Goal: Contribute content: Contribute content

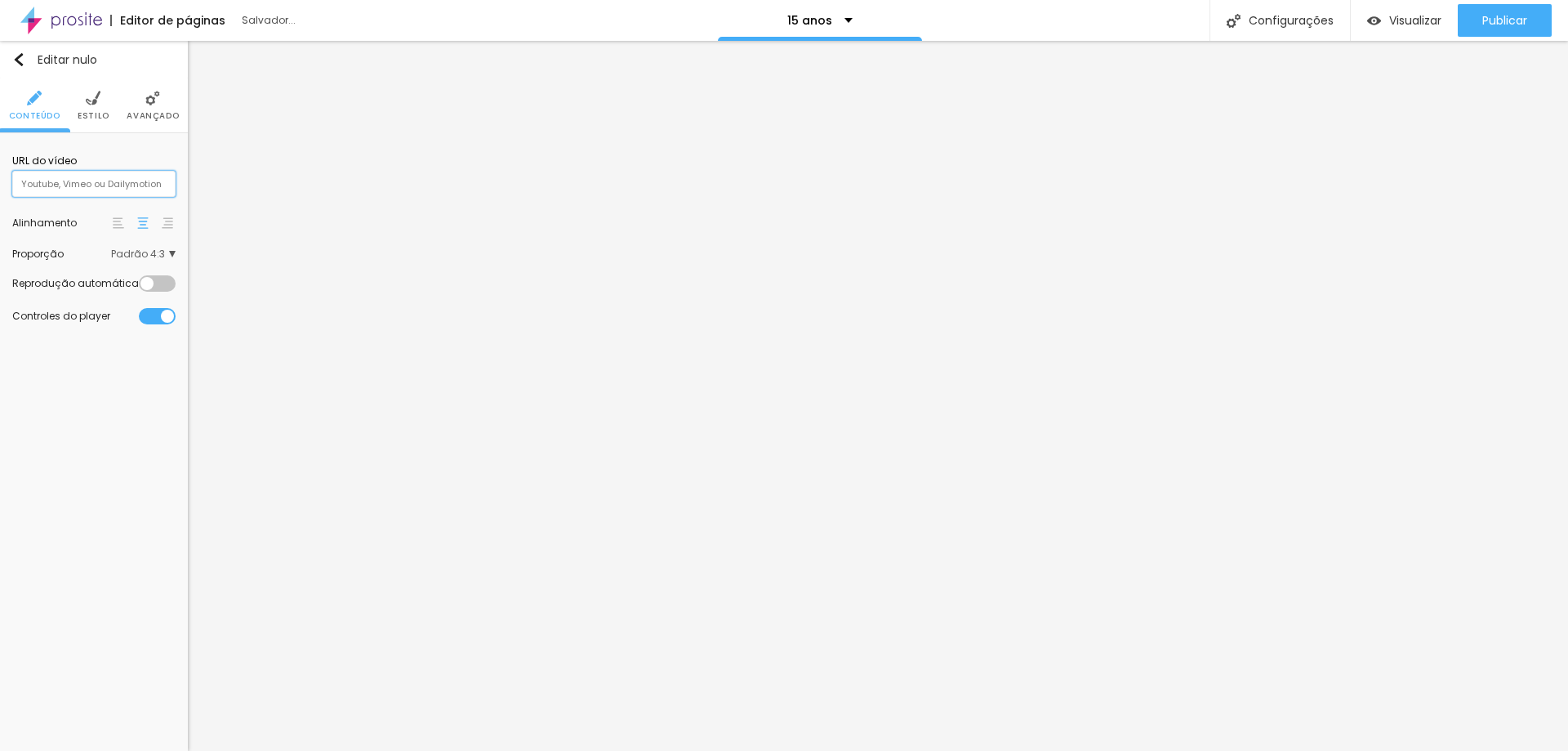
click at [113, 188] on input "text" at bounding box center [94, 183] width 163 height 26
paste input "[URL][DOMAIN_NAME]"
type input "[URL][DOMAIN_NAME]"
click at [168, 256] on span "Padrão 4:3" at bounding box center [143, 254] width 64 height 10
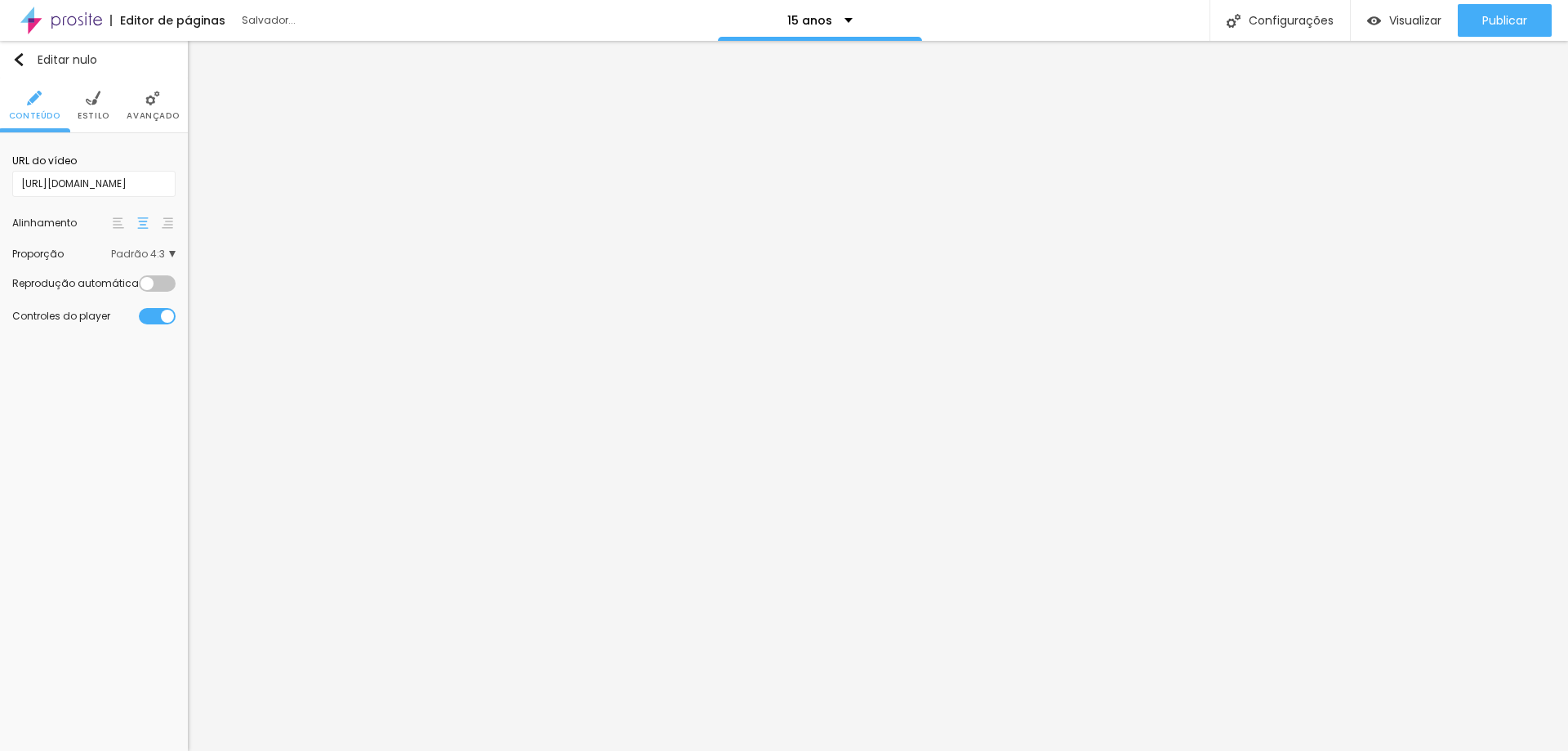
scroll to position [0, 0]
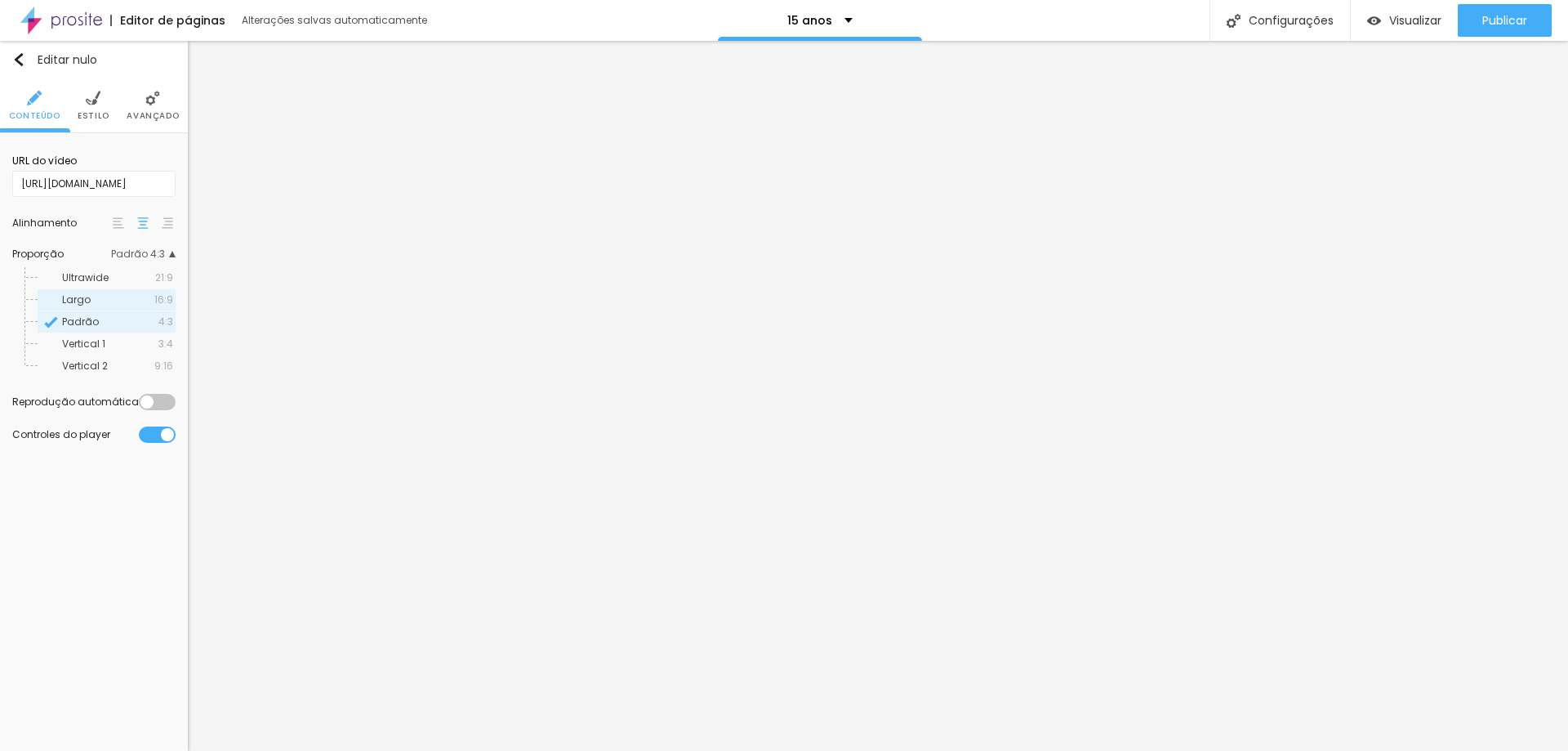
click at [164, 292] on font "16:9" at bounding box center [163, 299] width 19 height 14
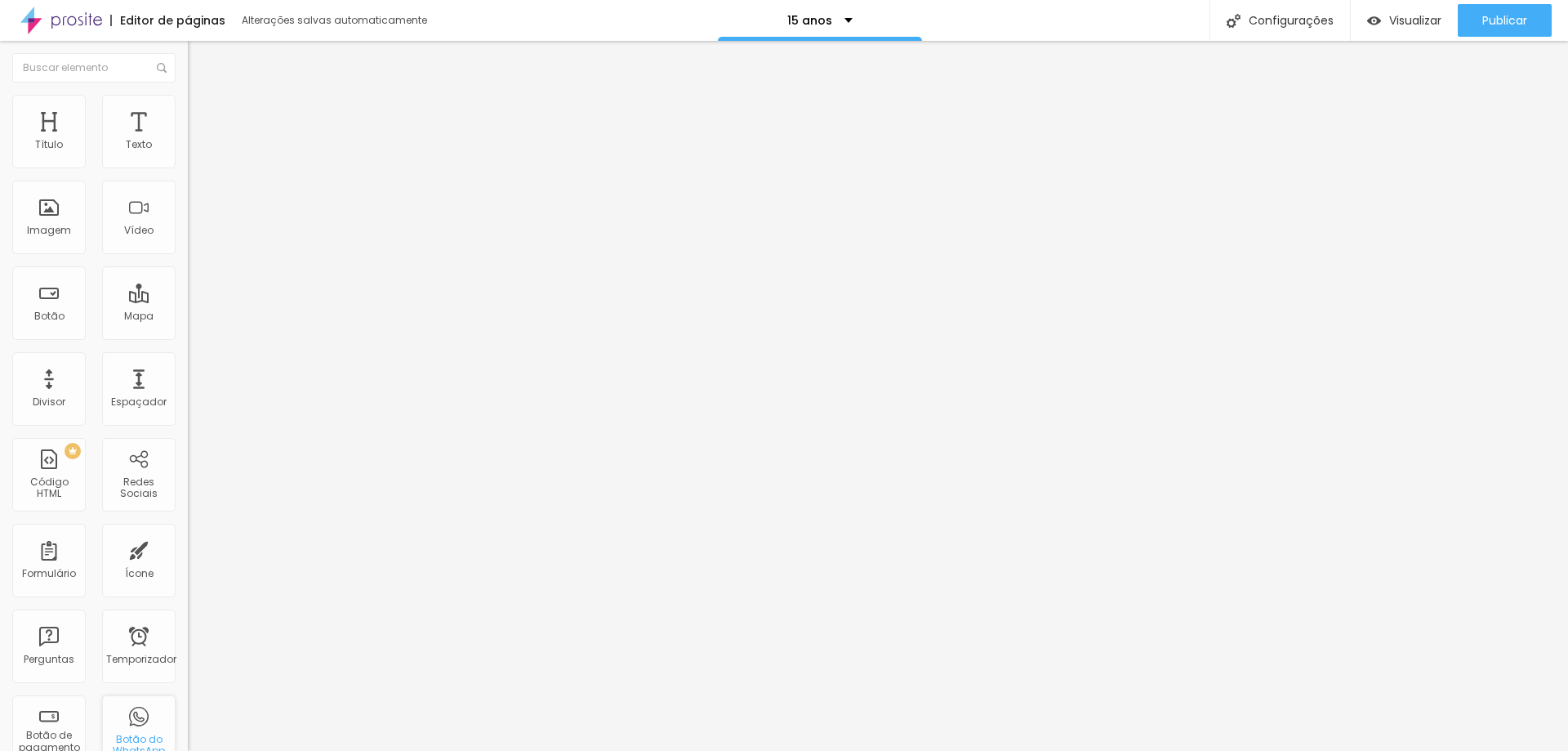
click at [127, 722] on div "Botão do WhatsApp" at bounding box center [138, 731] width 73 height 73
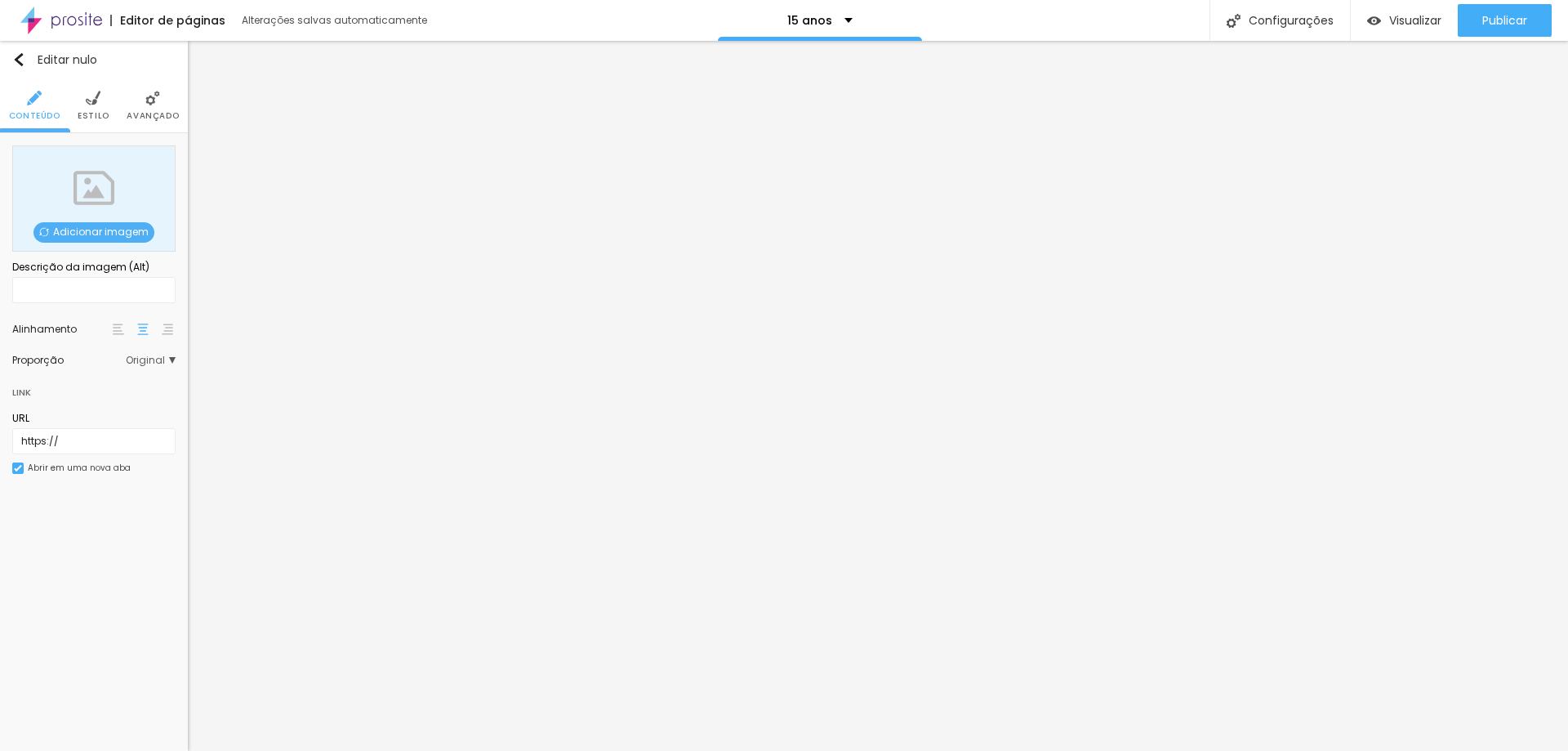
click at [14, 465] on img at bounding box center [18, 468] width 8 height 8
click at [14, 58] on img "button" at bounding box center [19, 59] width 13 height 13
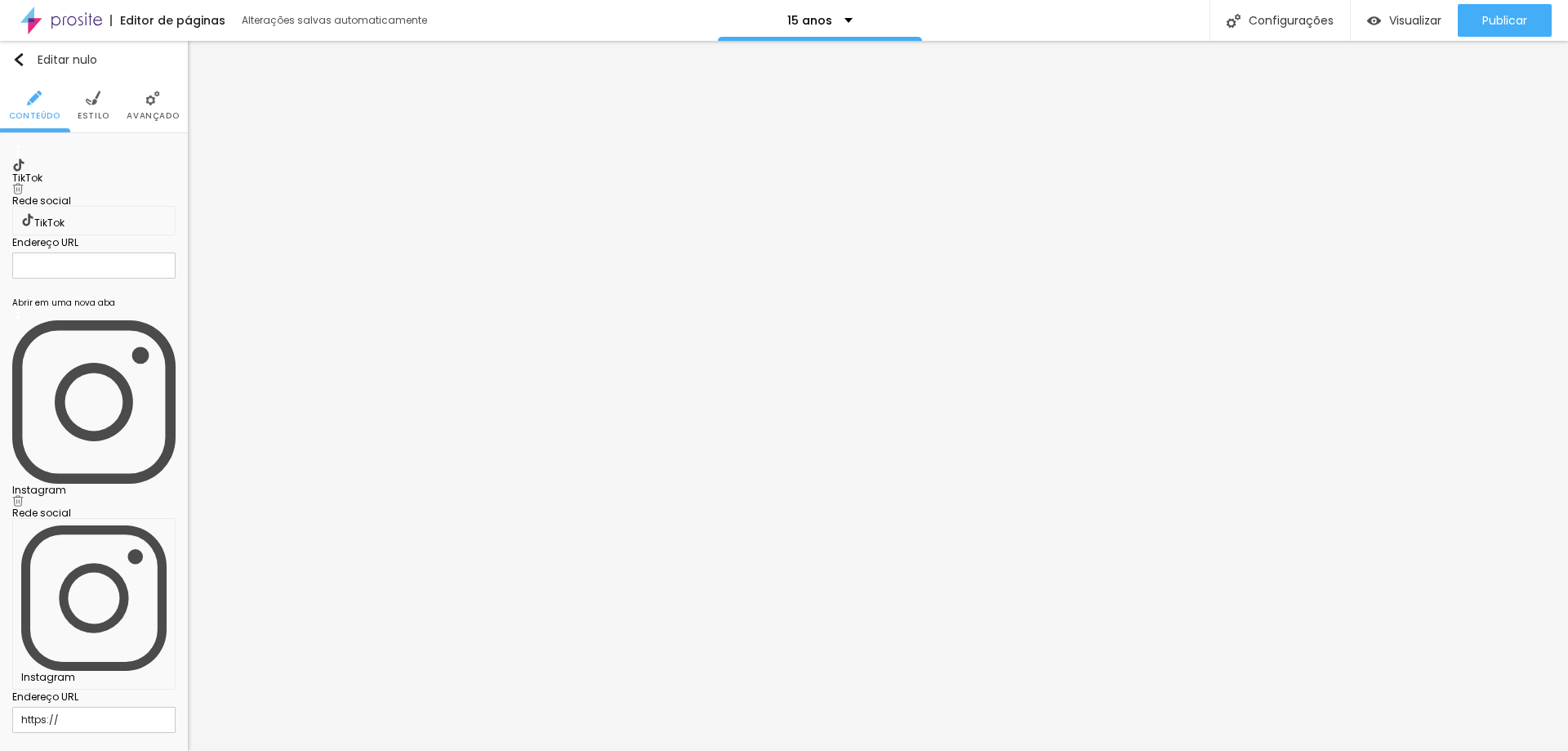
click at [66, 483] on font "Instagram" at bounding box center [39, 490] width 54 height 14
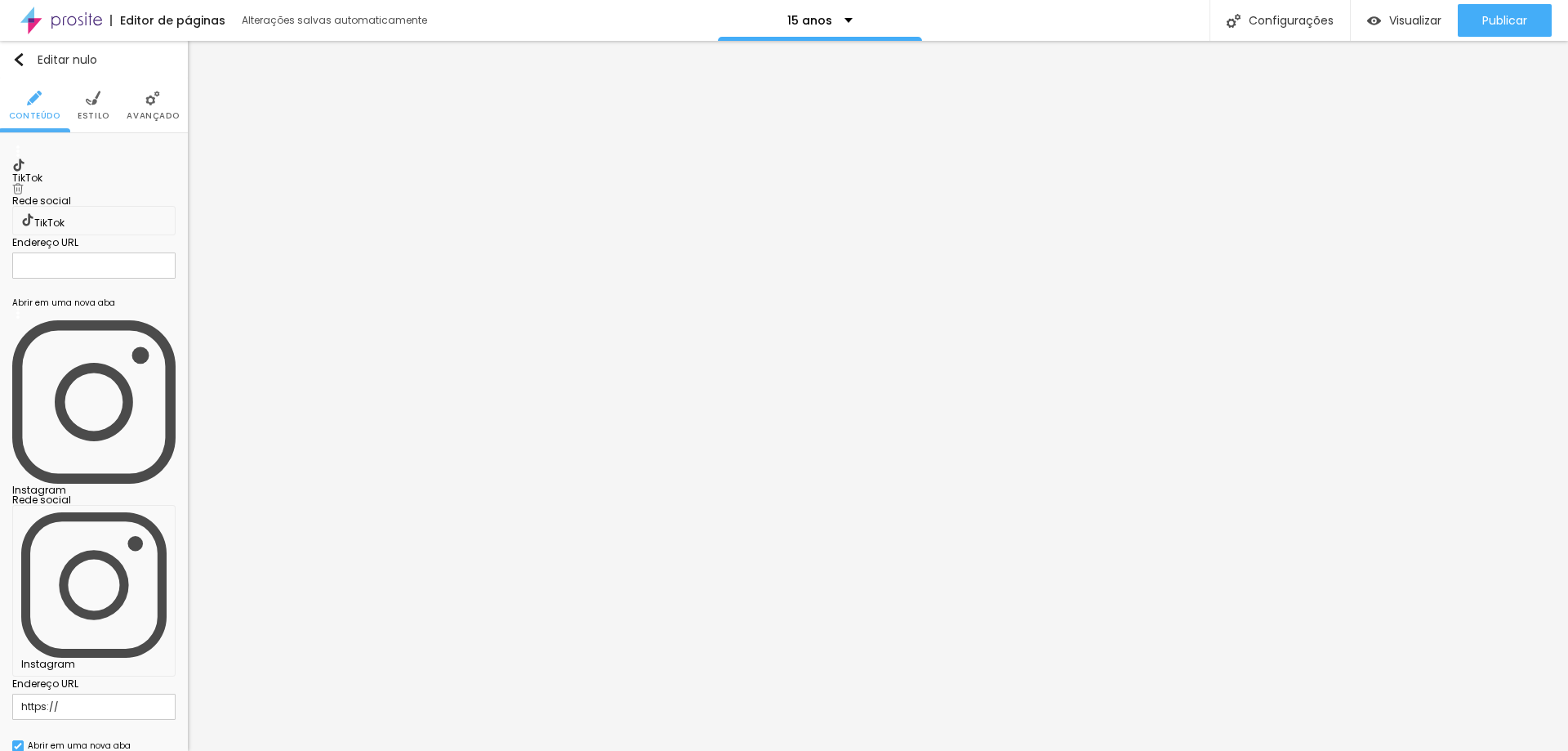
click at [24, 183] on img at bounding box center [18, 188] width 12 height 12
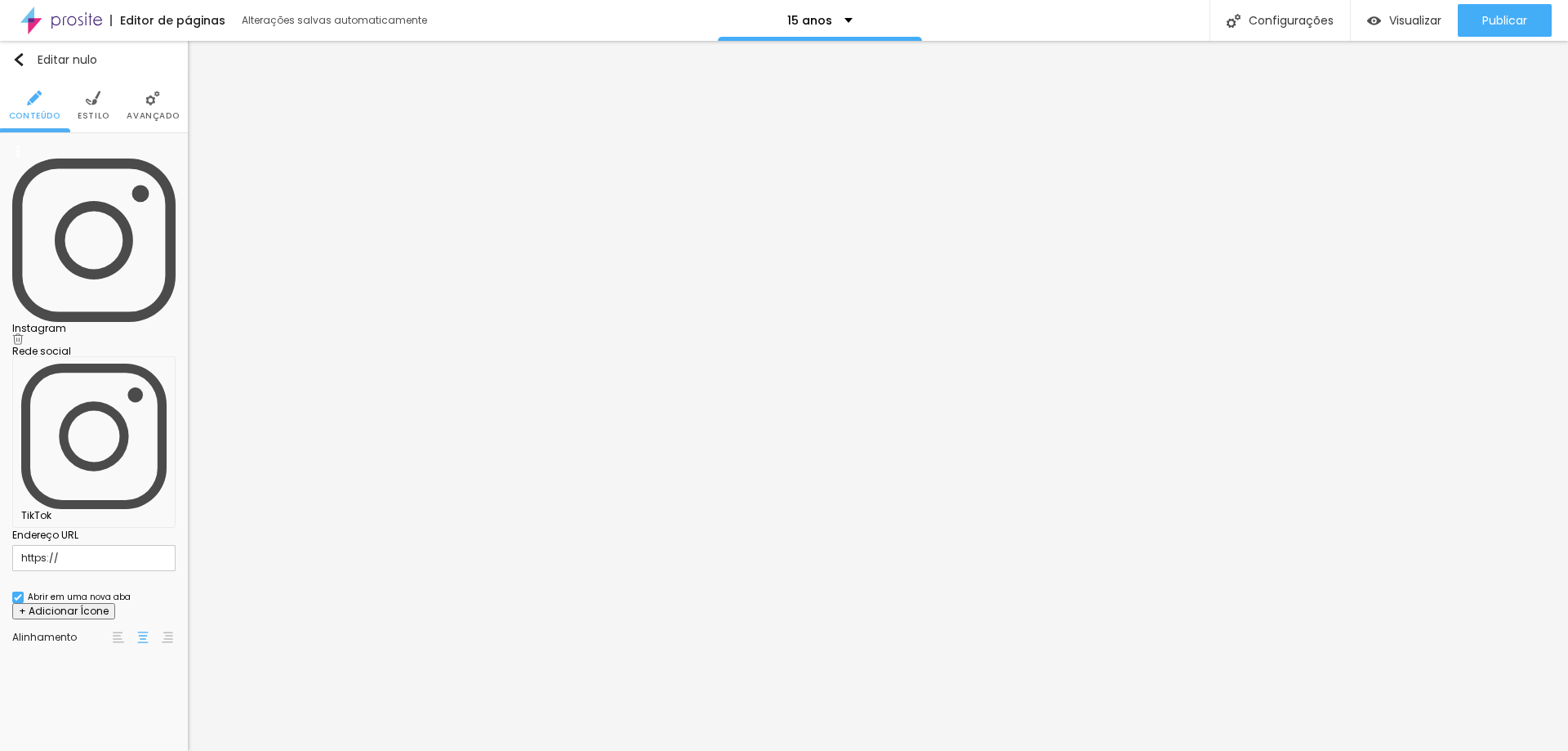
click at [101, 604] on font "+ Adicionar Ícone" at bounding box center [63, 611] width 90 height 14
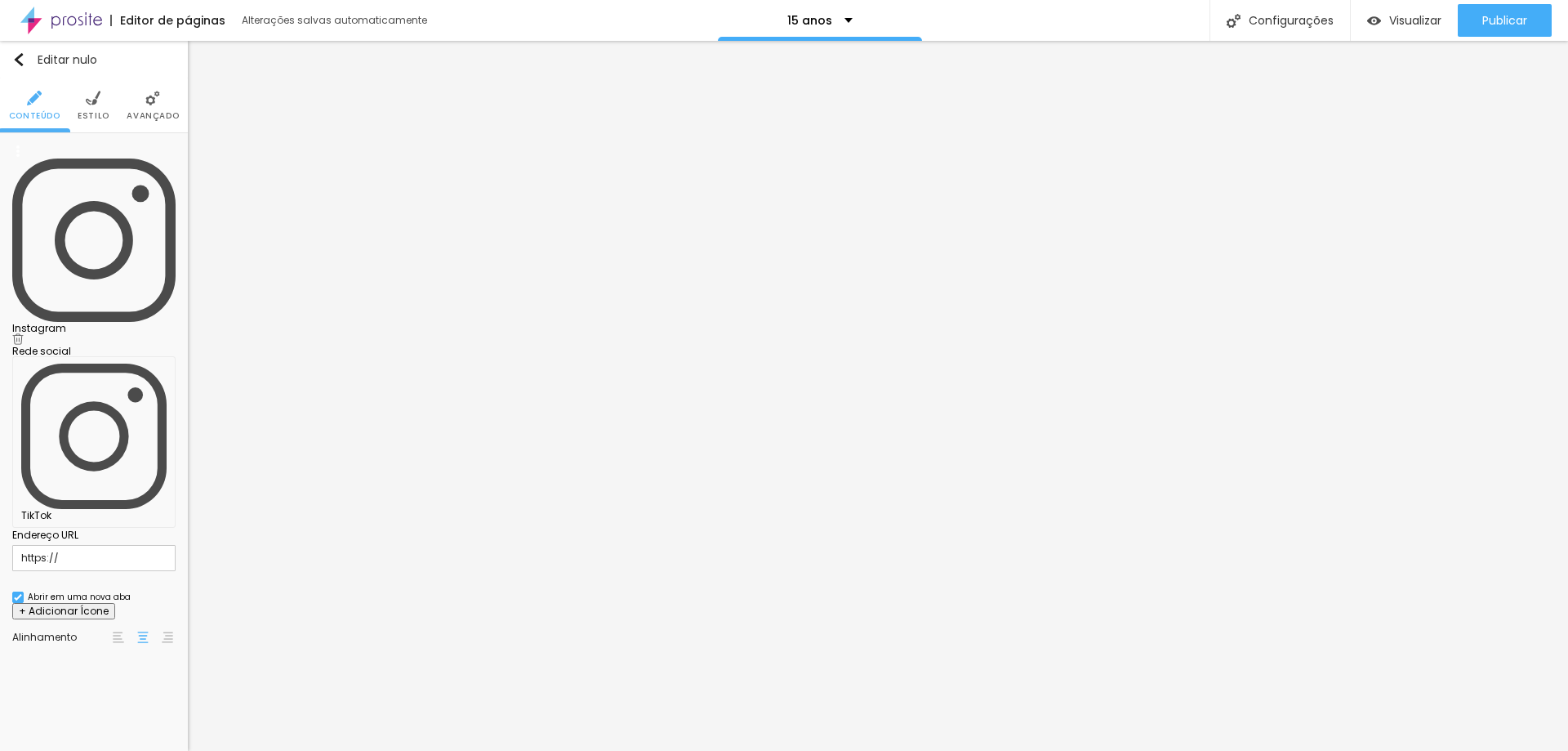
click at [66, 321] on font "Instagram" at bounding box center [39, 328] width 54 height 14
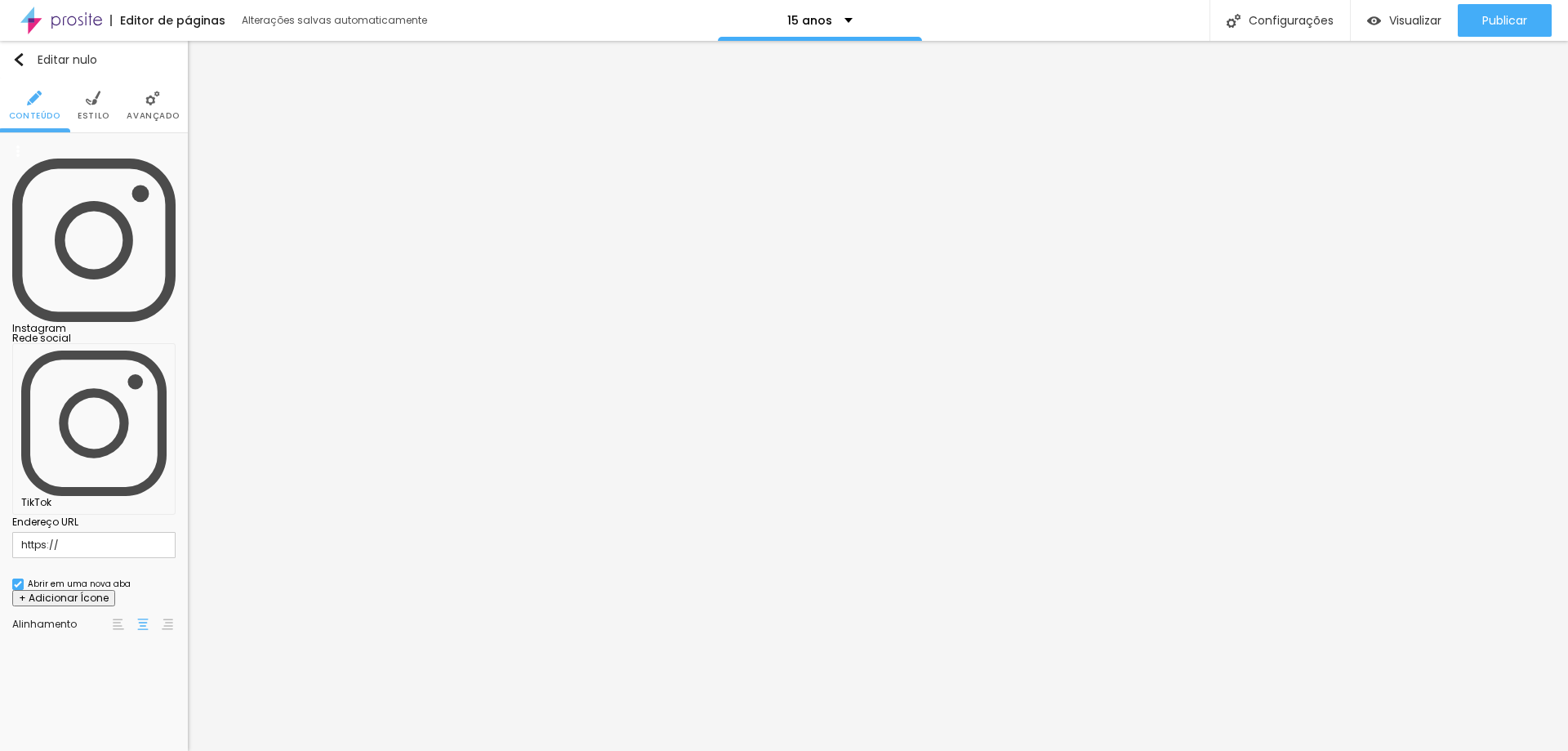
click at [155, 343] on div "TikTok" at bounding box center [94, 429] width 163 height 171
click at [142, 350] on div "TikTok" at bounding box center [94, 429] width 146 height 157
click at [104, 531] on input "https://" at bounding box center [94, 544] width 163 height 26
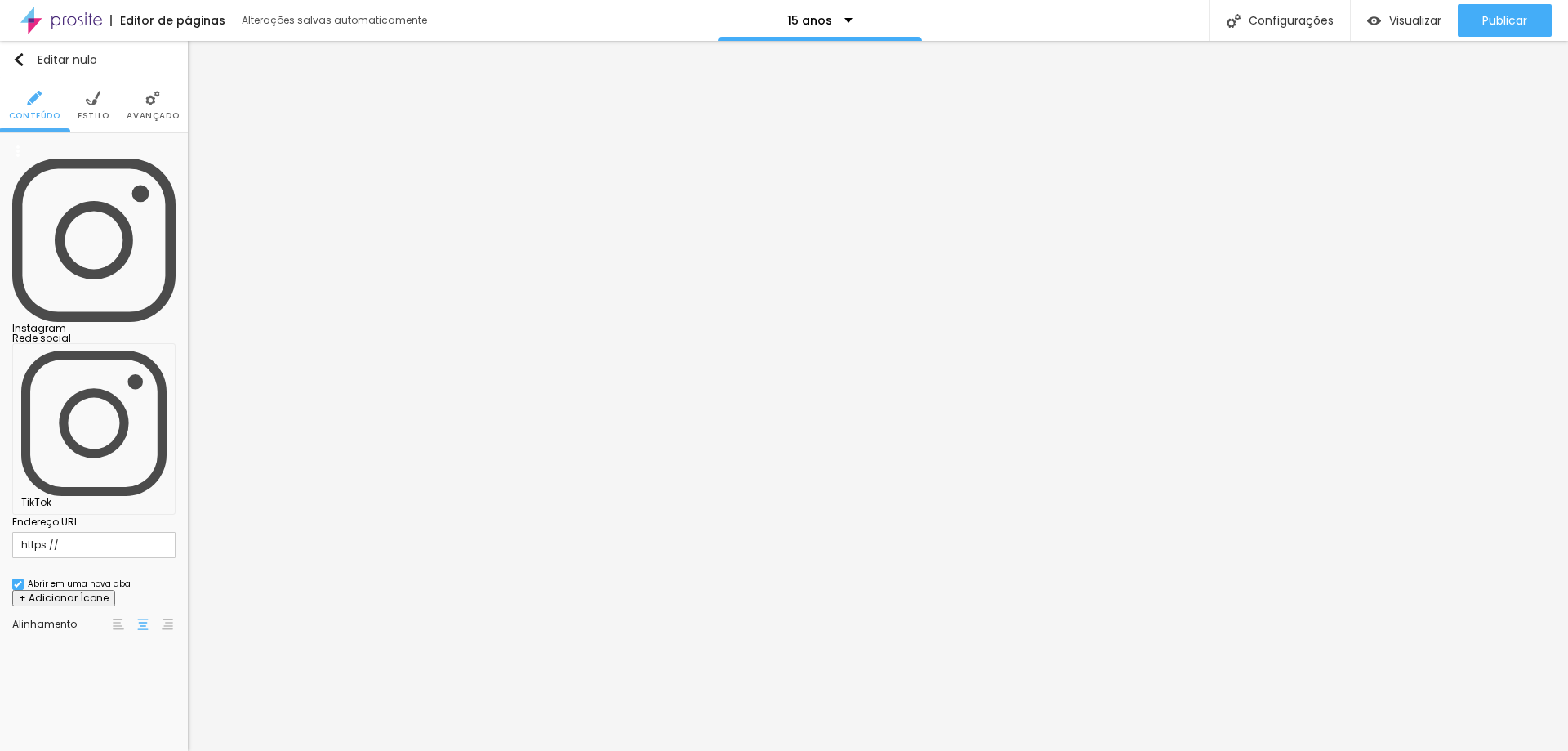
paste input "[URL][DOMAIN_NAME]"
type input "https://[URL][DOMAIN_NAME]"
click at [150, 343] on div "TikTok" at bounding box center [94, 429] width 163 height 171
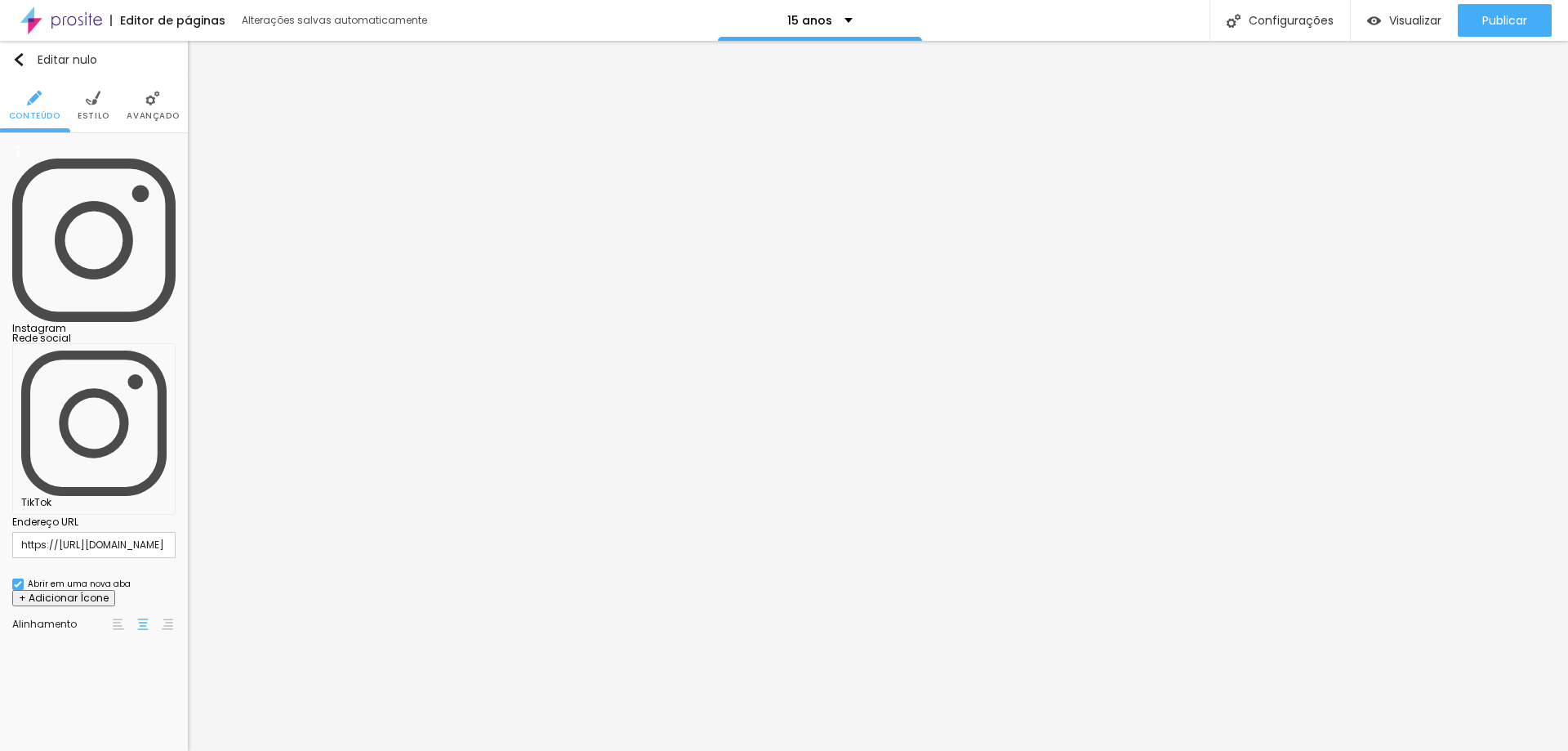
click at [149, 343] on div "TikTok" at bounding box center [94, 429] width 163 height 171
click at [82, 350] on div "TikTok" at bounding box center [94, 429] width 146 height 157
click at [43, 750] on font "TikTok" at bounding box center [29, 760] width 30 height 14
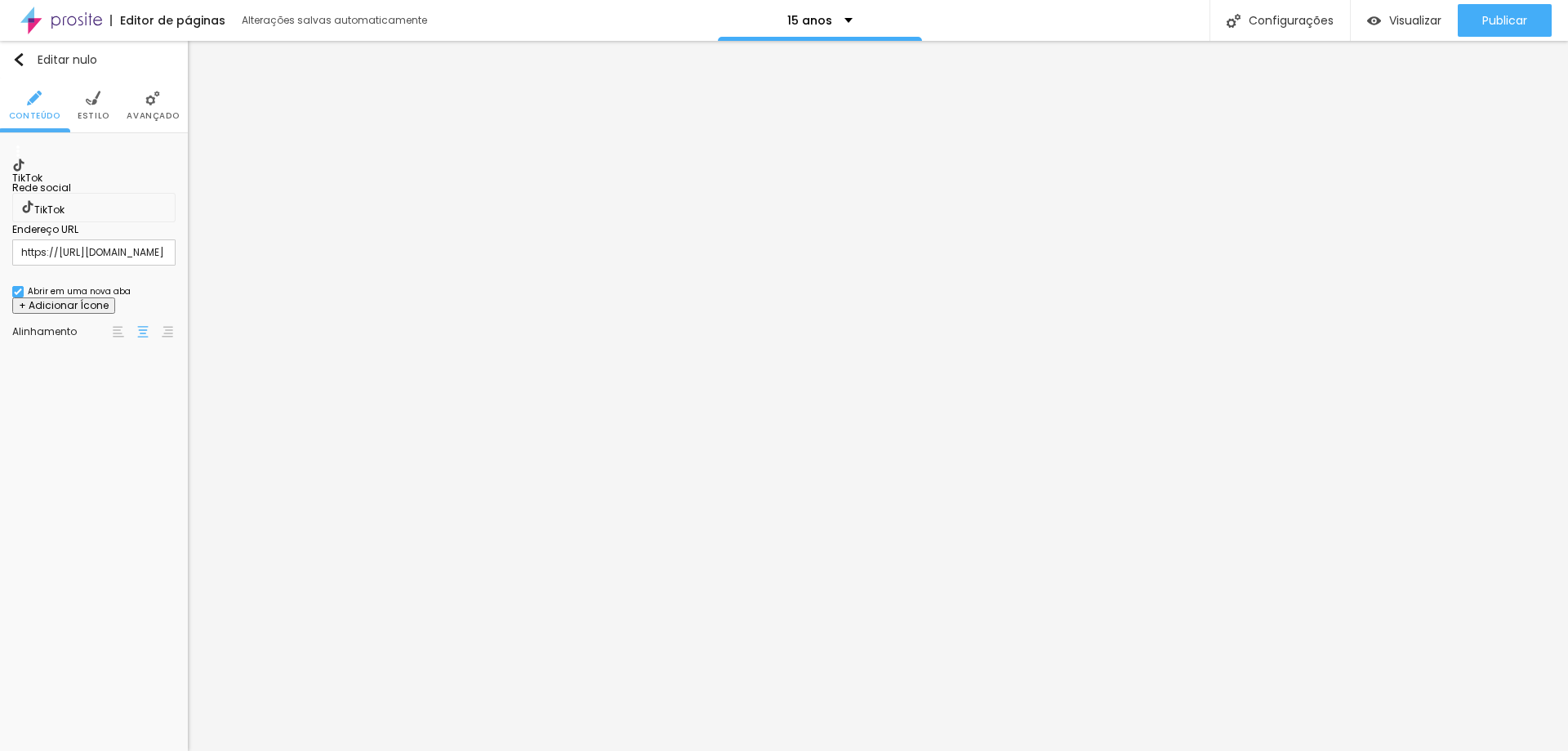
click at [79, 212] on div "TikTok" at bounding box center [94, 207] width 146 height 14
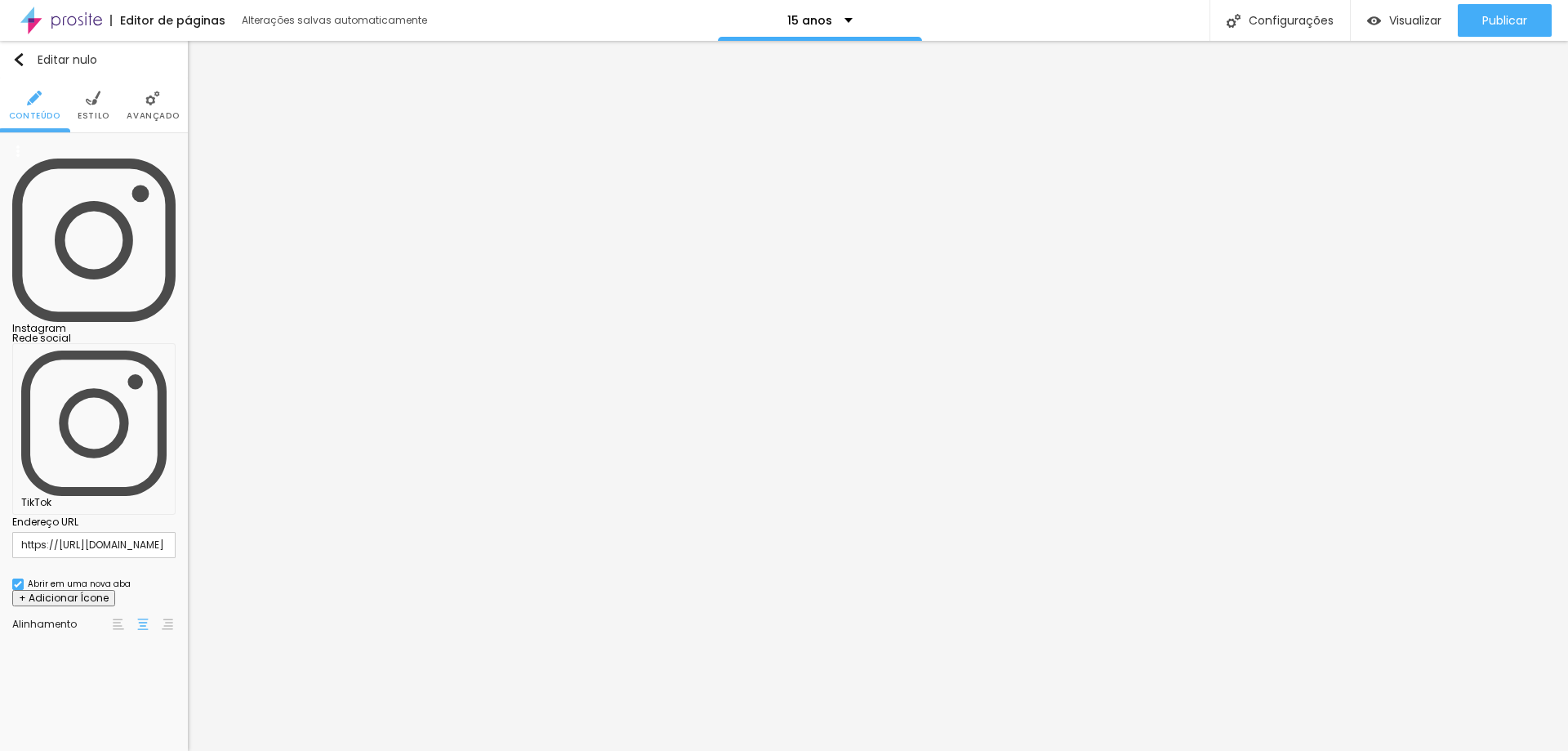
click at [119, 618] on img at bounding box center [118, 623] width 12 height 12
click at [138, 618] on img at bounding box center [143, 623] width 12 height 12
click at [94, 107] on li "Estilo" at bounding box center [94, 105] width 32 height 54
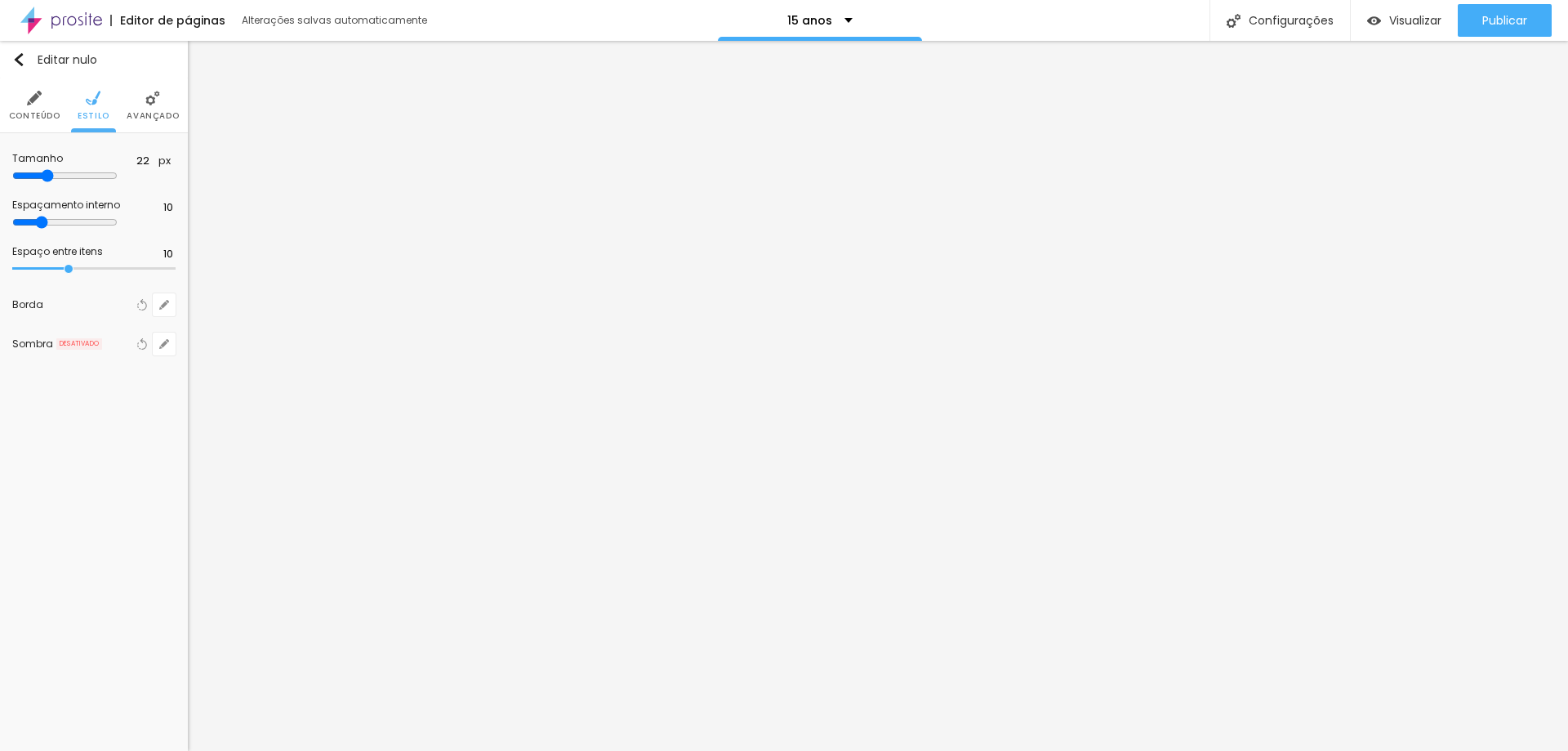
click at [149, 120] on font "Avançado" at bounding box center [153, 116] width 53 height 13
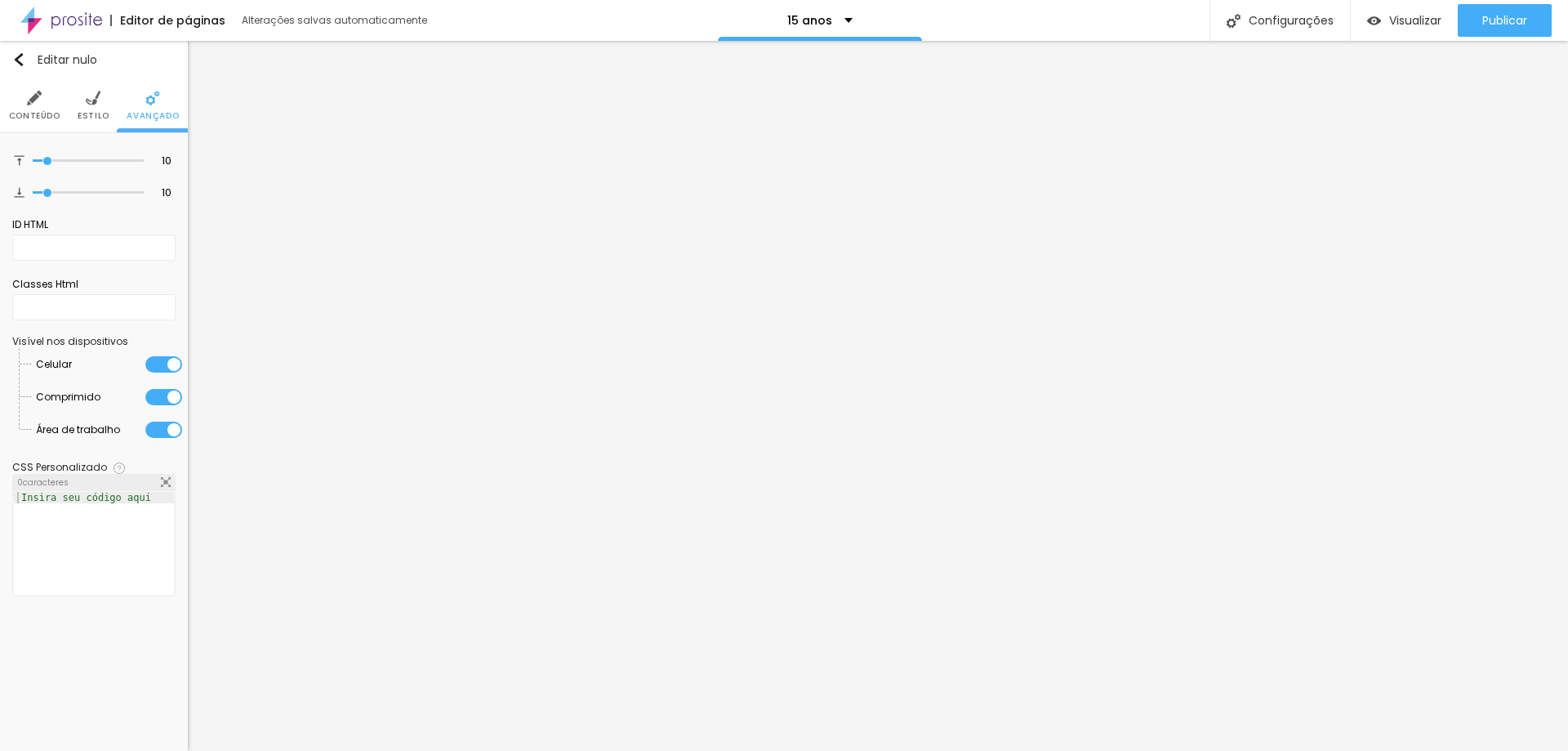
click at [34, 104] on img at bounding box center [34, 98] width 14 height 14
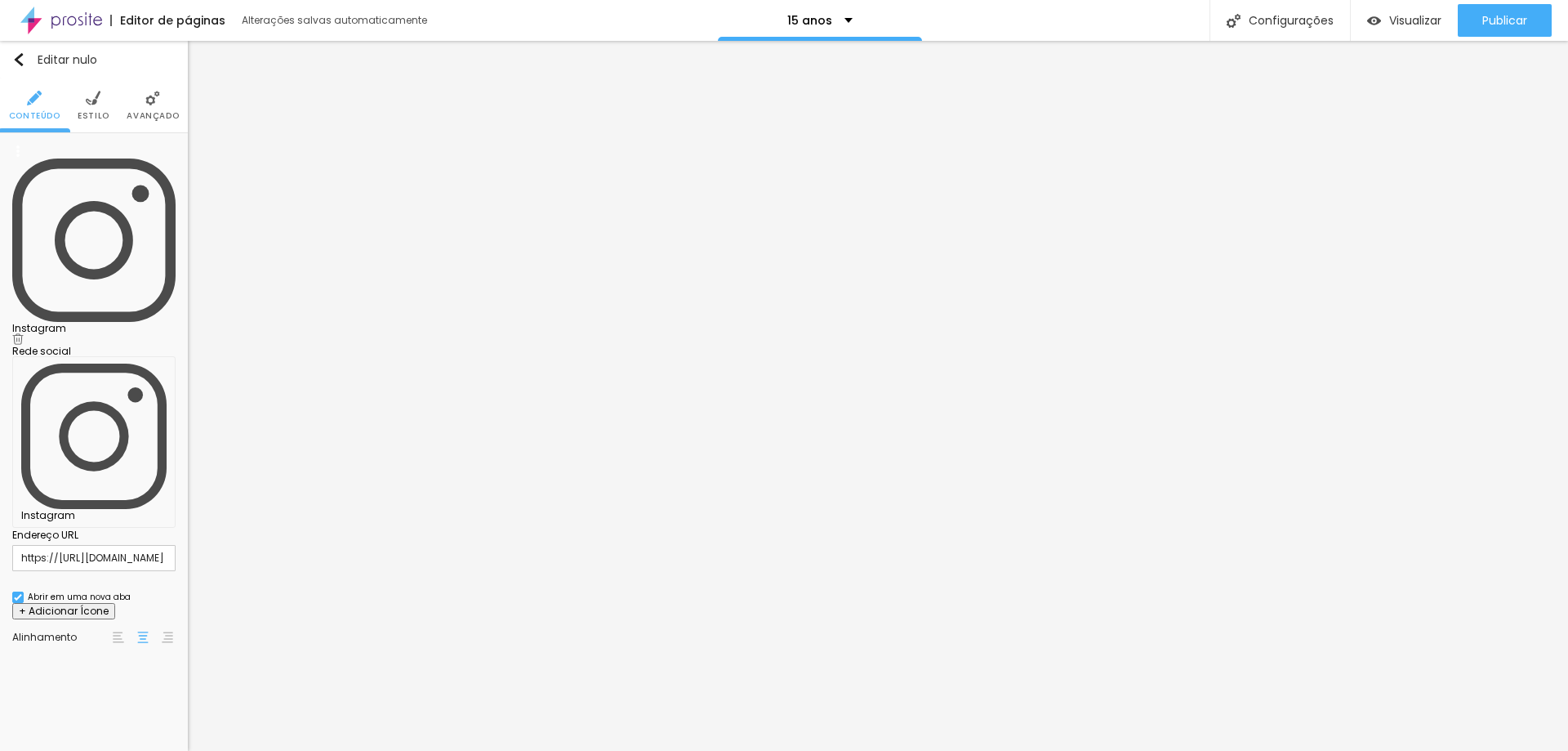
click at [119, 631] on img at bounding box center [118, 637] width 12 height 12
click at [18, 46] on button "Editar nulo" at bounding box center [94, 60] width 188 height 38
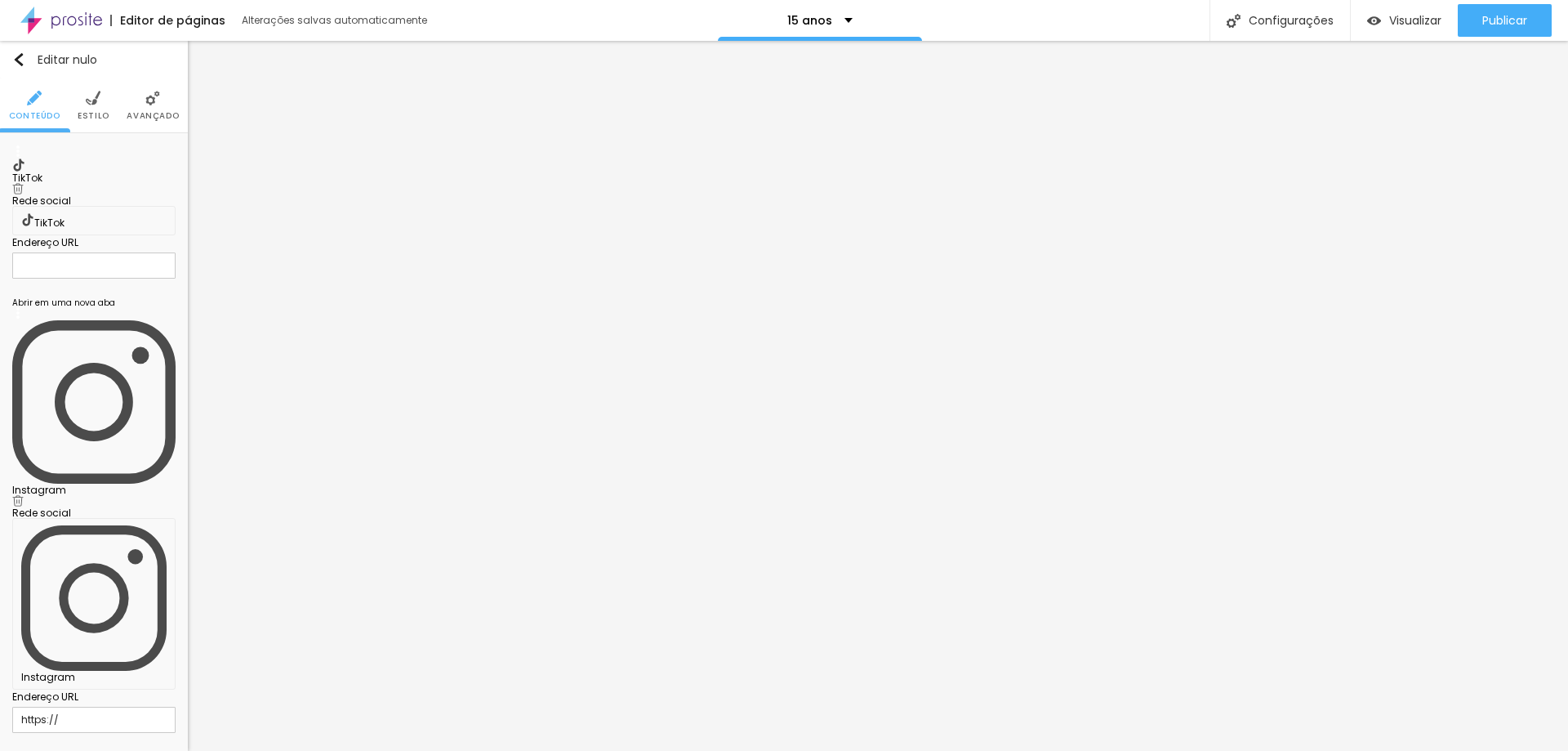
click at [24, 183] on img at bounding box center [18, 188] width 12 height 12
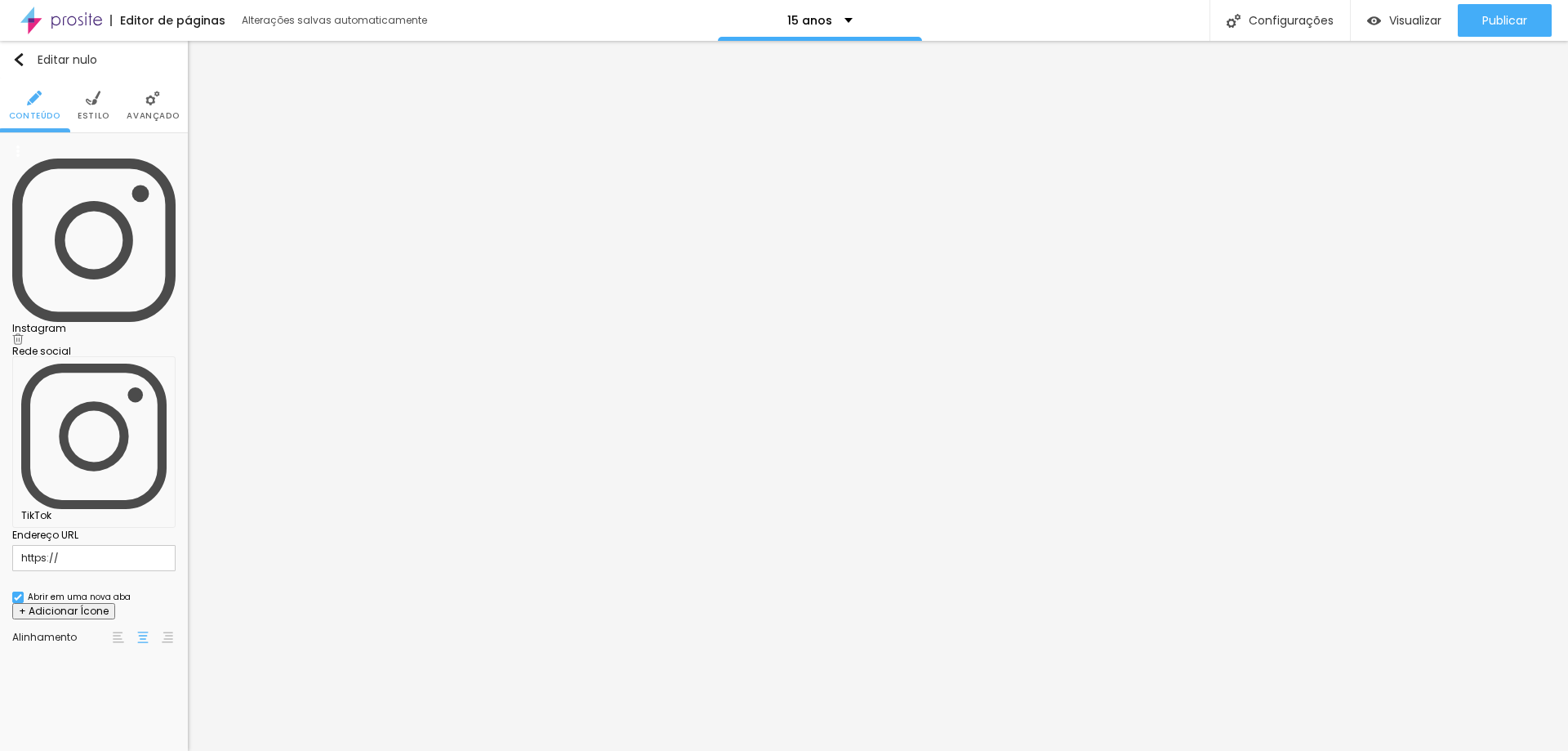
click at [66, 321] on font "Instagram" at bounding box center [39, 328] width 54 height 14
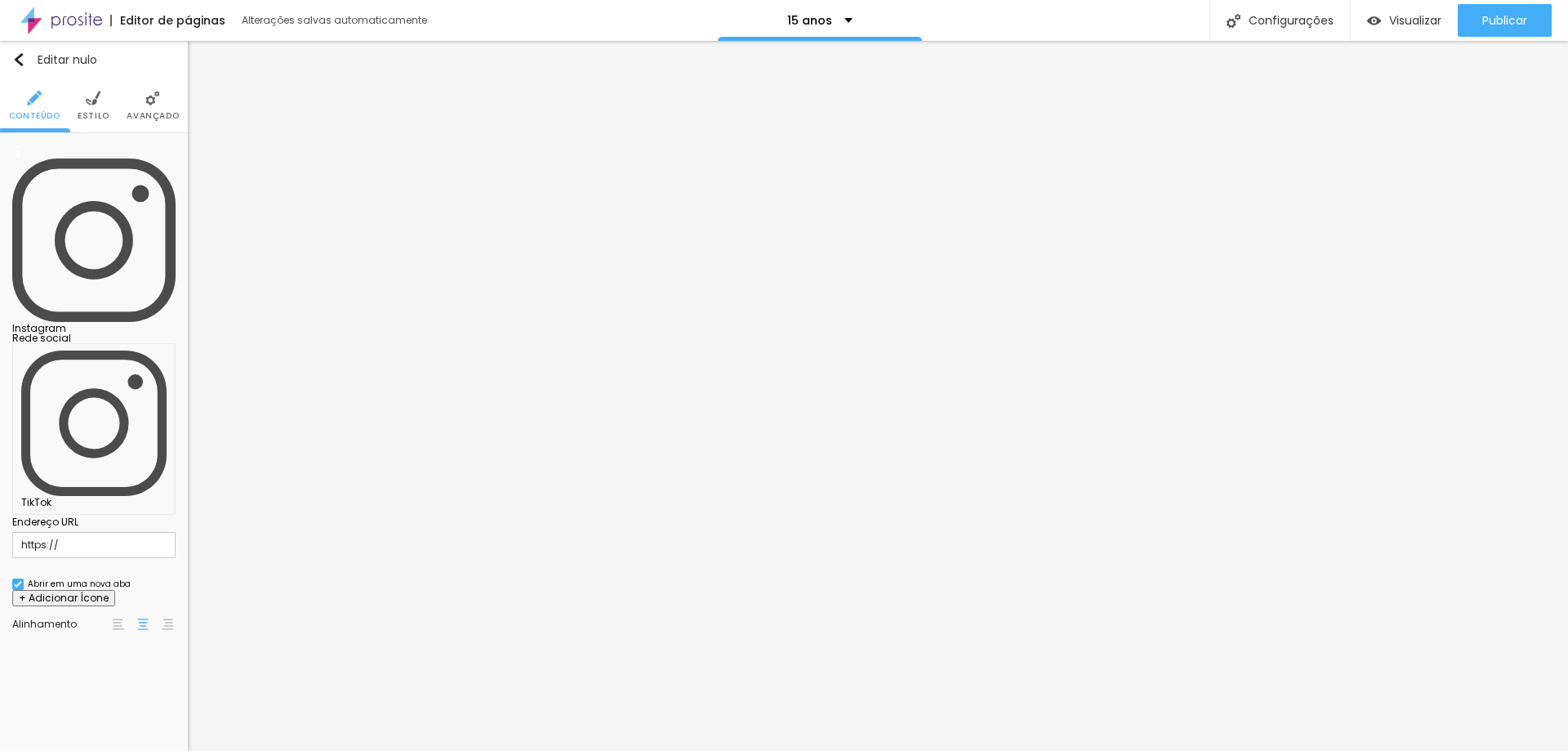
click at [163, 343] on div "TikTok" at bounding box center [94, 429] width 163 height 171
click at [121, 531] on input "https://" at bounding box center [94, 544] width 163 height 26
paste input "[URL][DOMAIN_NAME]"
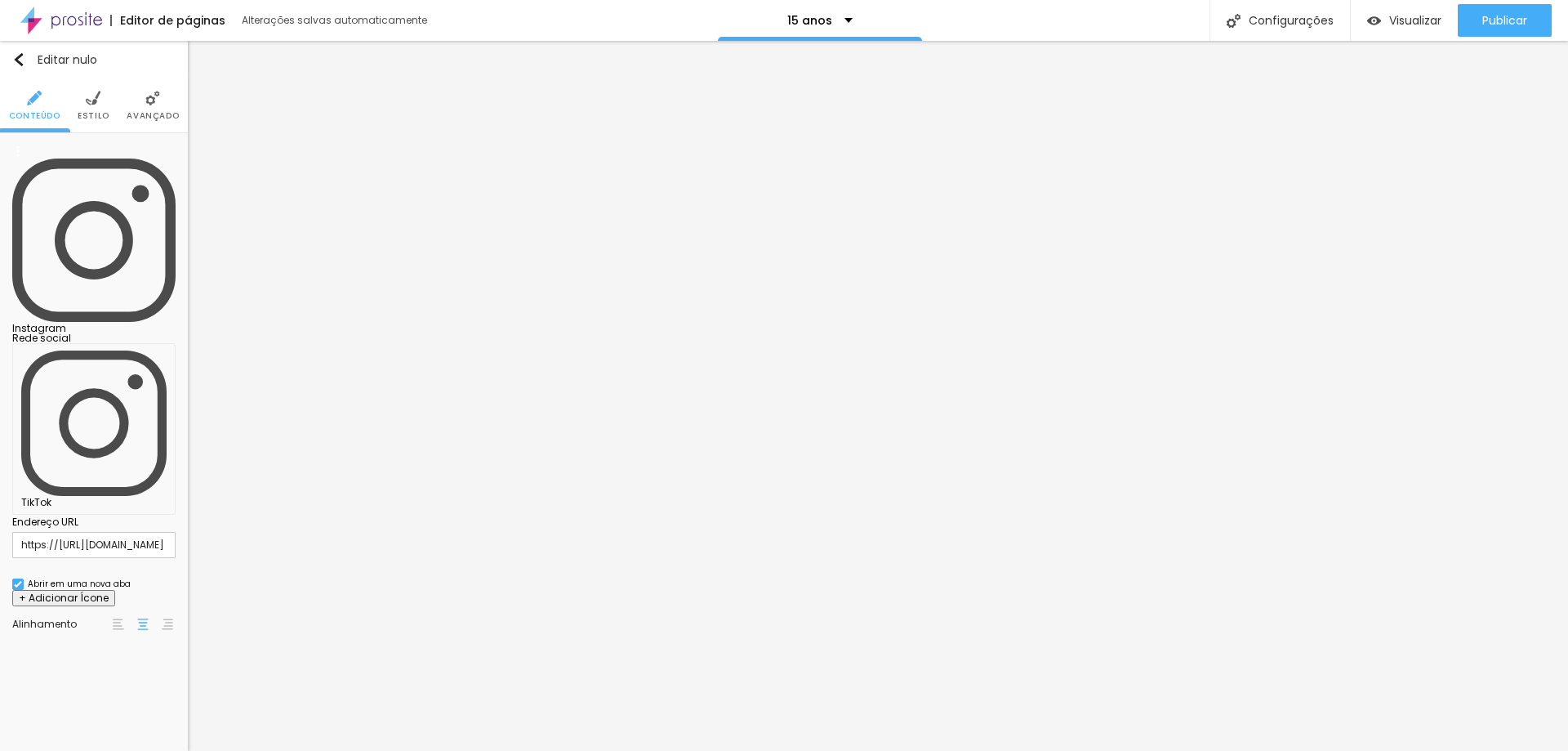
type input "https://[URL][DOMAIN_NAME]"
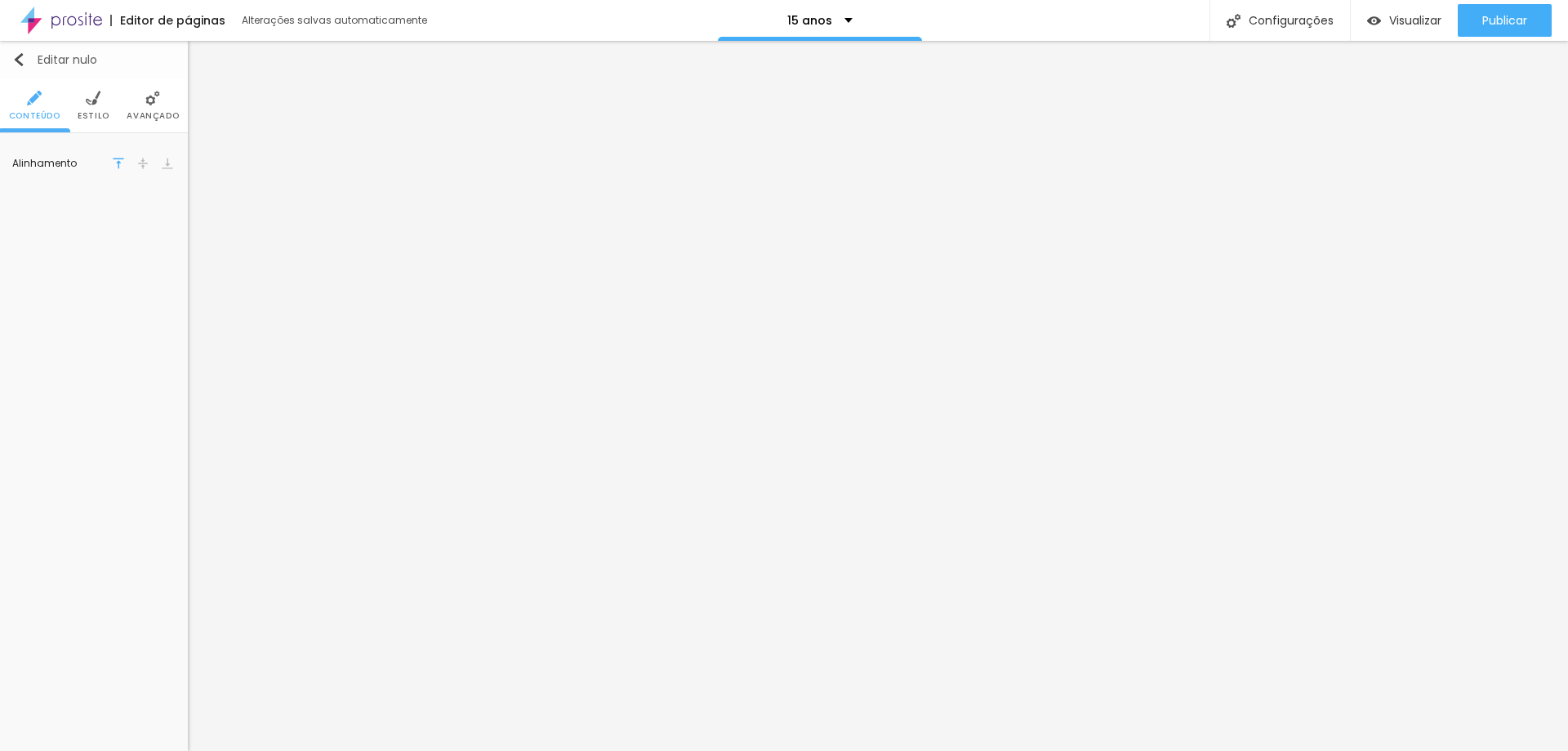
click at [19, 59] on img "button" at bounding box center [19, 59] width 13 height 13
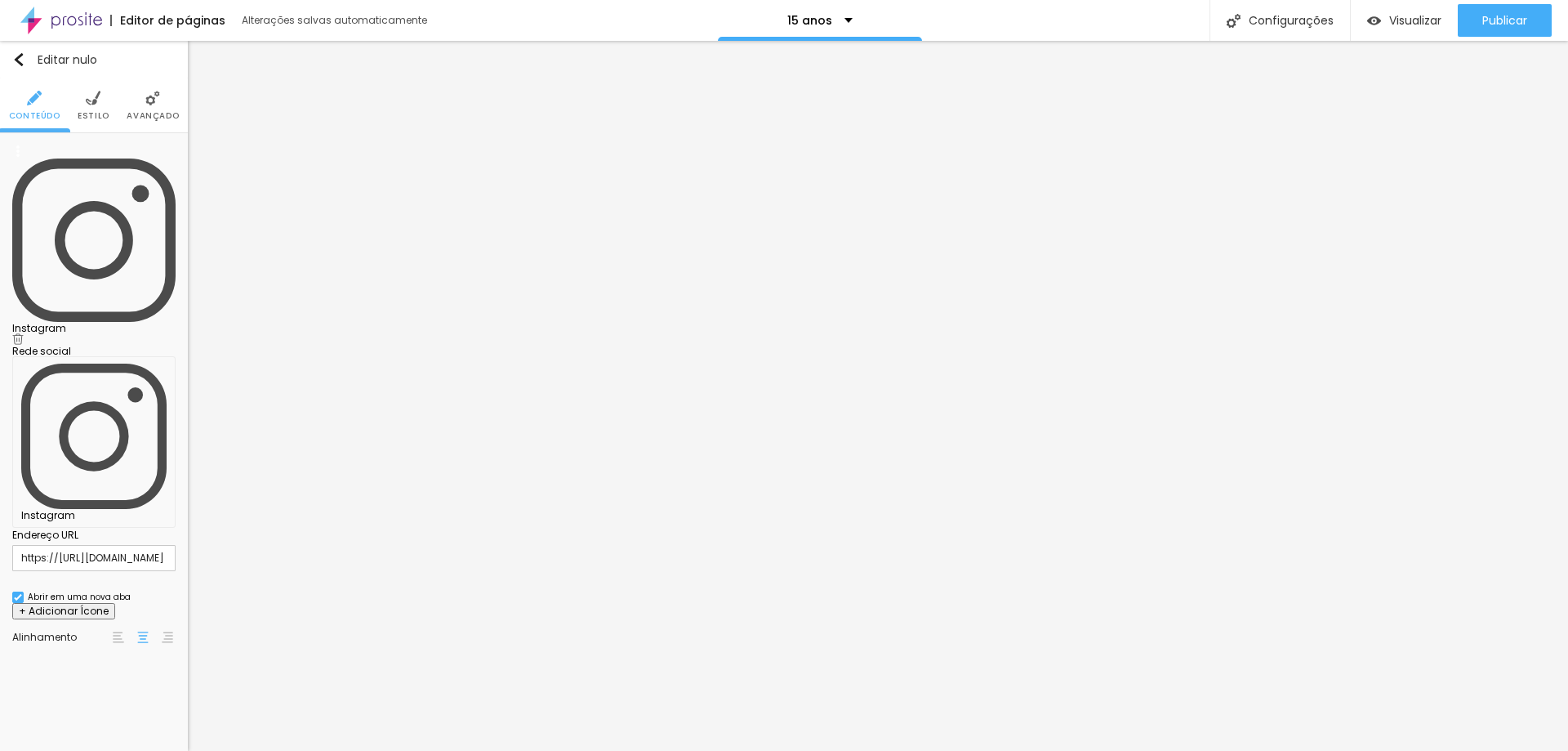
click at [98, 109] on li "Estilo" at bounding box center [94, 105] width 32 height 54
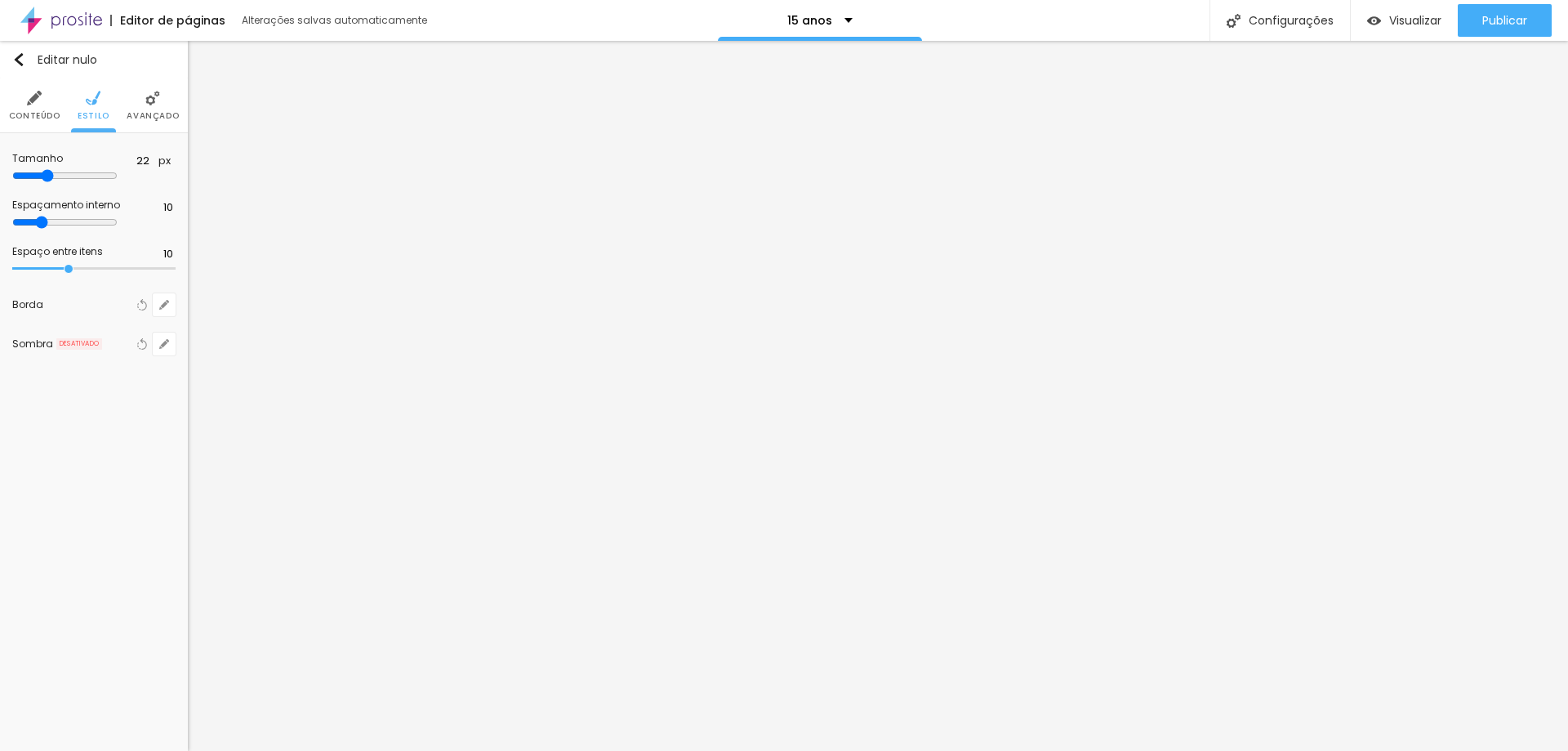
click at [28, 116] on font "Conteúdo" at bounding box center [35, 116] width 52 height 13
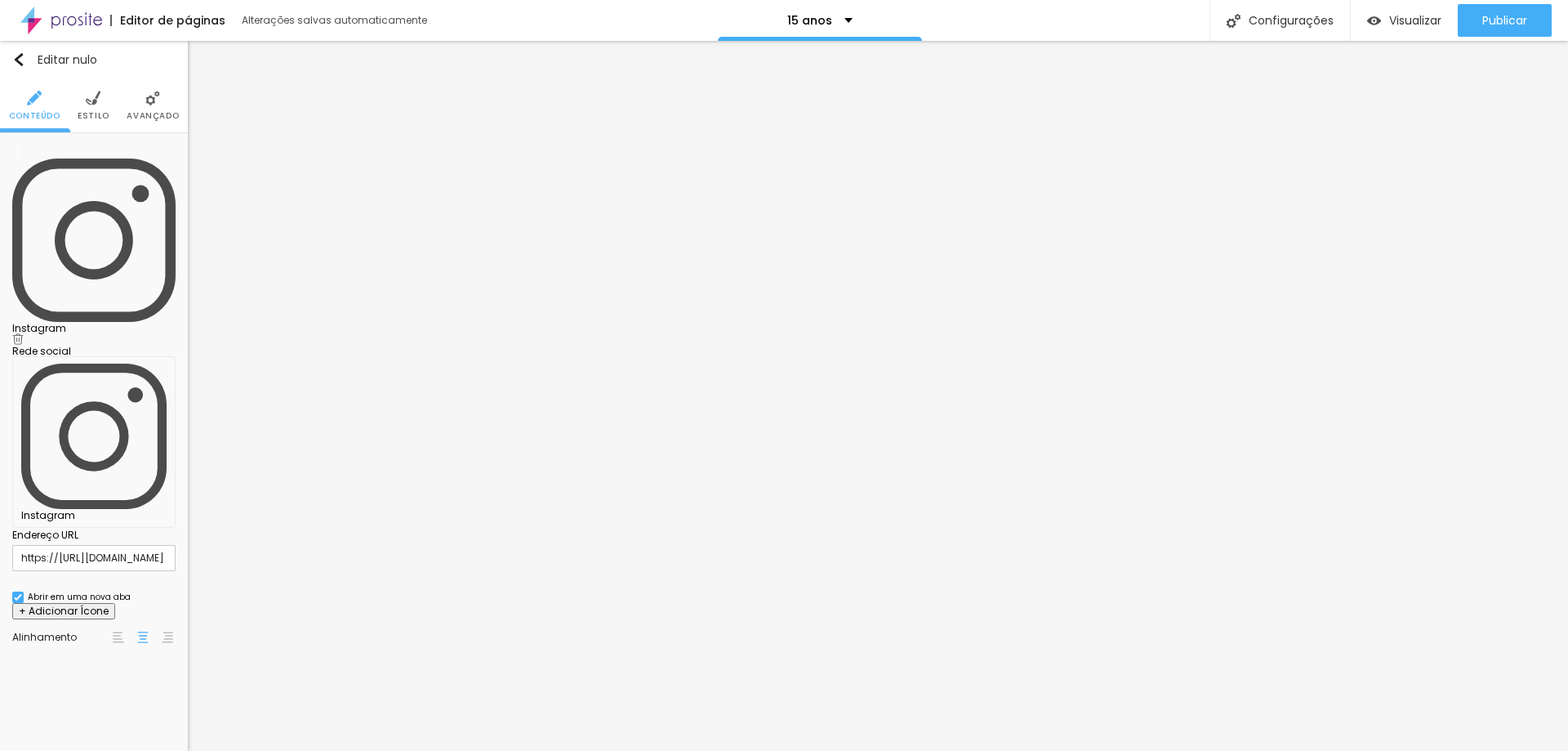
click at [171, 631] on img at bounding box center [167, 637] width 12 height 12
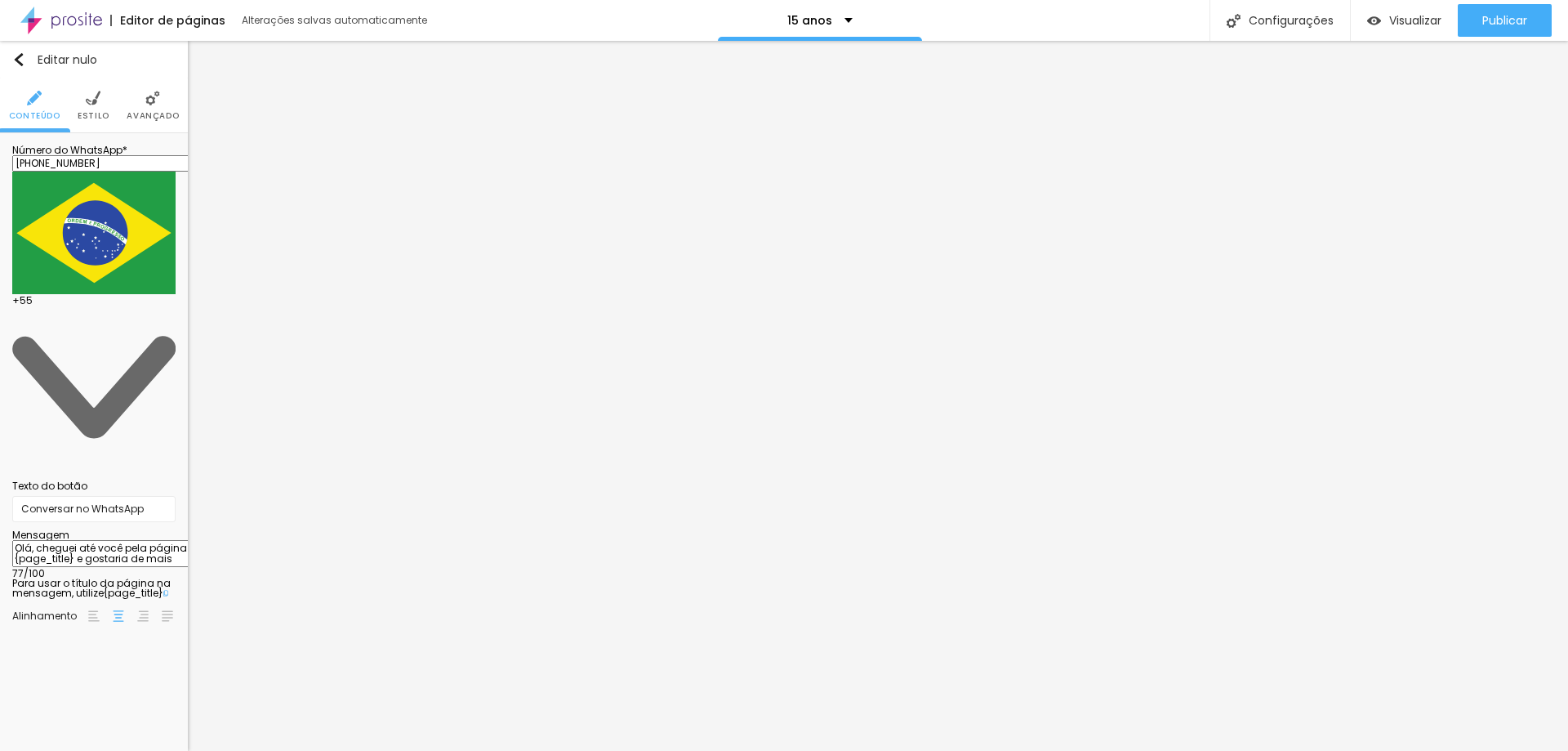
click at [168, 170] on input "[PHONE_NUMBER]" at bounding box center [111, 163] width 196 height 16
click at [114, 171] on input "[PHONE_NUMBER]" at bounding box center [111, 163] width 196 height 16
drag, startPoint x: 99, startPoint y: 169, endPoint x: 88, endPoint y: 170, distance: 11.0
click at [88, 170] on input "[PHONE_NUMBER]" at bounding box center [111, 163] width 196 height 16
click at [151, 171] on input "[PHONE_NUMBER]" at bounding box center [111, 163] width 196 height 16
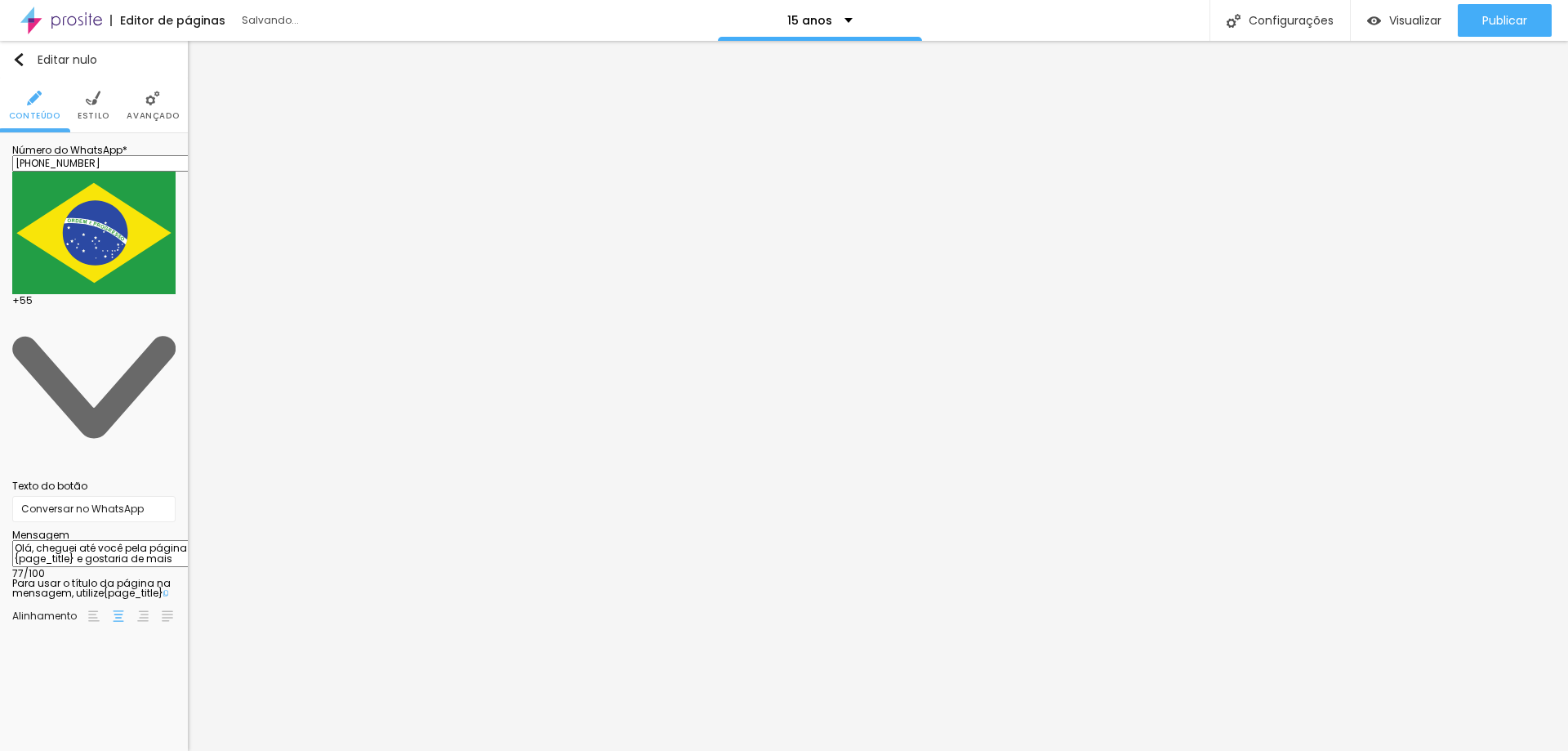
type input "[PHONE_NUMBER]"
drag, startPoint x: 63, startPoint y: 287, endPoint x: 125, endPoint y: 291, distance: 62.1
click at [125, 540] on textarea "Olá, cheguei até você pela página {page_title} e gostaria de mais informações" at bounding box center [104, 554] width 185 height 28
click at [129, 540] on textarea "Olá, cheguei até você pela página {page_title} e gostaria de mais informações" at bounding box center [104, 554] width 185 height 28
drag, startPoint x: 127, startPoint y: 288, endPoint x: 41, endPoint y: 271, distance: 87.7
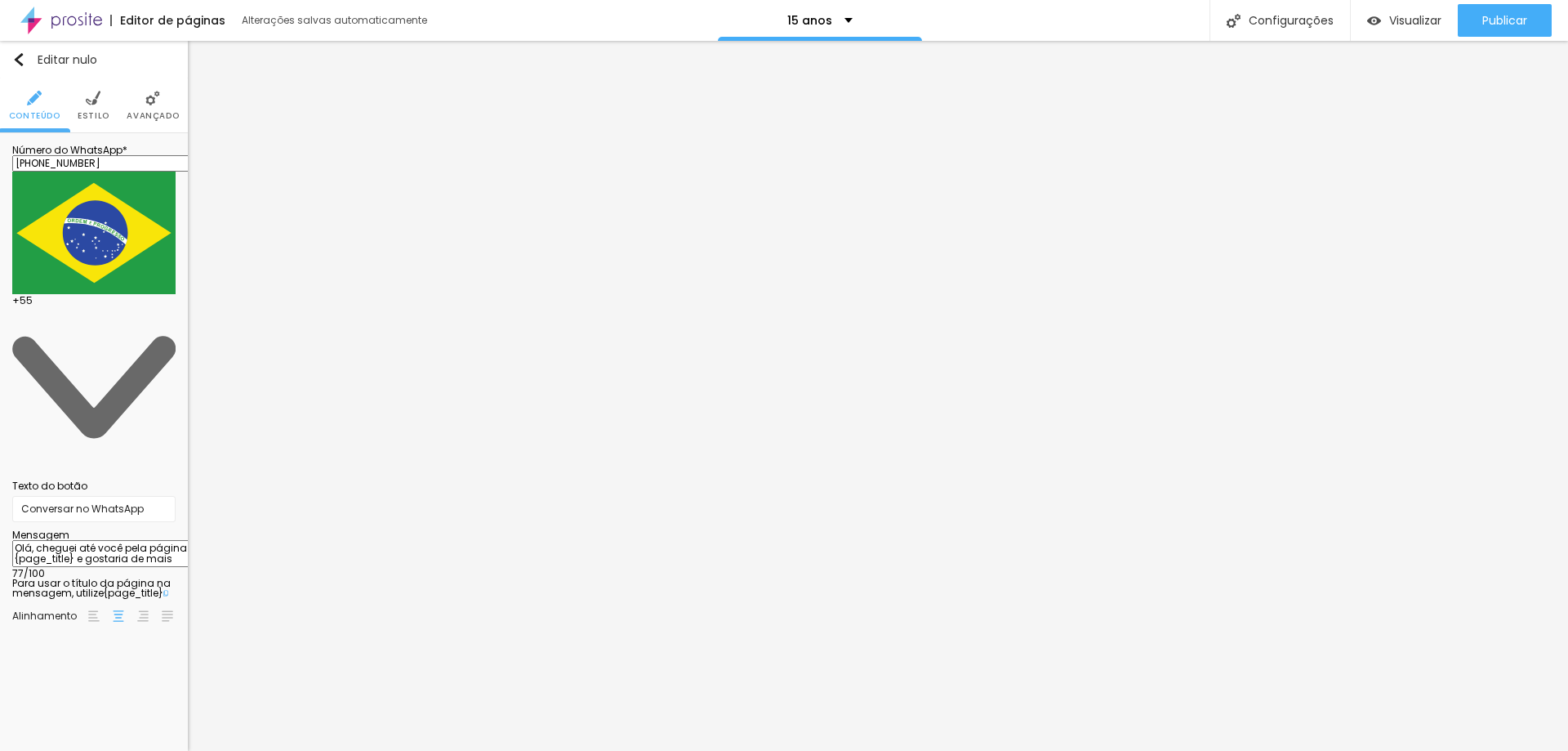
click at [41, 540] on textarea "Olá, cheguei até você pela página {page_title} e gostaria de mais informações" at bounding box center [104, 554] width 185 height 28
click at [133, 540] on textarea "Olá, vi seu trabalho de fotografia 15 anos e gostaria de mais informações" at bounding box center [104, 554] width 185 height 28
type textarea "Olá, vi seu trabalho de fotografia 15 anos e gostaria de mais informações"
click at [96, 610] on img at bounding box center [94, 615] width 12 height 12
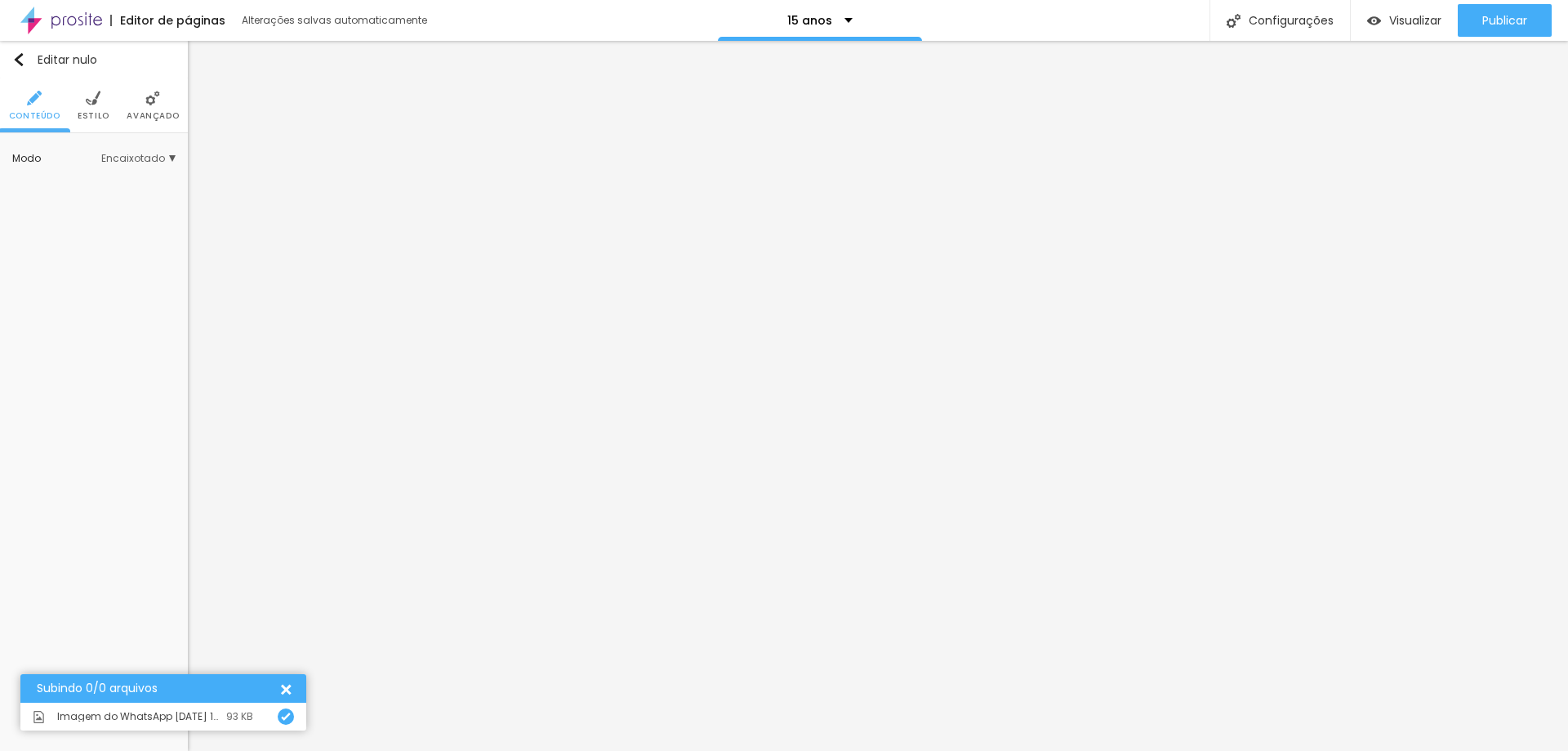
click at [173, 160] on span "Encaixotado" at bounding box center [138, 158] width 74 height 10
click at [122, 210] on div "Completo" at bounding box center [106, 204] width 138 height 21
click at [290, 692] on div at bounding box center [283, 688] width 17 height 17
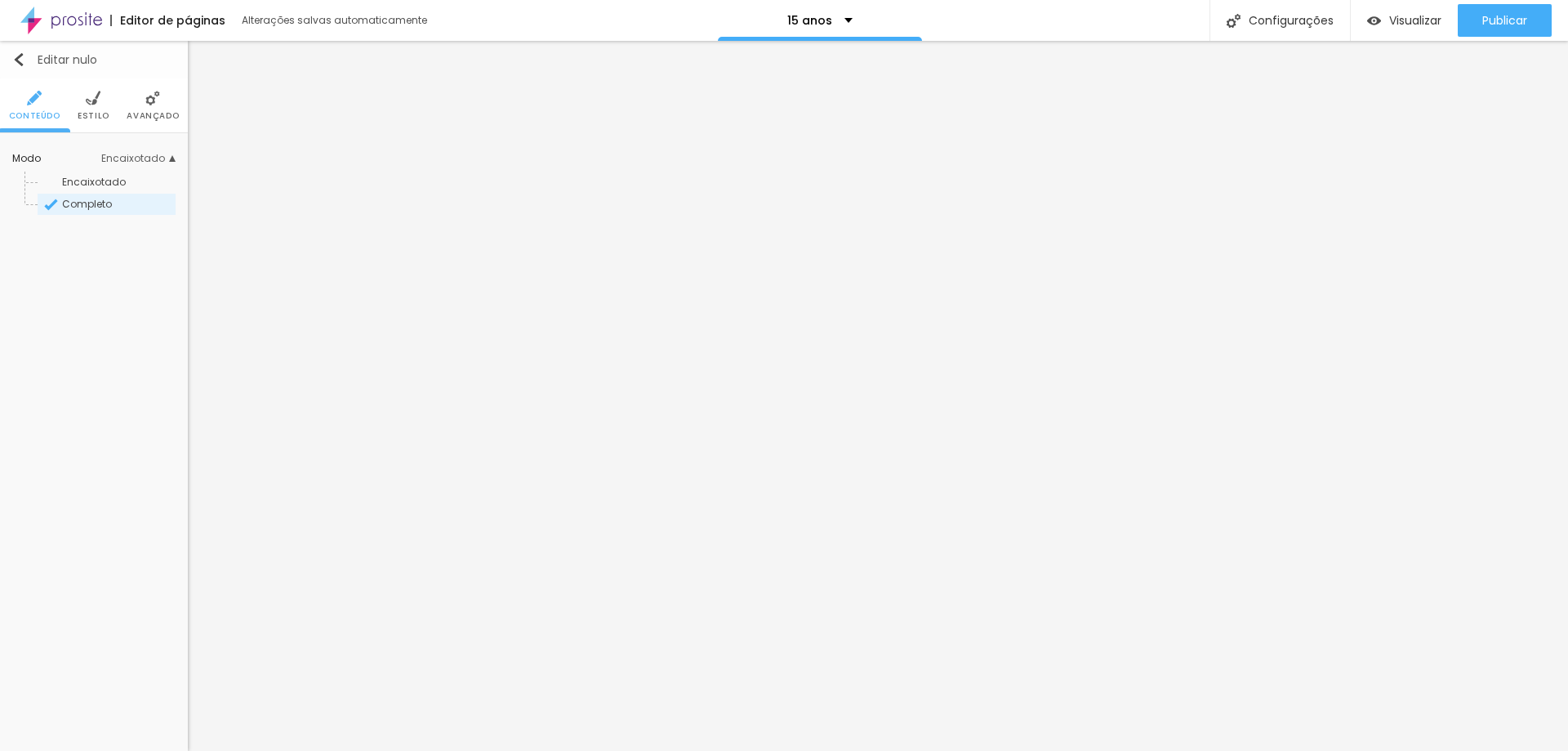
click at [17, 63] on img "button" at bounding box center [19, 59] width 13 height 13
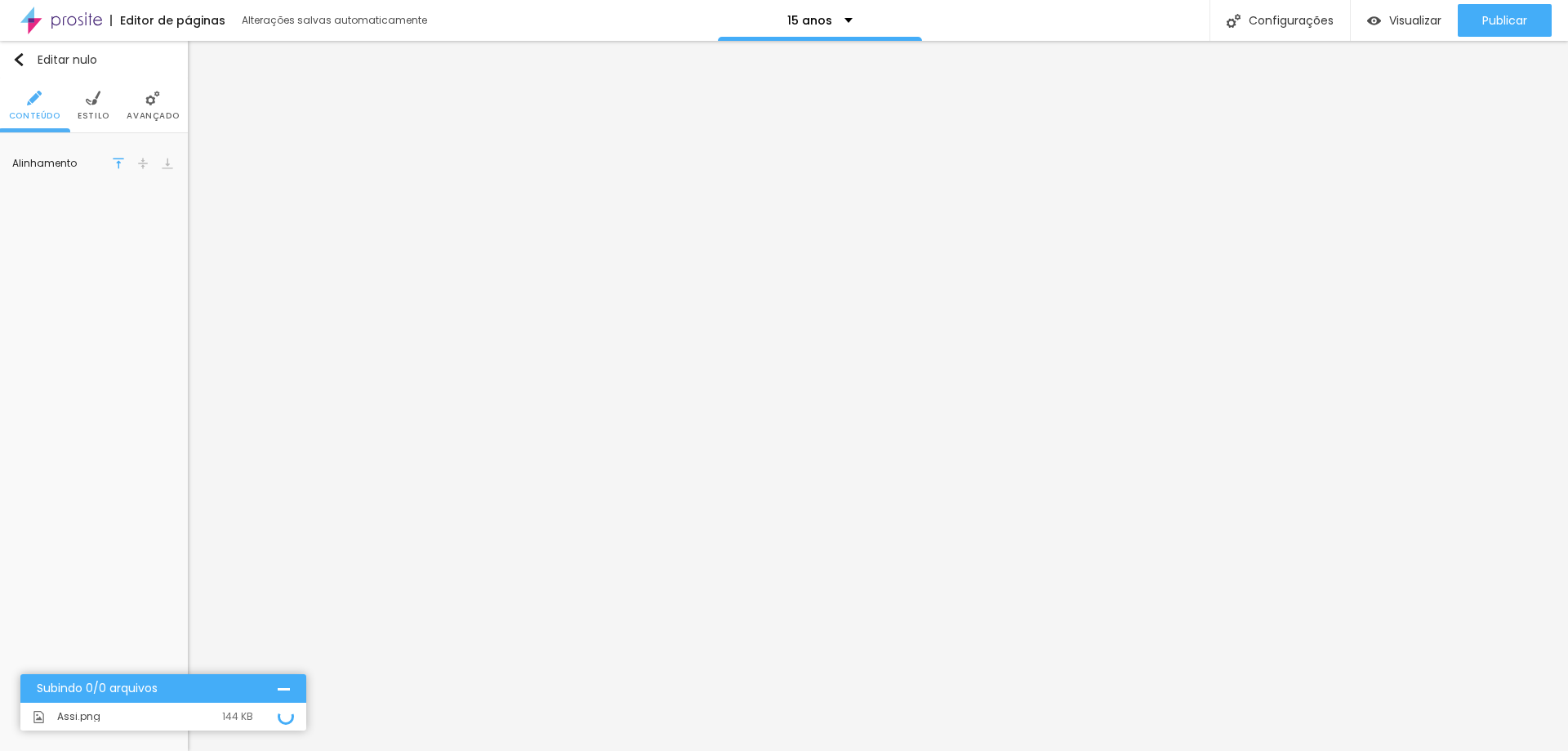
click at [282, 688] on div at bounding box center [284, 688] width 13 height 13
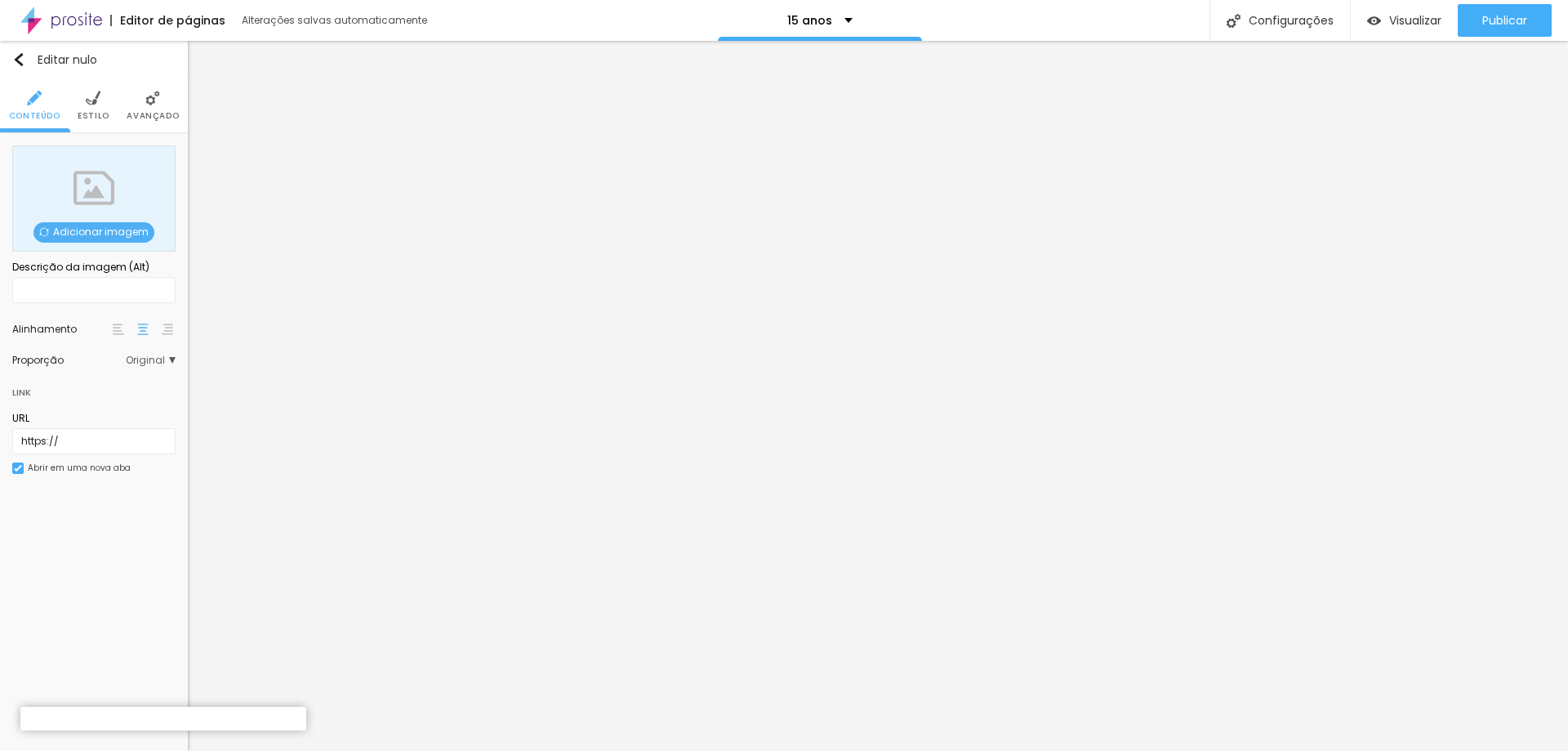
click at [89, 115] on font "Estilo" at bounding box center [94, 116] width 32 height 13
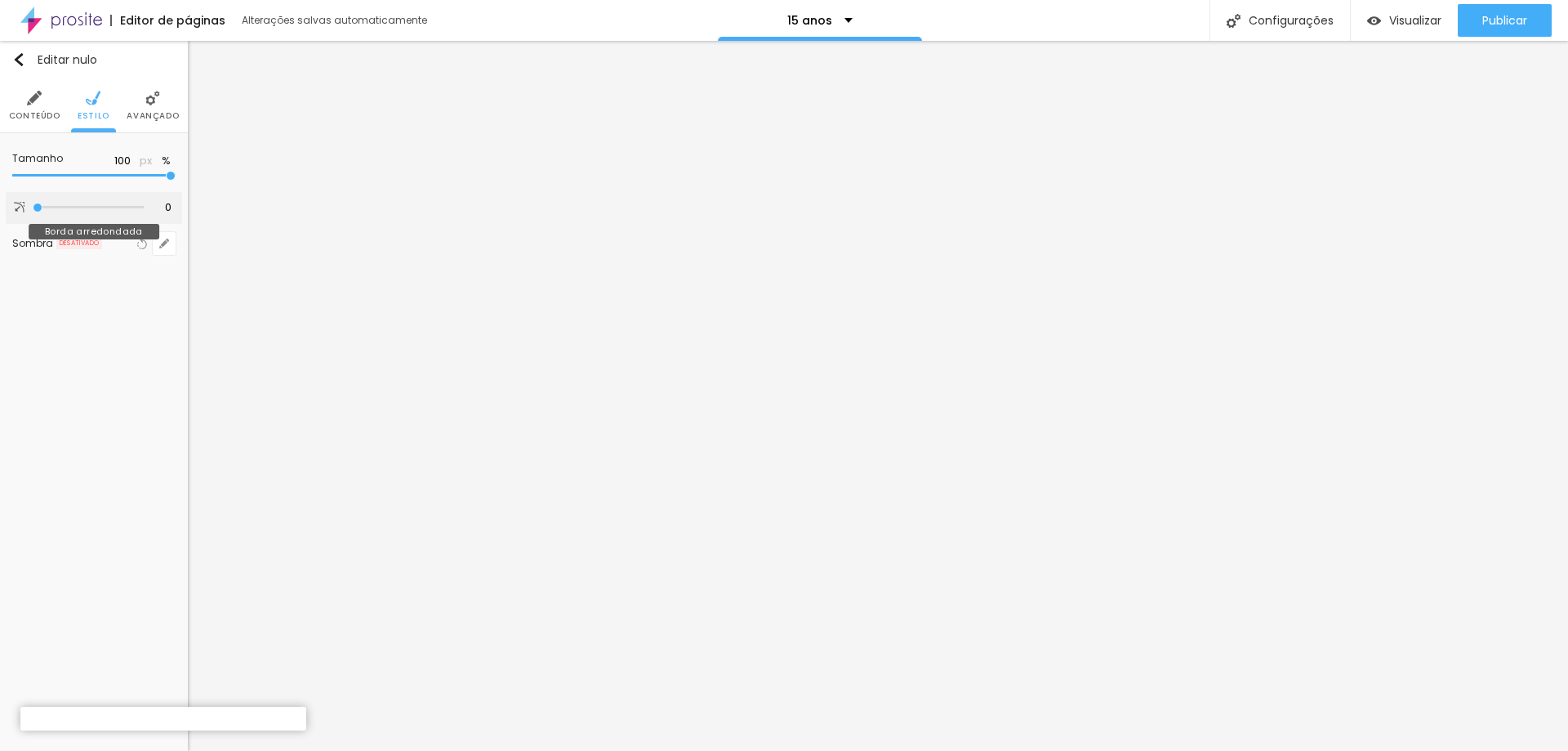
click at [59, 213] on div at bounding box center [88, 207] width 111 height 16
type input "51"
click at [63, 207] on input "range" at bounding box center [88, 207] width 111 height 8
type input "16"
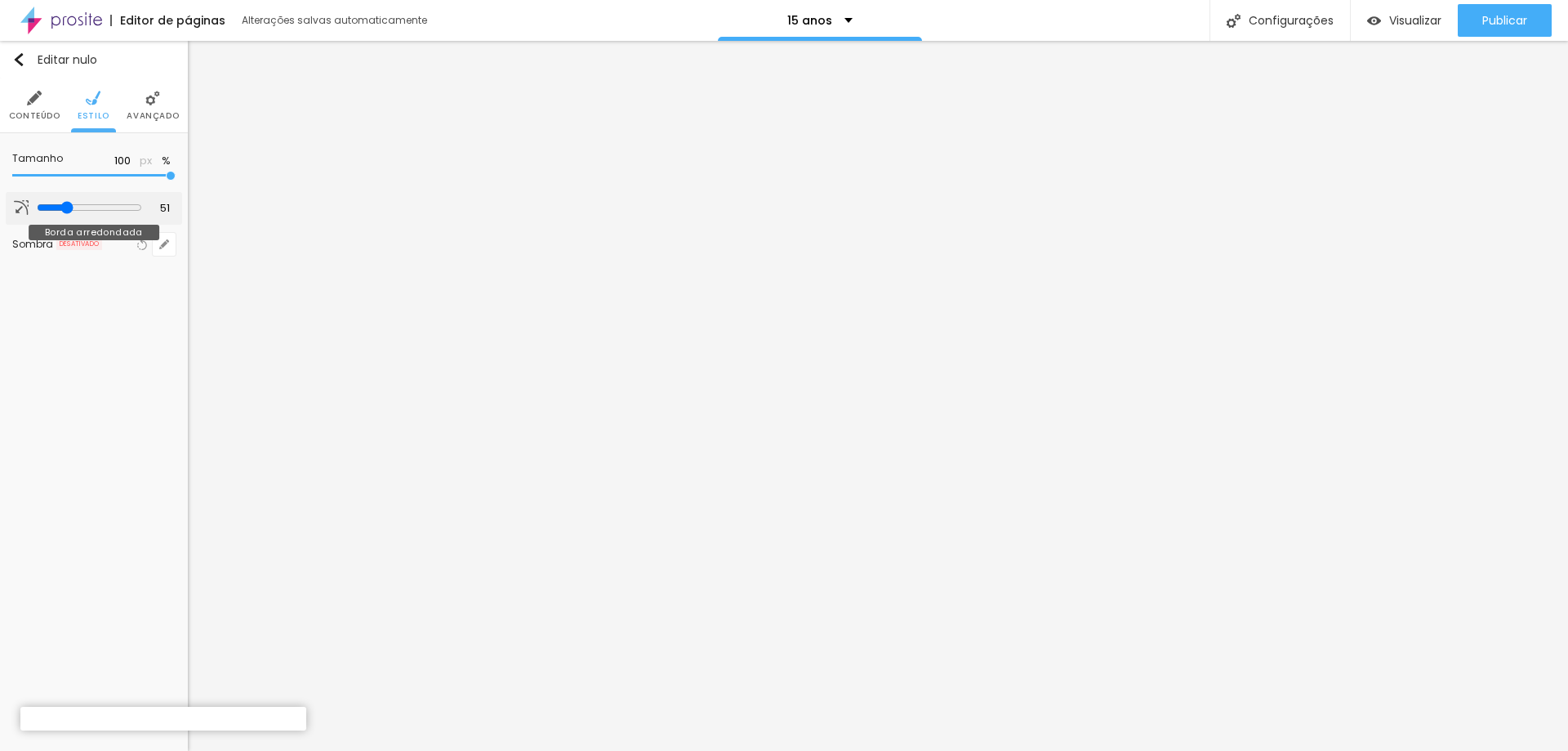
type input "16"
type input "0"
drag, startPoint x: 63, startPoint y: 207, endPoint x: 4, endPoint y: 213, distance: 59.3
type input "0"
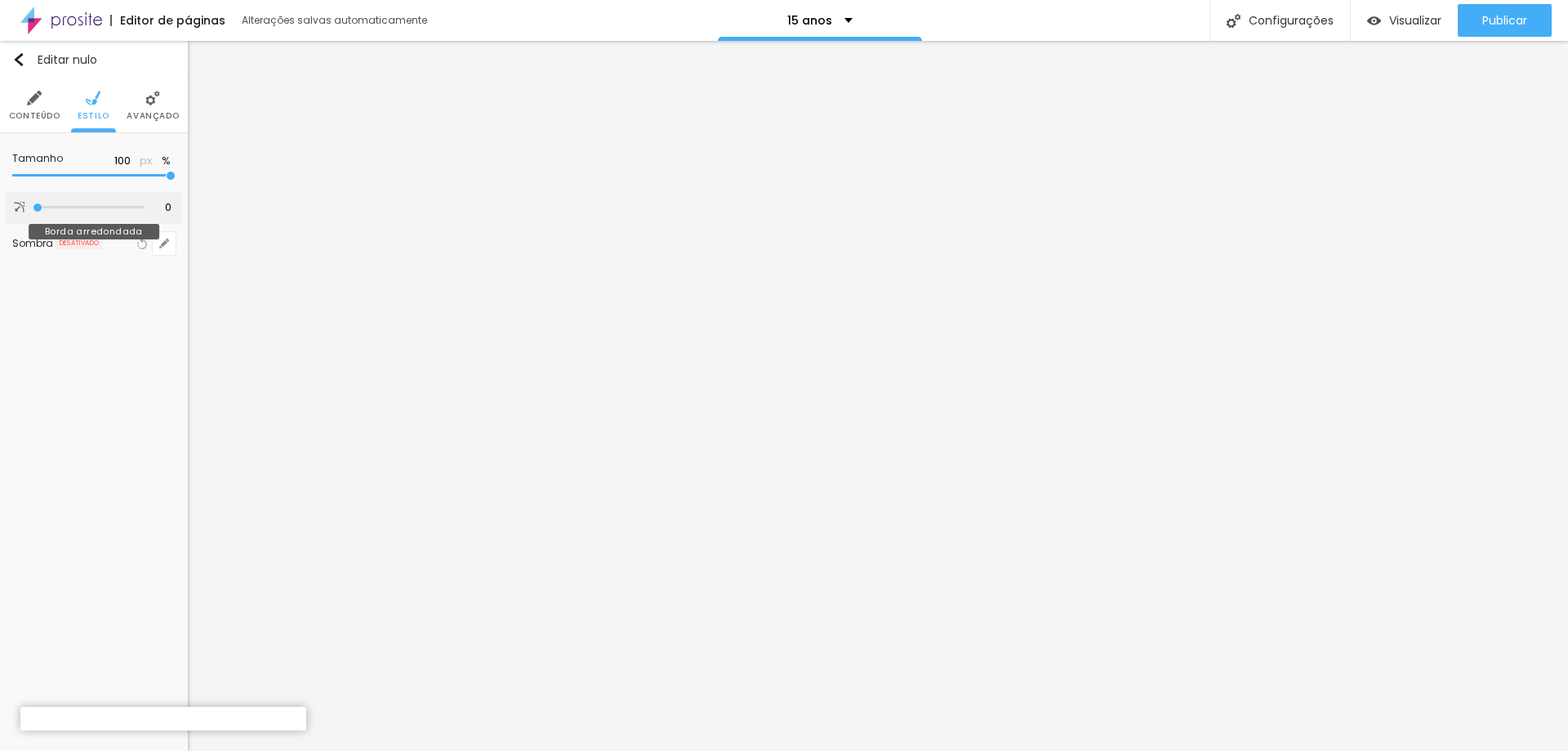
click at [33, 212] on input "range" at bounding box center [88, 207] width 111 height 8
type input "40"
click at [68, 177] on input "range" at bounding box center [94, 175] width 163 height 8
type input "45"
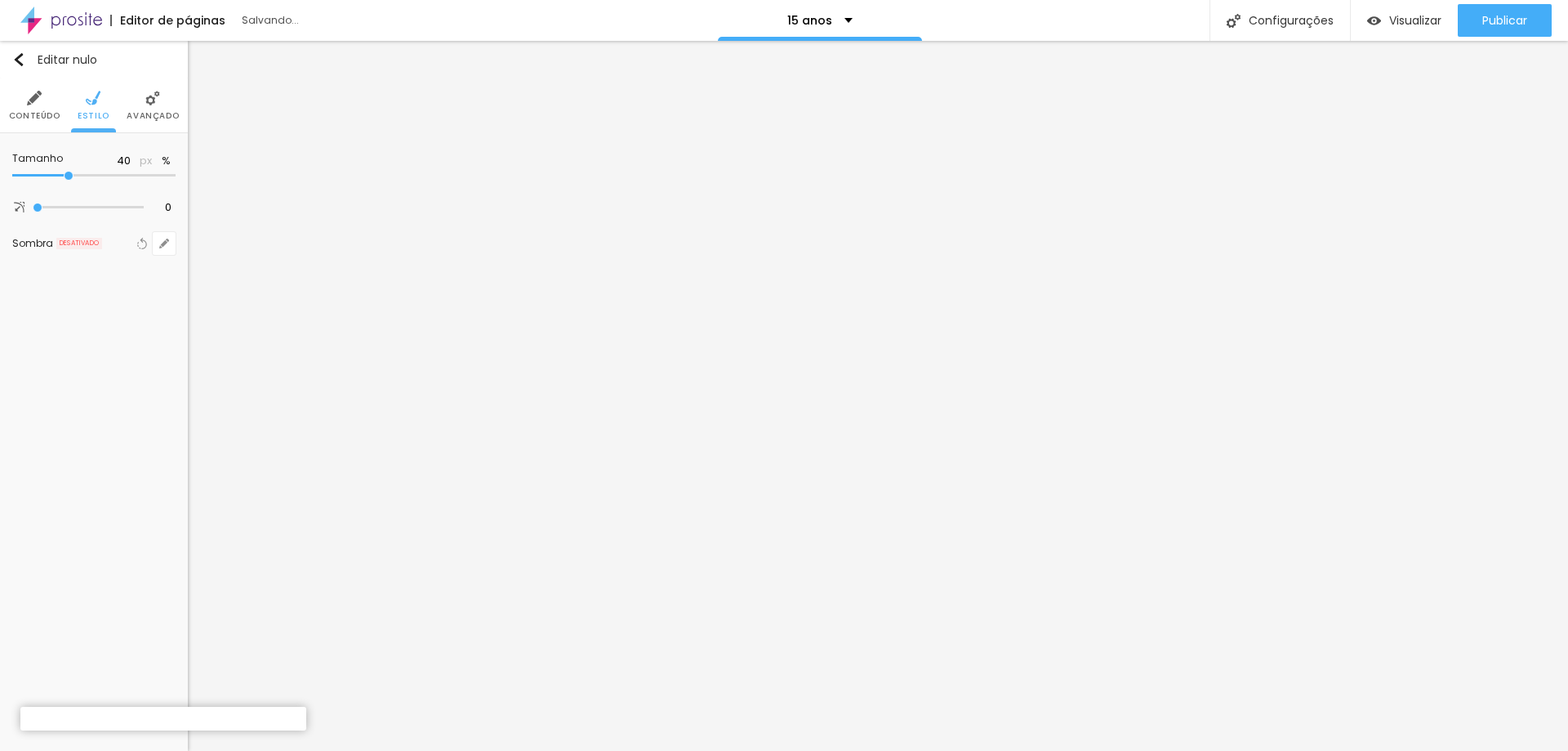
type input "45"
type input "50"
type input "55"
drag, startPoint x: 68, startPoint y: 177, endPoint x: 97, endPoint y: 179, distance: 29.1
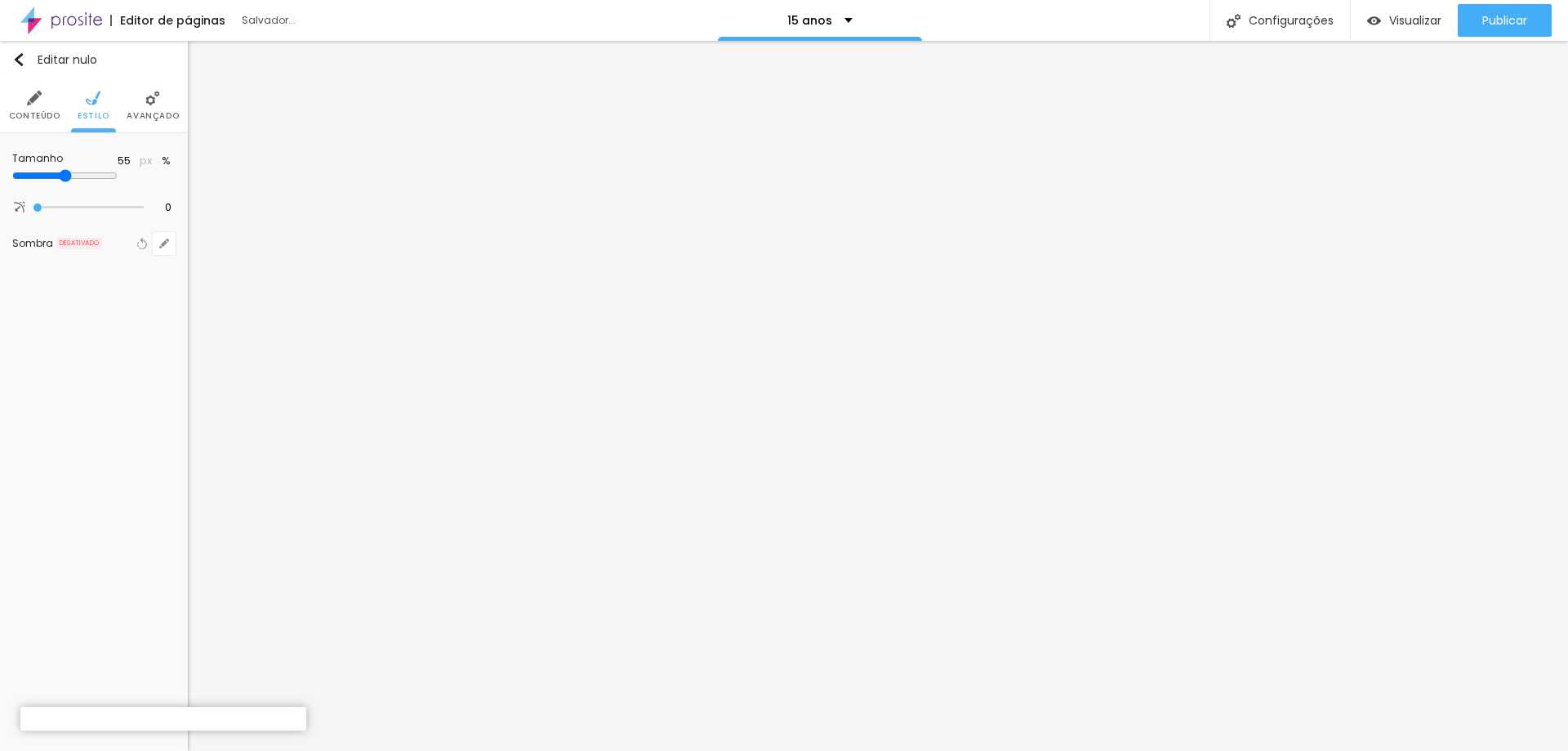
type input "55"
click at [97, 179] on input "range" at bounding box center [65, 175] width 105 height 13
click at [46, 116] on font "Conteúdo" at bounding box center [35, 116] width 52 height 13
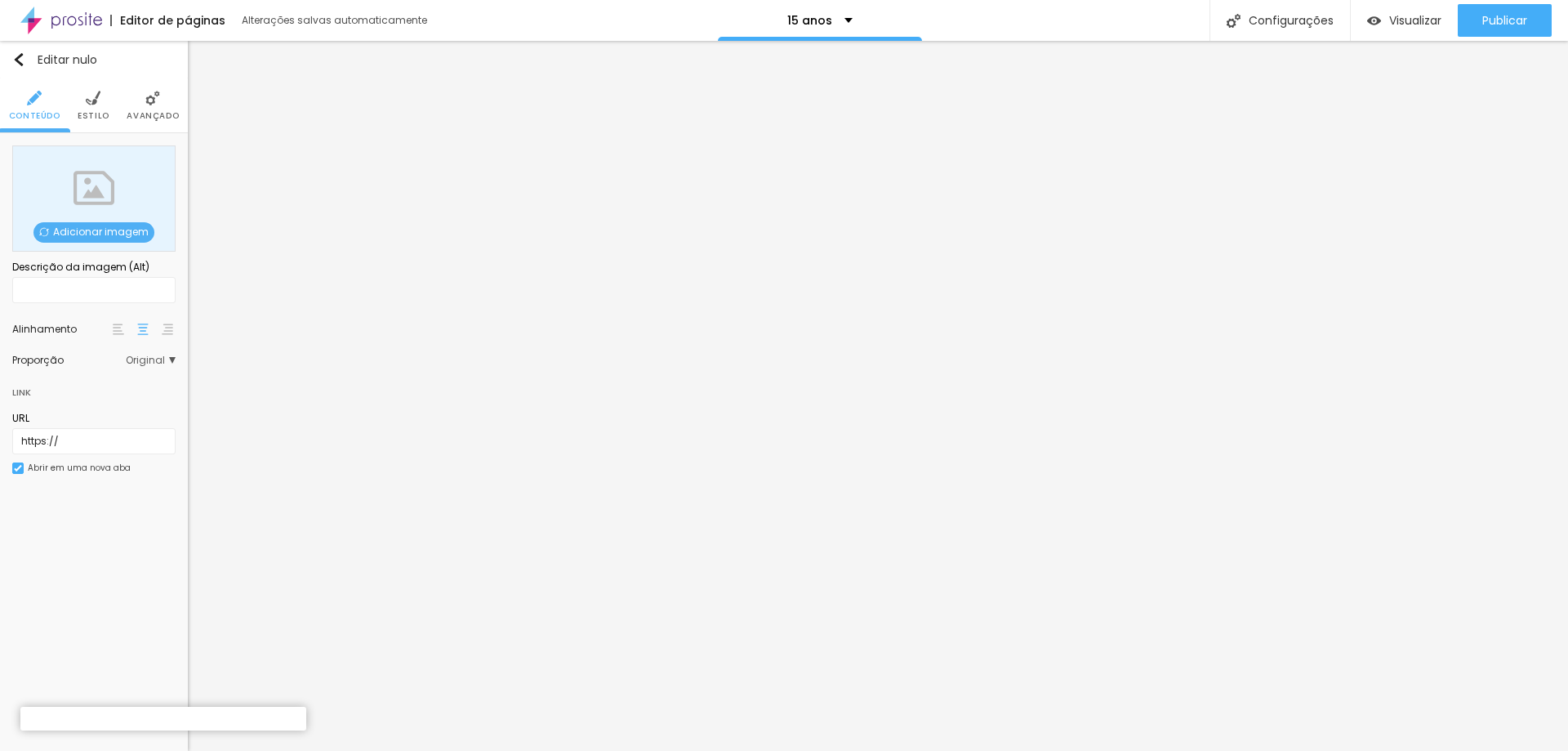
click at [129, 332] on div at bounding box center [142, 330] width 65 height 20
click at [119, 330] on img at bounding box center [118, 329] width 12 height 12
click at [147, 331] on img at bounding box center [143, 329] width 12 height 12
click at [95, 113] on font "Estilo" at bounding box center [94, 116] width 32 height 13
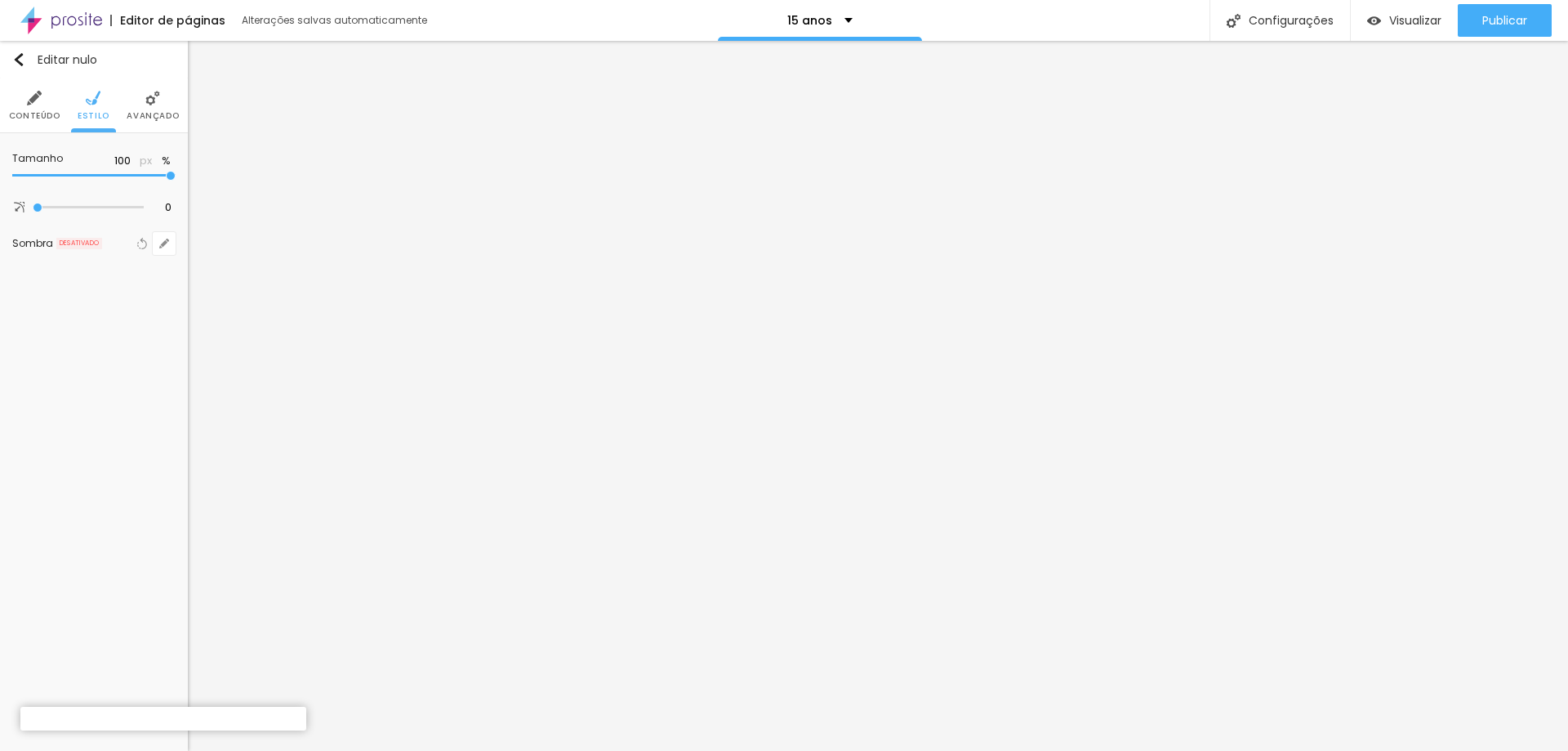
type input "50"
click at [88, 179] on input "range" at bounding box center [94, 175] width 163 height 8
click at [21, 54] on img "button" at bounding box center [19, 59] width 13 height 13
click at [46, 111] on font "Estilo" at bounding box center [42, 116] width 32 height 13
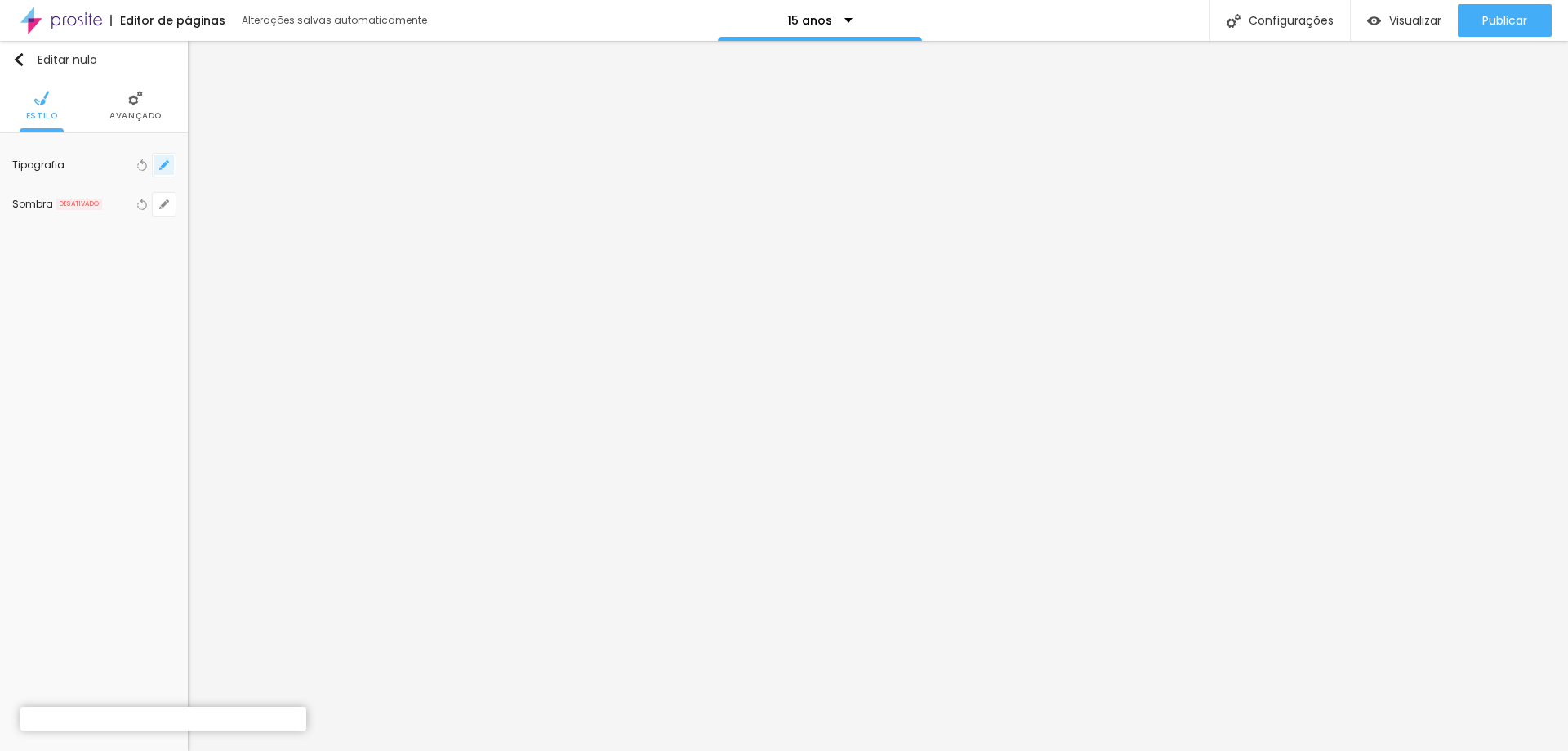
click at [161, 168] on icon "button" at bounding box center [163, 164] width 10 height 10
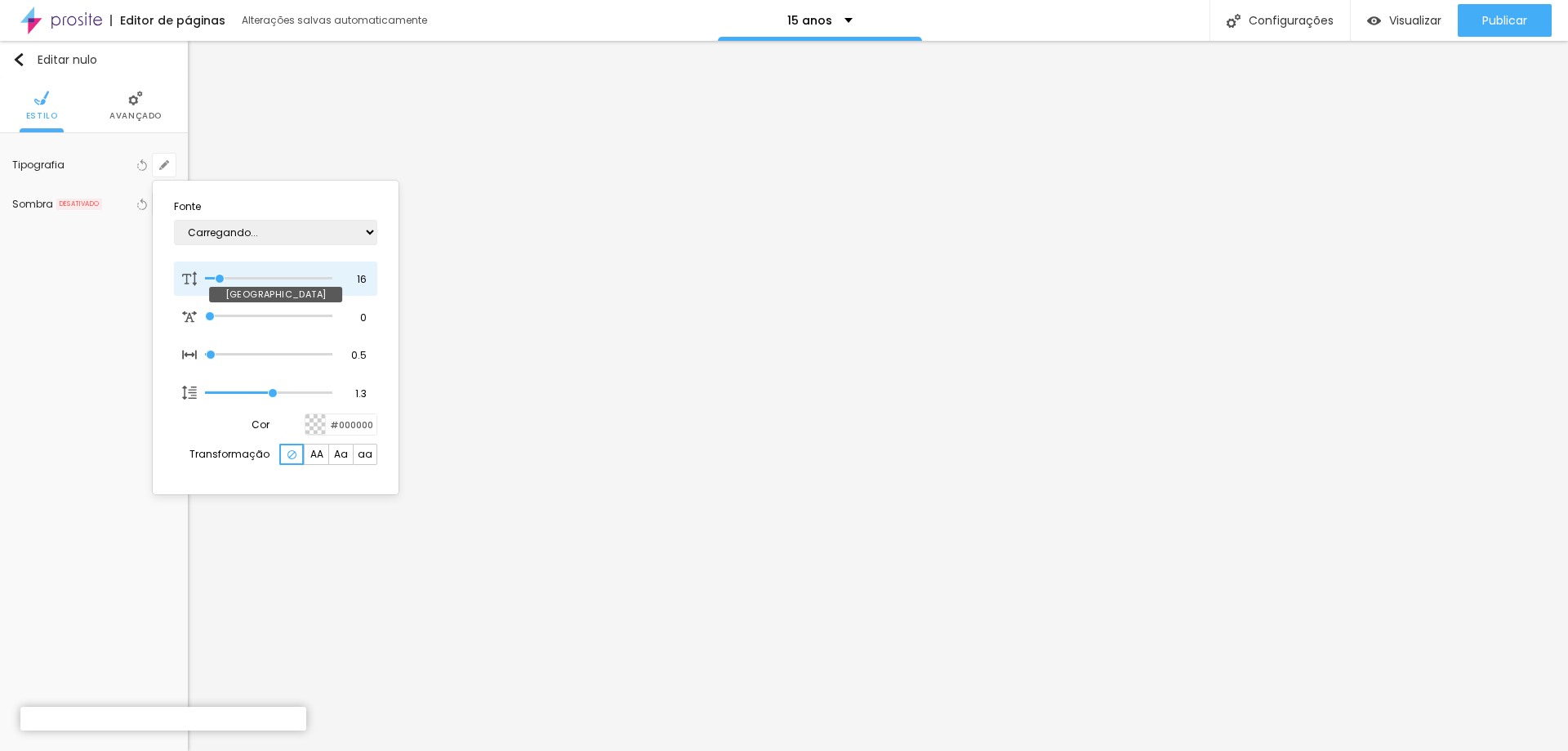
type input "1"
type input "32"
type input "1"
click at [241, 279] on input "range" at bounding box center [258, 279] width 105 height 13
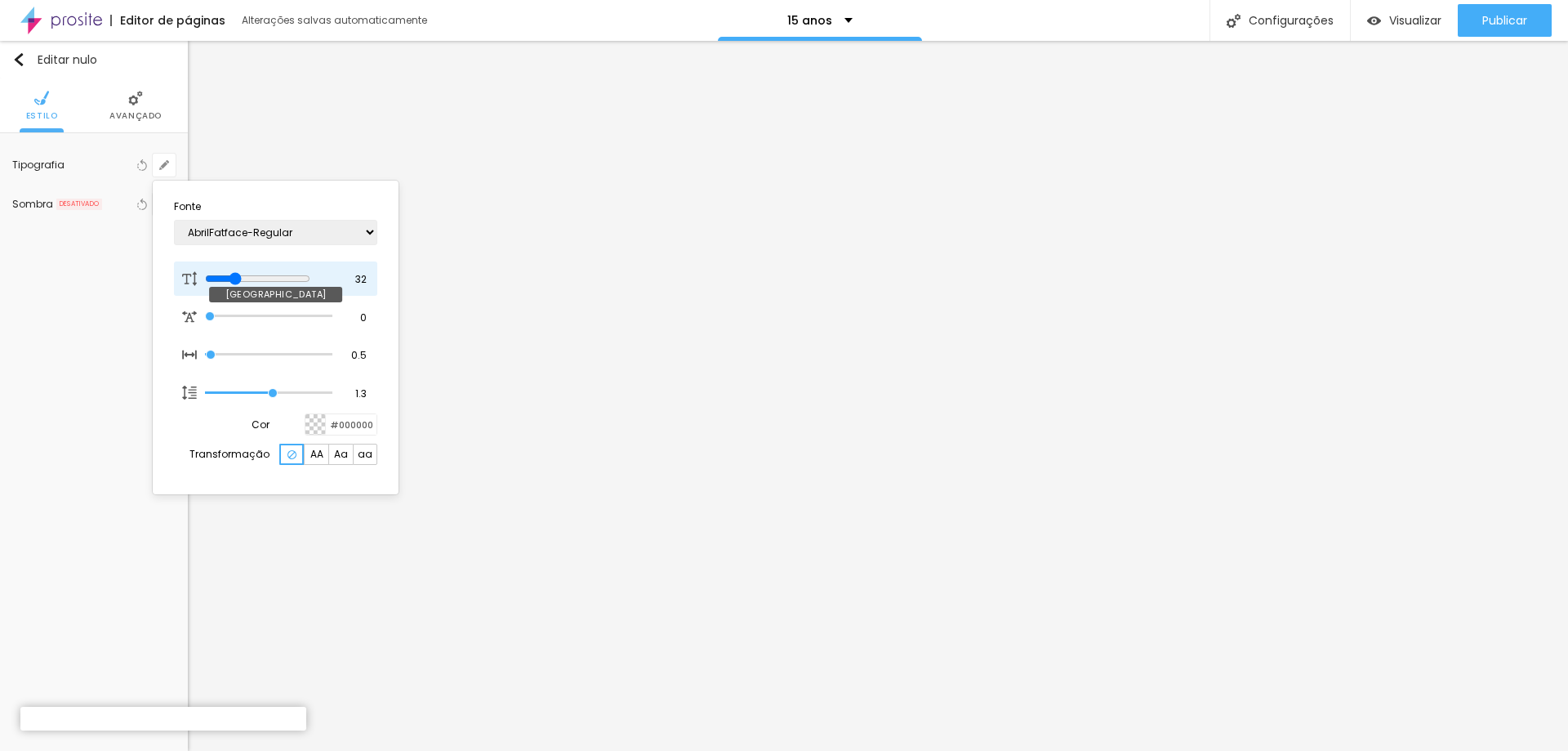
type input "46"
type input "1"
click at [258, 279] on input "range" at bounding box center [258, 279] width 105 height 13
type input "53"
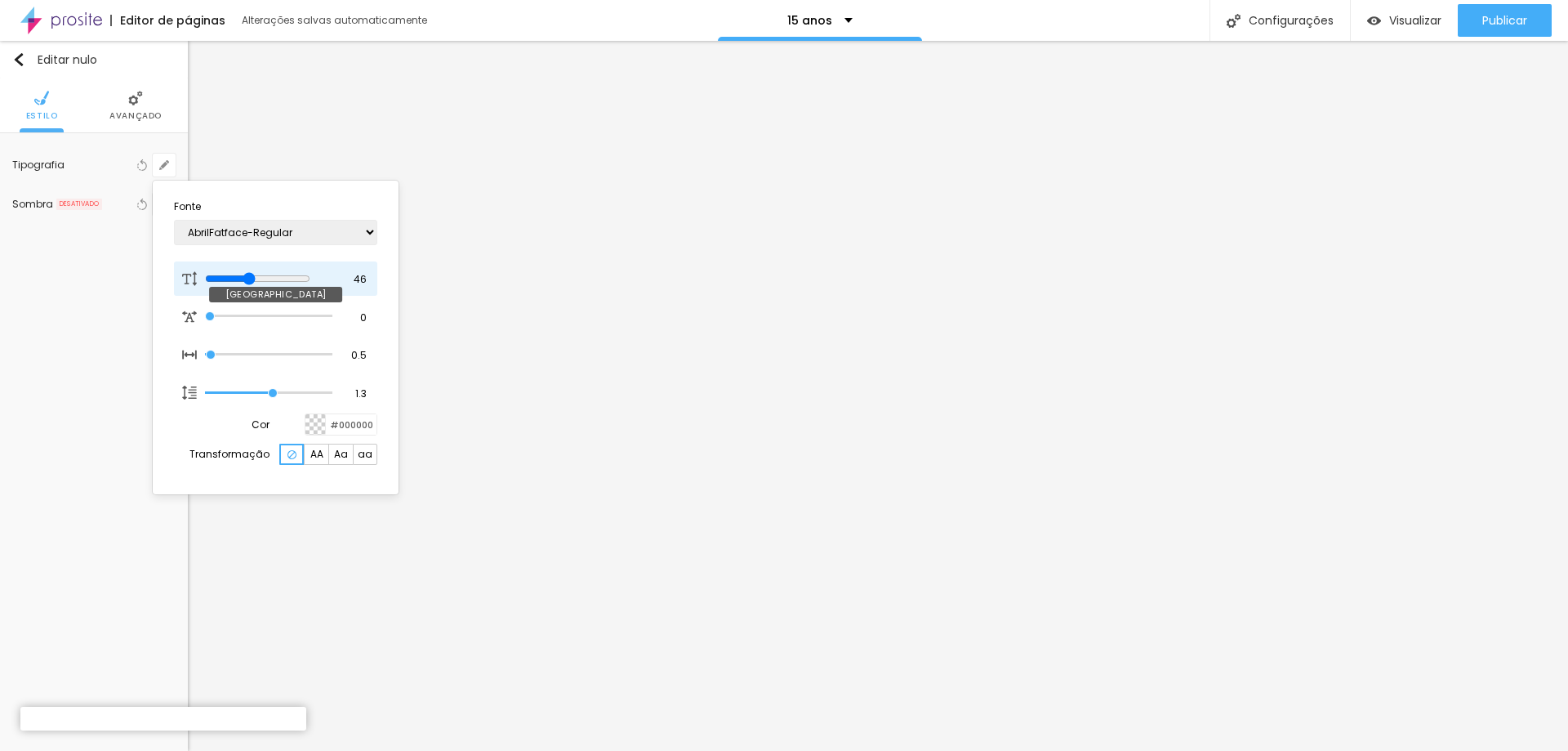
type input "53"
type input "1"
type input "53"
click at [268, 279] on input "range" at bounding box center [258, 279] width 105 height 13
type input "1"
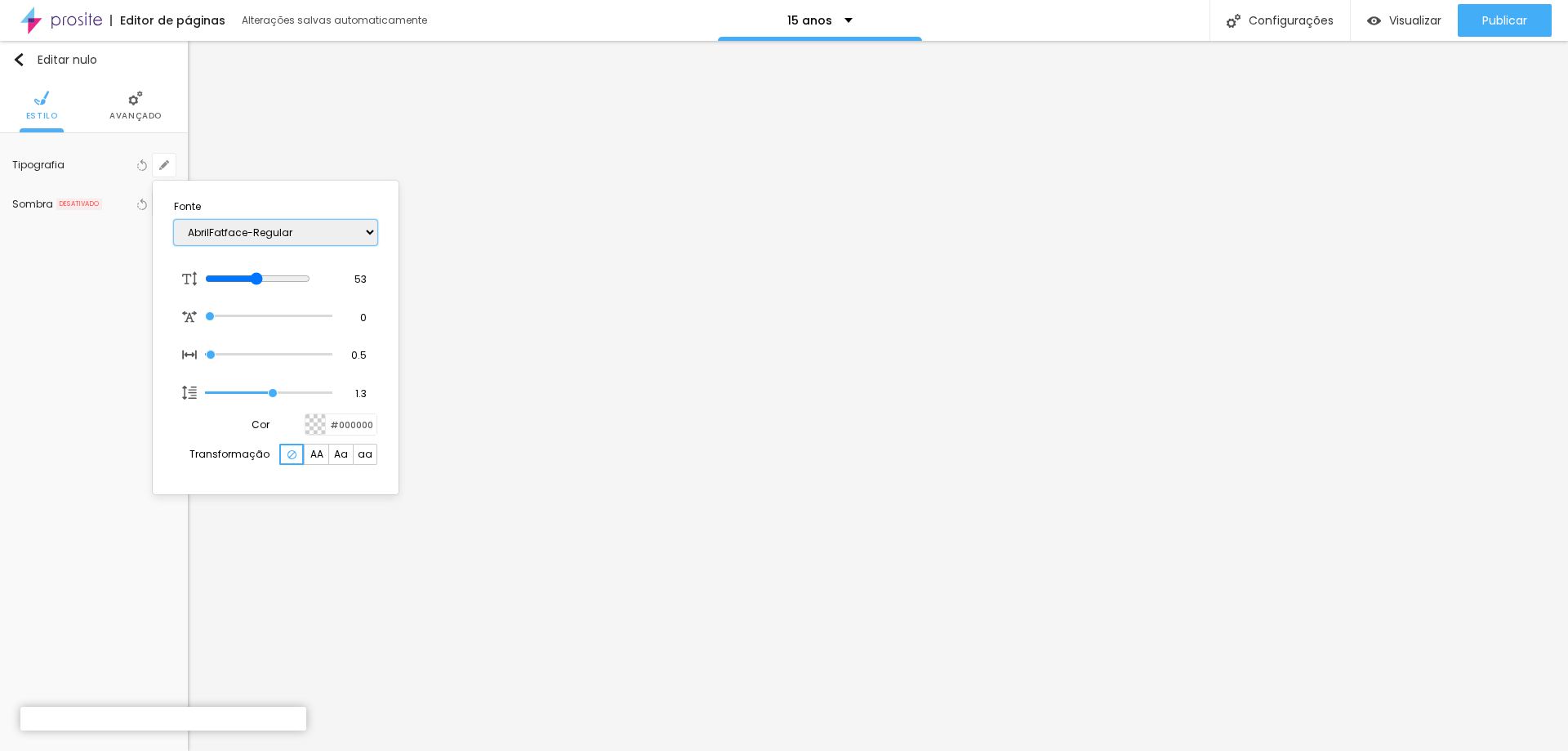
click at [377, 238] on select "AbrilFatface-Regular Actor-Regular Alegreya AlegreyaBlack [PERSON_NAME] Allan-R…" at bounding box center [276, 232] width 204 height 25
click at [327, 221] on select "AbrilFatface-Regular Actor-Regular Alegreya AlegreyaBlack [PERSON_NAME] Allan-R…" at bounding box center [276, 232] width 204 height 25
click at [317, 225] on select "AbrilFatface-Regular Actor-Regular Alegreya AlegreyaBlack [PERSON_NAME] Allan-R…" at bounding box center [276, 232] width 204 height 25
select select "Jaldi-Bold"
click at [174, 220] on select "AbrilFatface-Regular Actor-Regular Alegreya AlegreyaBlack [PERSON_NAME] Allan-R…" at bounding box center [276, 232] width 204 height 25
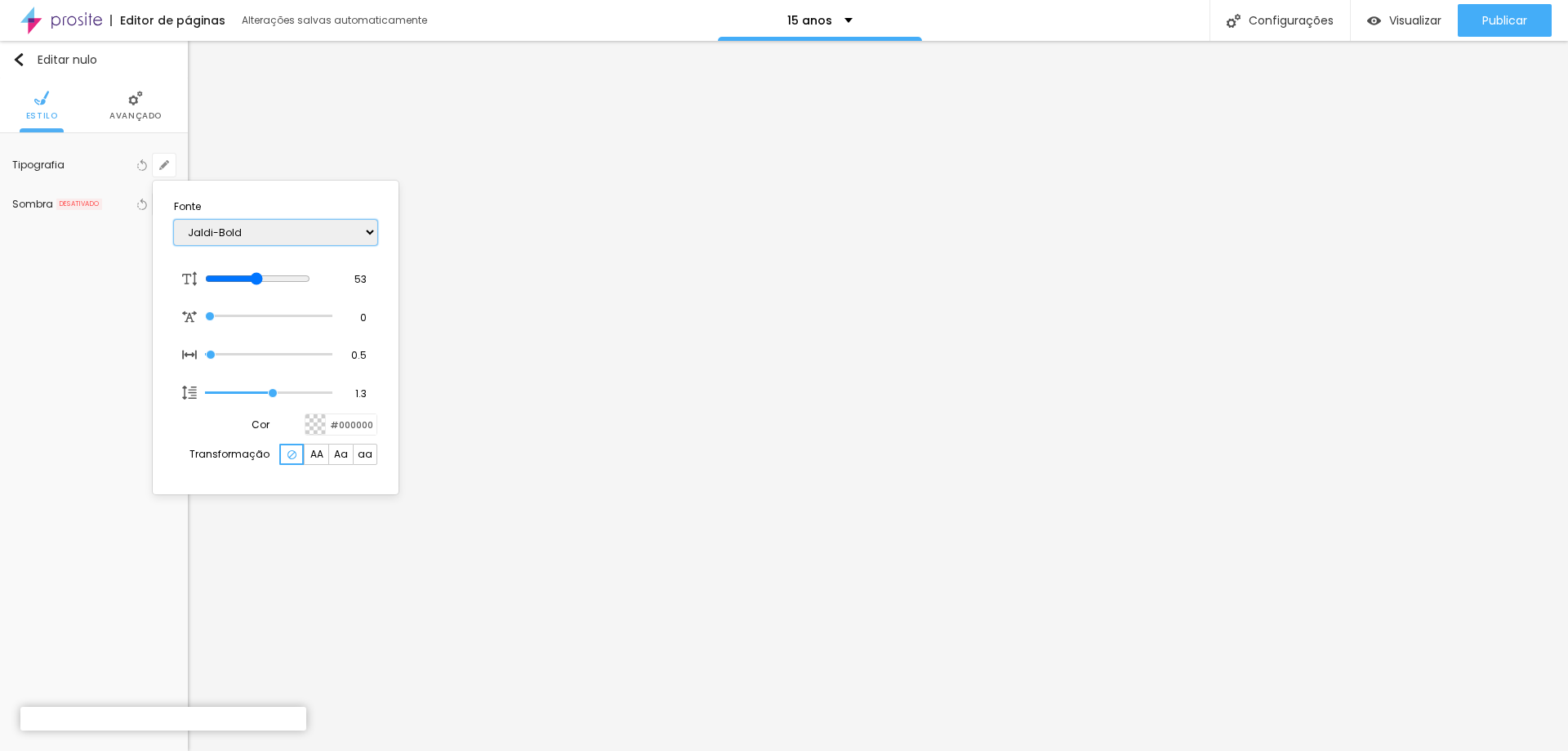
click at [370, 235] on select "AbrilFatface-Regular Actor-Regular Alegreya AlegreyaBlack [PERSON_NAME] Allan-R…" at bounding box center [276, 232] width 204 height 25
type input "1"
select select "Lora-Regular"
click at [174, 220] on select "AbrilFatface-Regular Actor-Regular Alegreya AlegreyaBlack [PERSON_NAME] Allan-R…" at bounding box center [276, 232] width 204 height 25
type input "1"
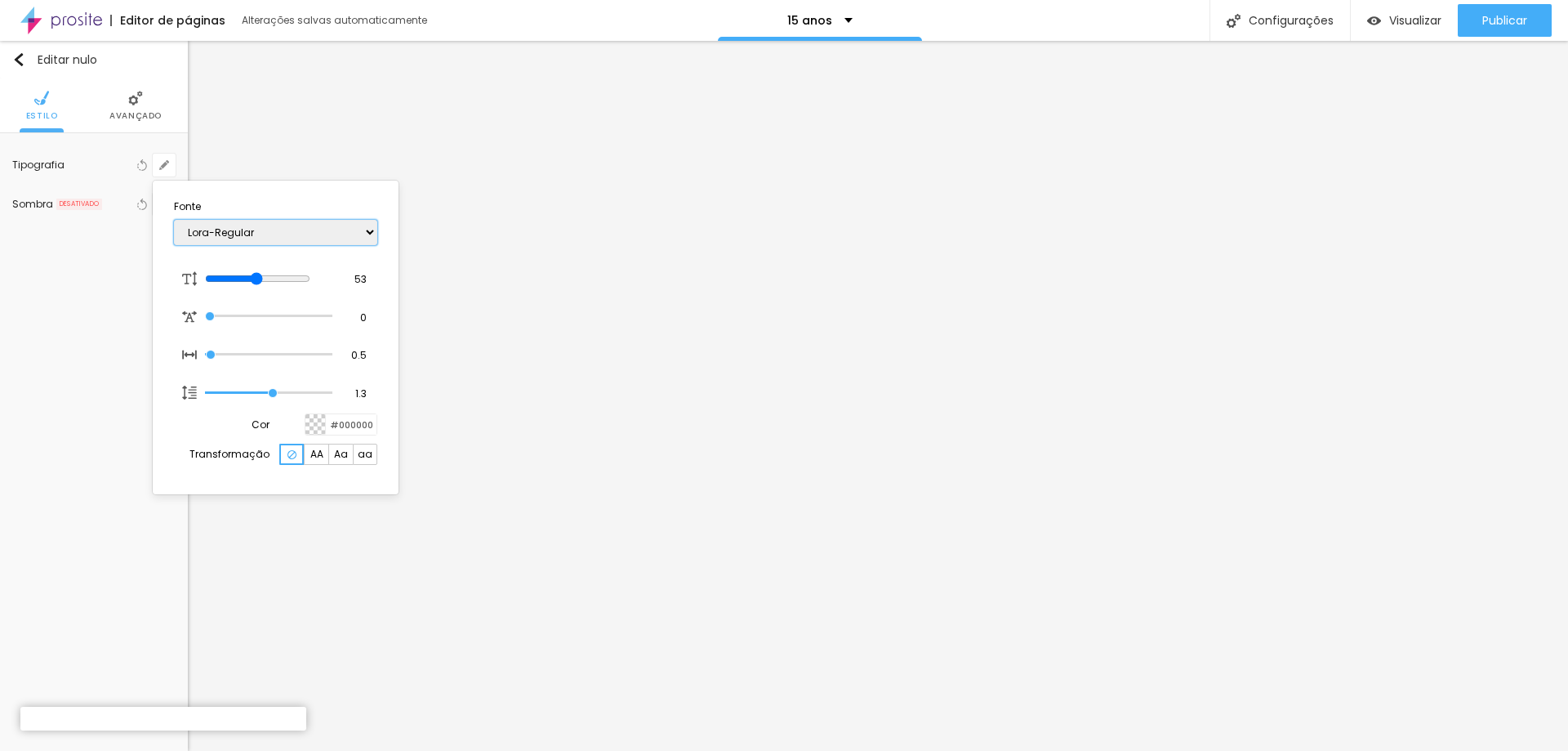
click at [369, 236] on select "AbrilFatface-Regular Actor-Regular Alegreya AlegreyaBlack [PERSON_NAME] Allan-R…" at bounding box center [276, 232] width 204 height 25
select select "Laila-Regular"
click at [174, 220] on select "AbrilFatface-Regular Actor-Regular Alegreya AlegreyaBlack [PERSON_NAME] Allan-R…" at bounding box center [276, 232] width 204 height 25
type input "1"
click at [1316, 77] on div at bounding box center [784, 375] width 1568 height 751
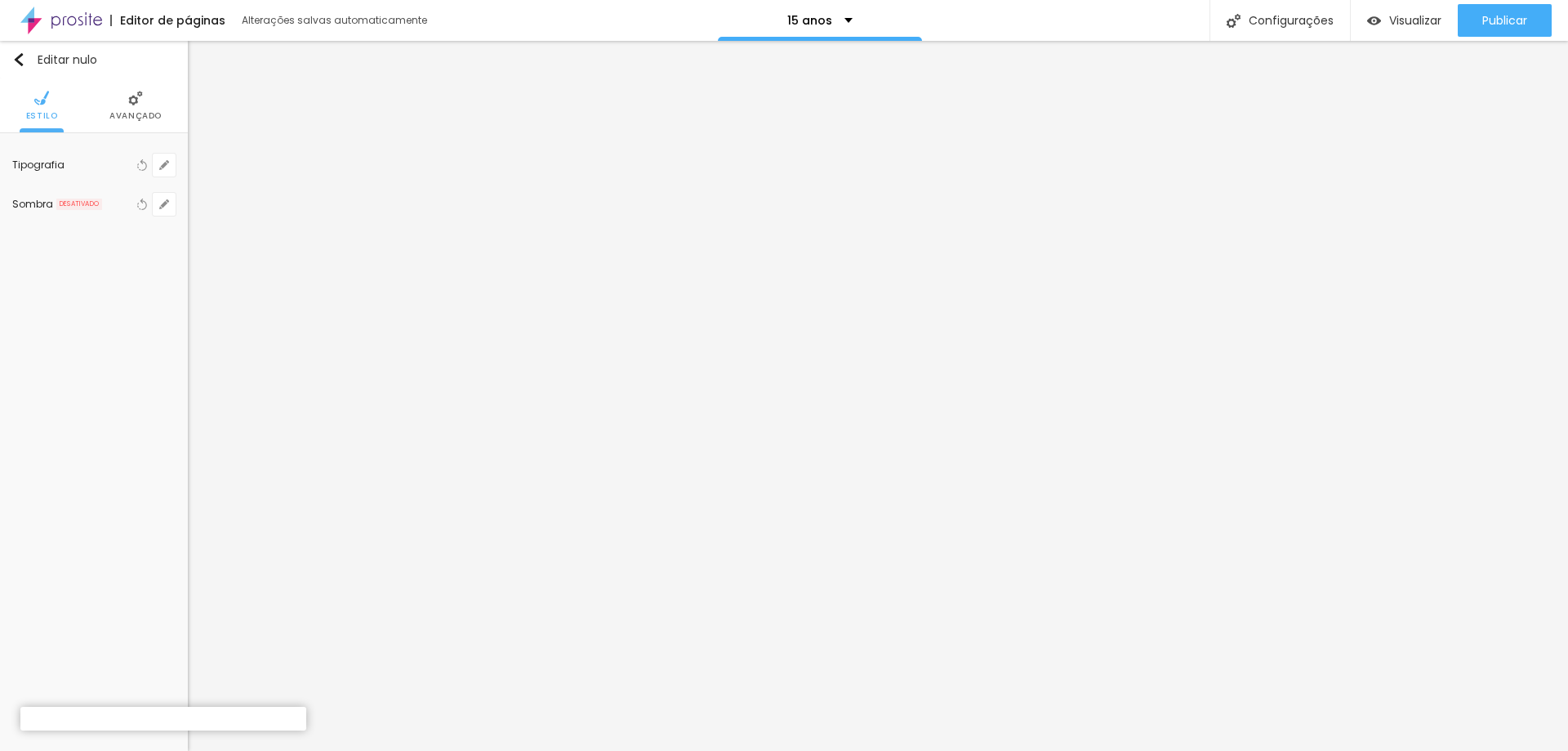
click at [139, 111] on font "Avançado" at bounding box center [136, 116] width 53 height 13
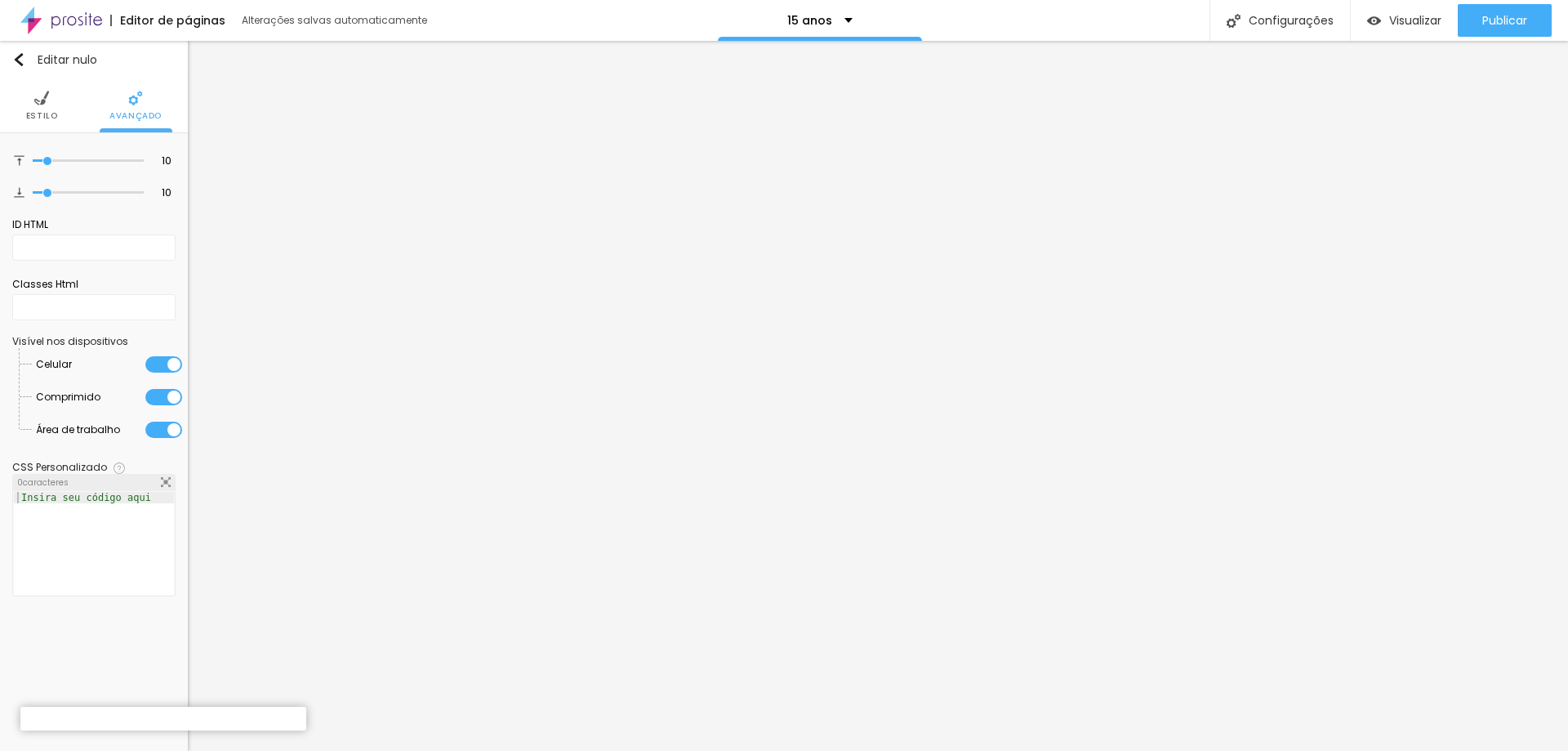
click at [40, 114] on font "Estilo" at bounding box center [42, 116] width 32 height 13
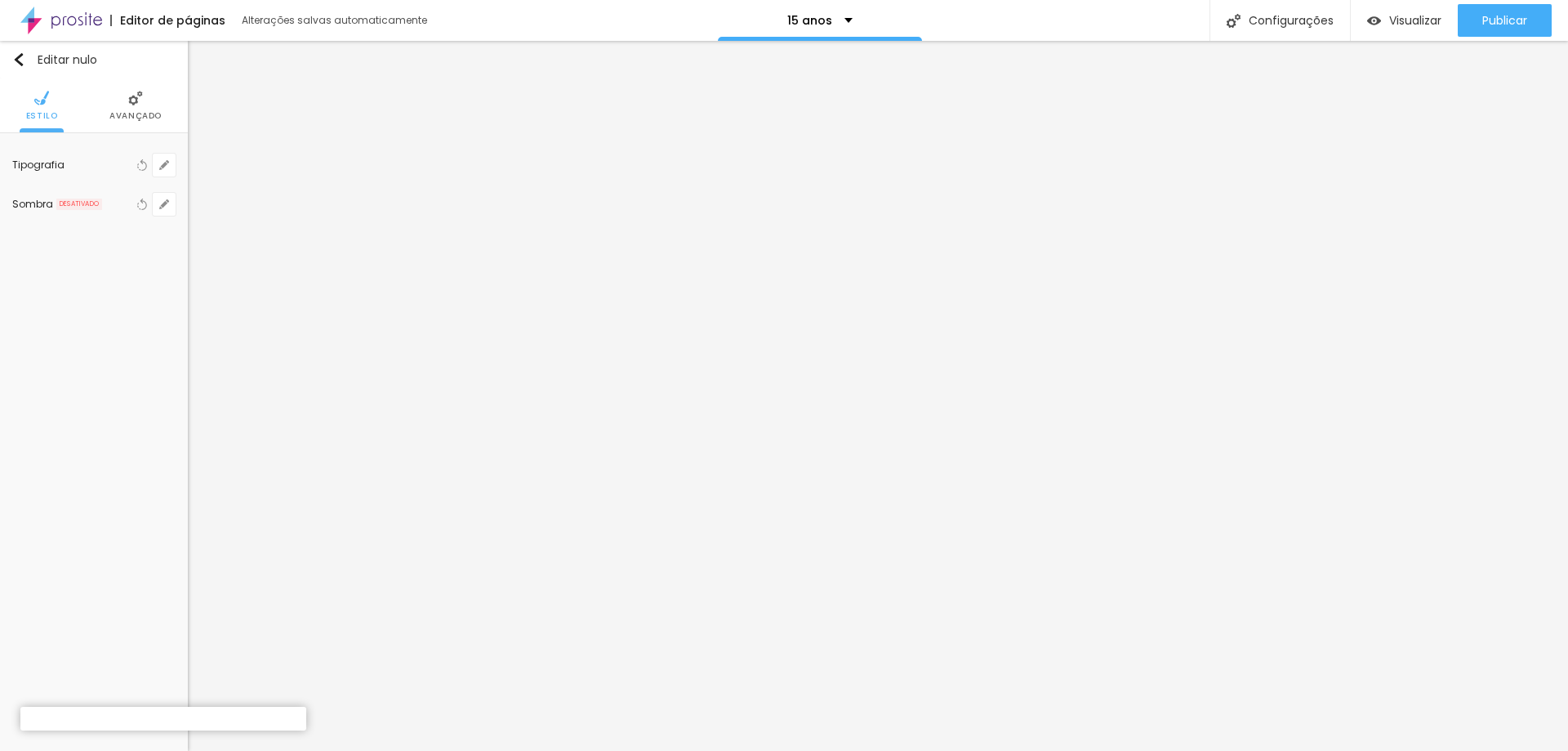
click at [138, 115] on font "Avançado" at bounding box center [136, 116] width 53 height 13
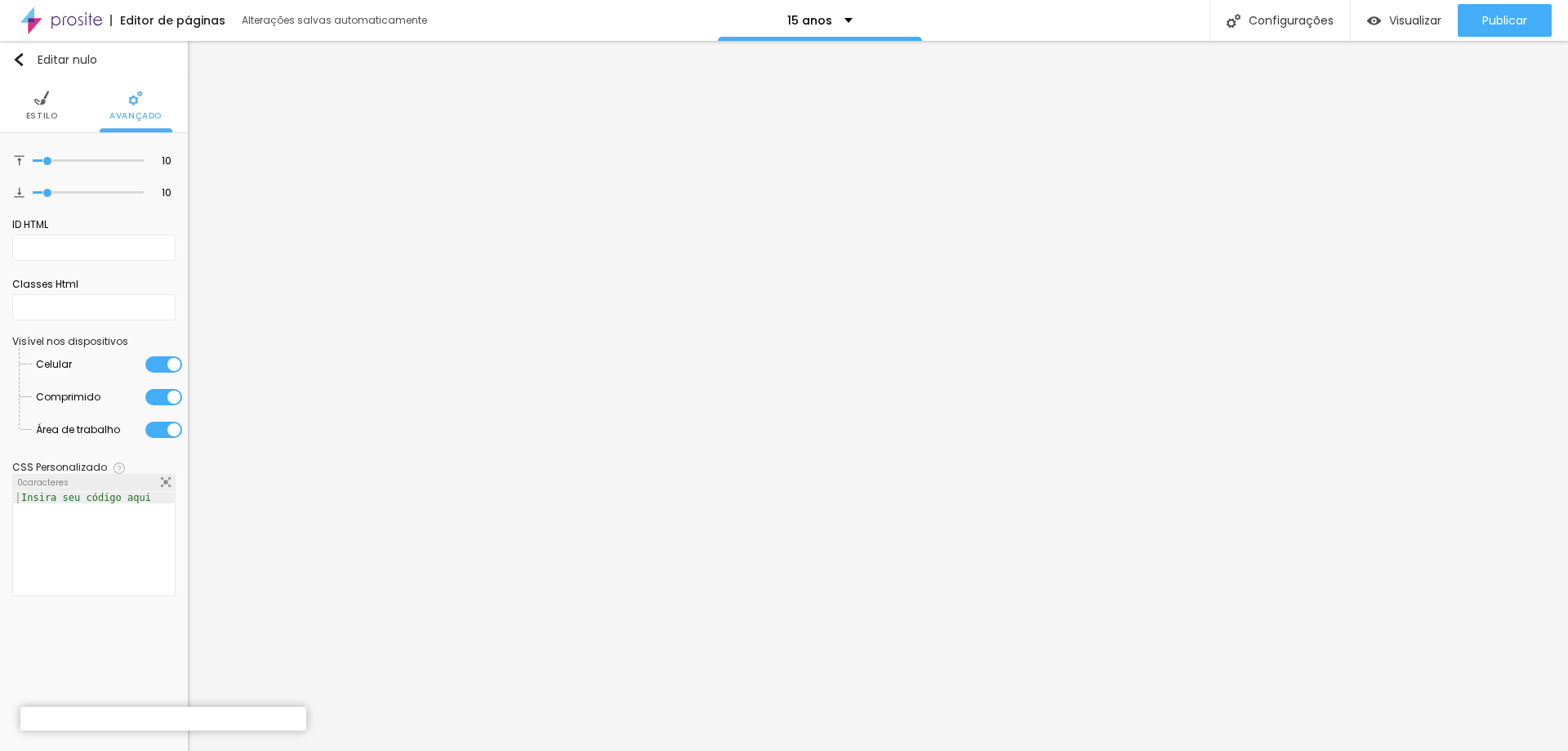
click at [54, 104] on li "Estilo" at bounding box center [42, 105] width 32 height 54
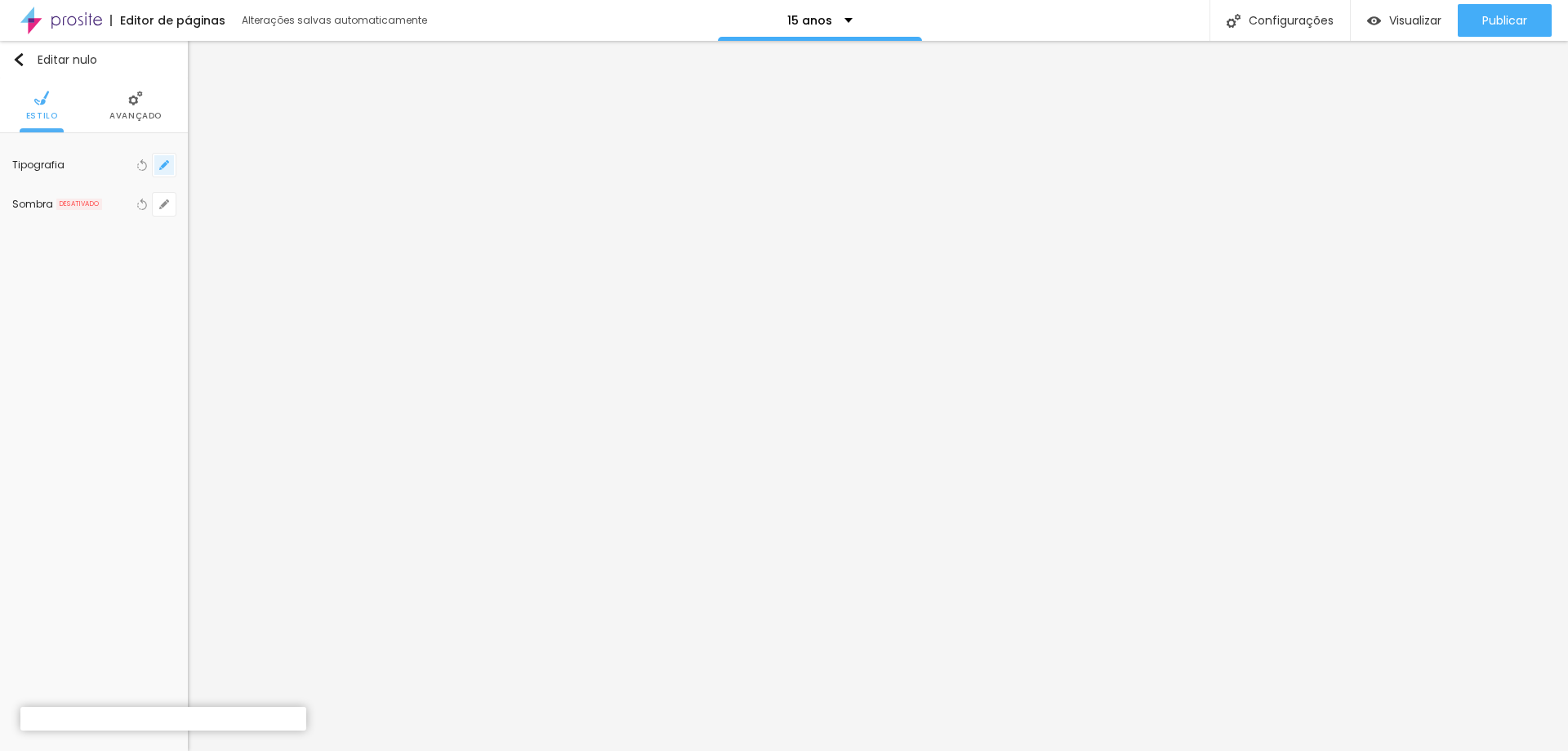
click at [167, 163] on icon "button" at bounding box center [163, 164] width 6 height 6
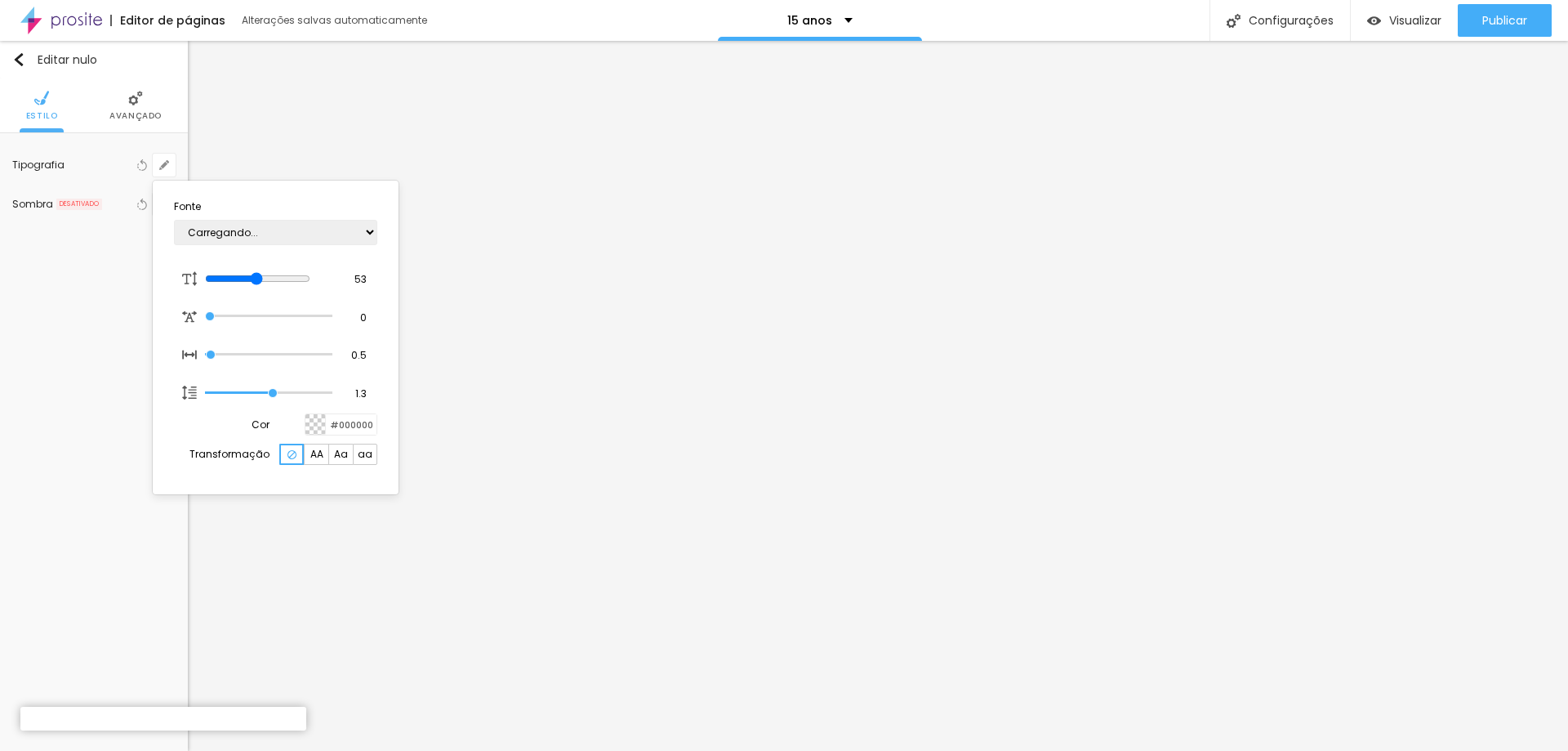
type input "1"
type input "27"
type input "1"
click at [234, 281] on input "range" at bounding box center [258, 279] width 105 height 13
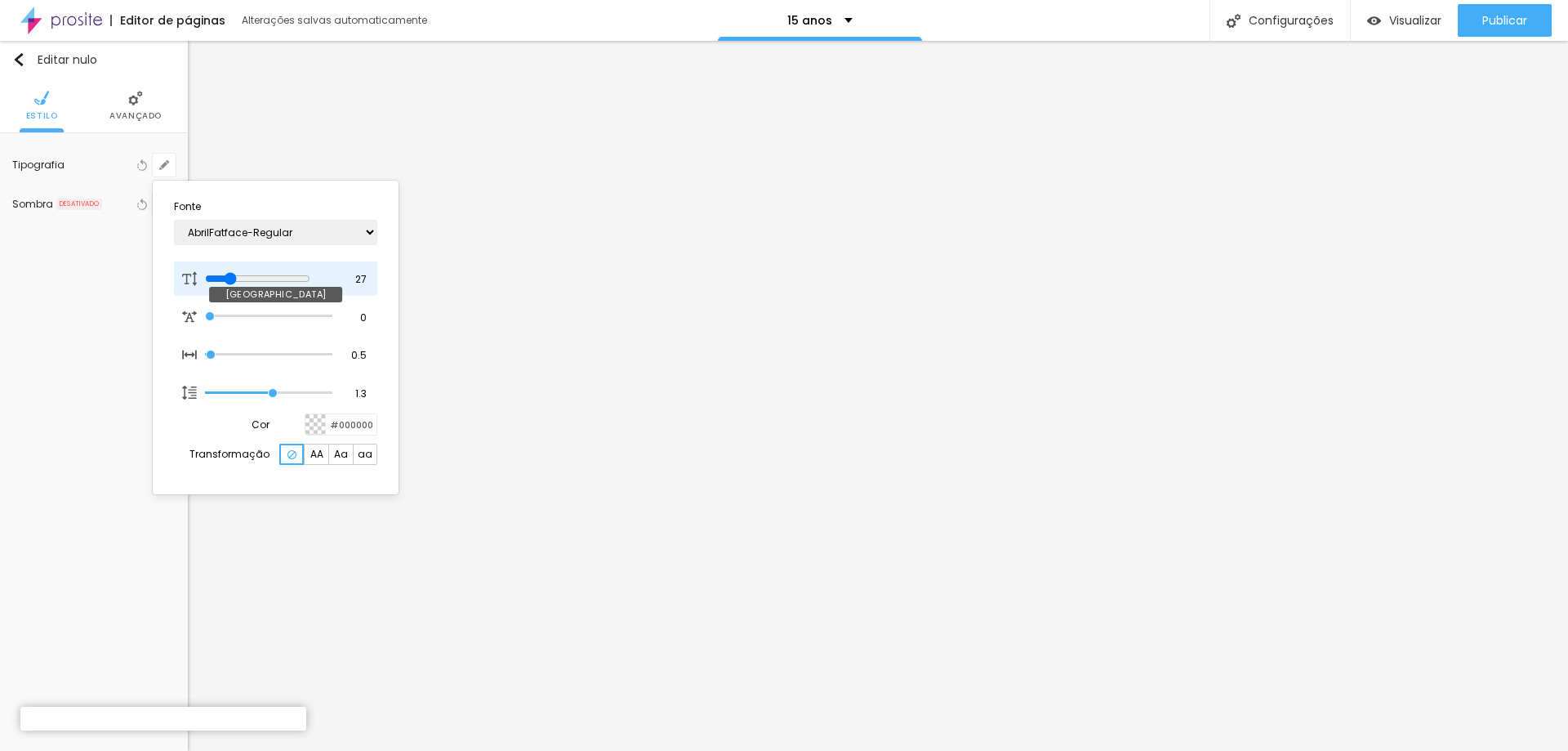
type input "36"
type input "1"
type input "36"
click at [245, 280] on input "range" at bounding box center [258, 279] width 105 height 13
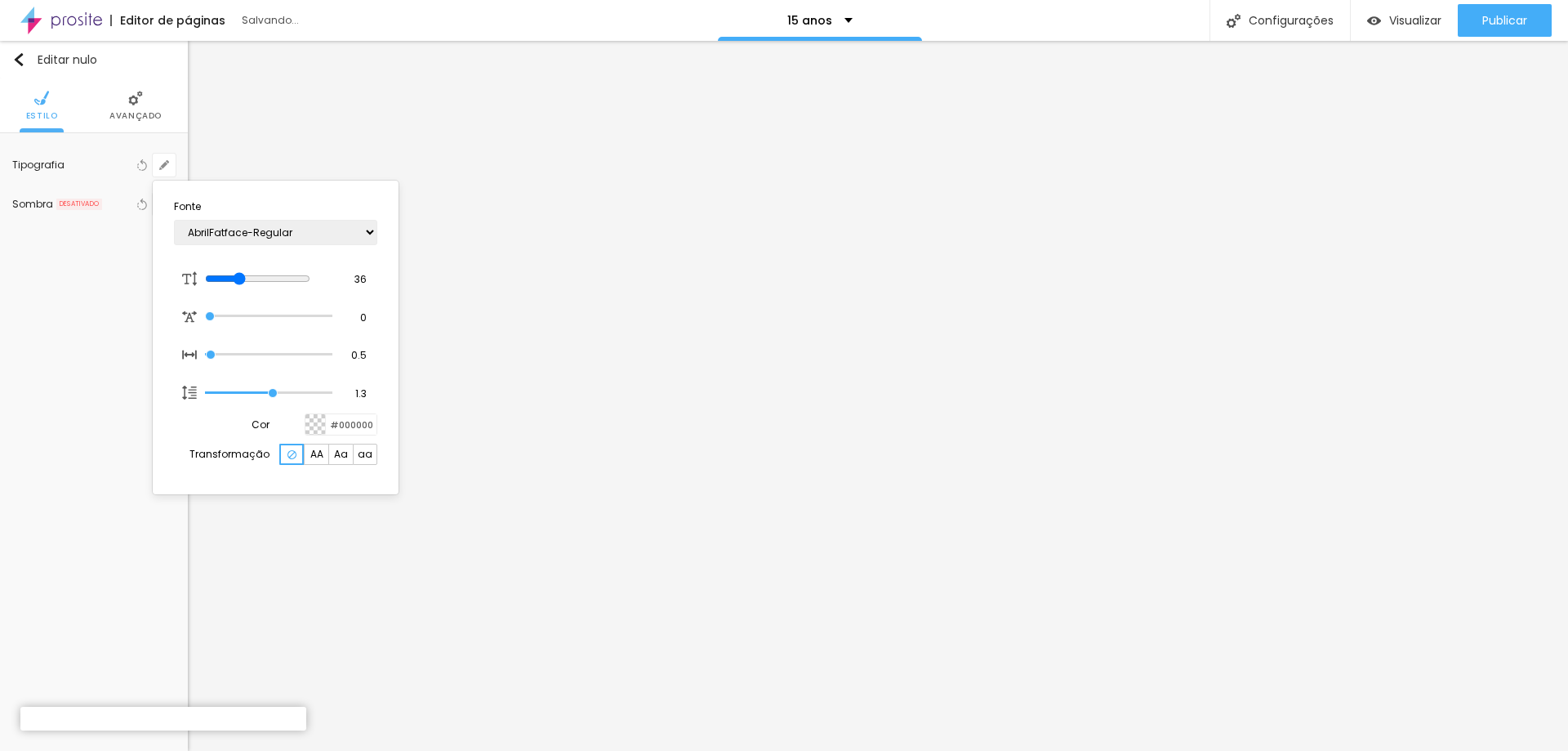
type input "1"
click at [371, 229] on select "AbrilFatface-Regular Actor-Regular Alegreya AlegreyaBlack [PERSON_NAME] Allan-R…" at bounding box center [276, 232] width 204 height 25
select select "Kalam"
click at [174, 220] on select "AbrilFatface-Regular Actor-Regular Alegreya AlegreyaBlack [PERSON_NAME] Allan-R…" at bounding box center [276, 232] width 204 height 25
click at [363, 236] on select "AbrilFatface-Regular Actor-Regular Alegreya AlegreyaBlack [PERSON_NAME] Allan-R…" at bounding box center [276, 232] width 204 height 25
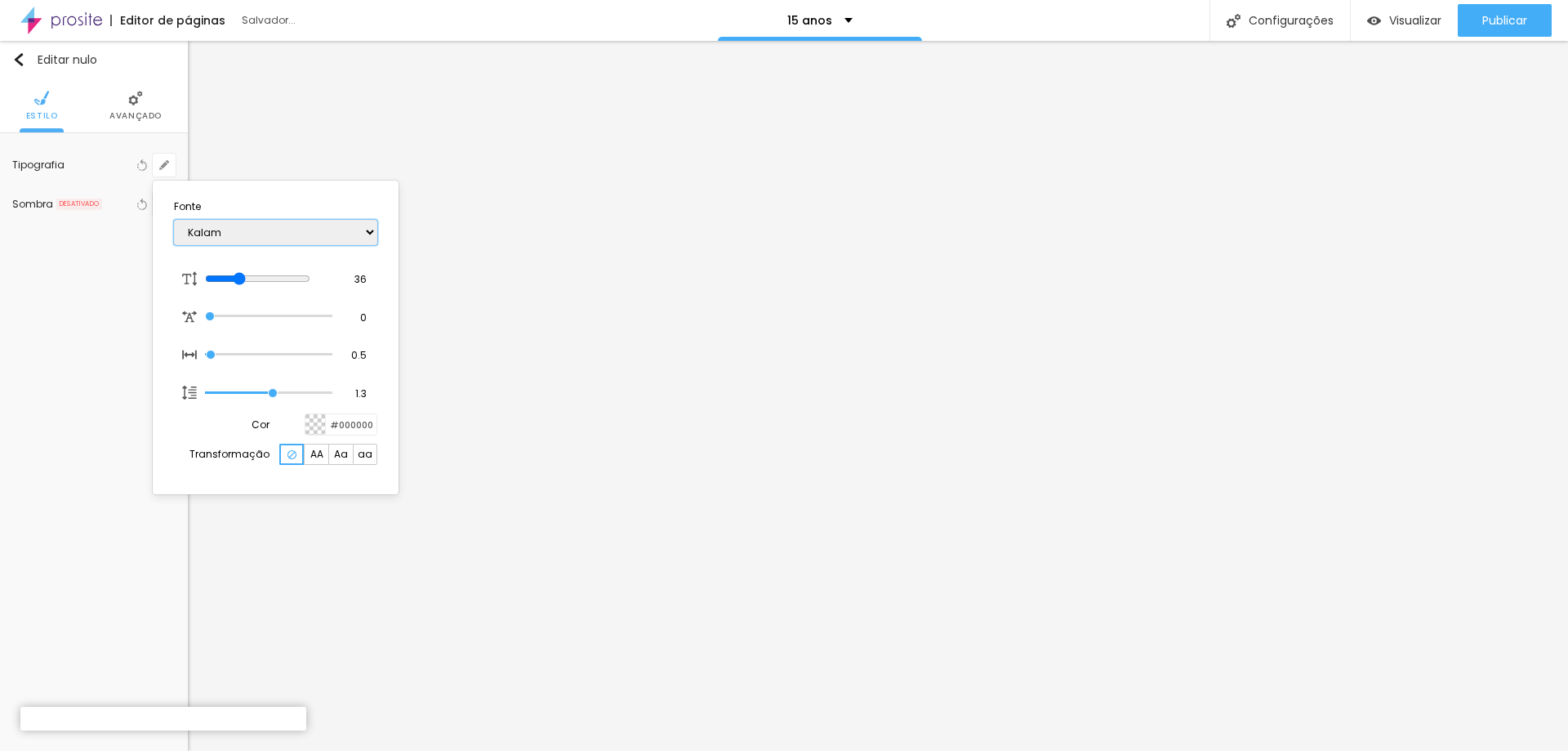
type input "1"
select select "Inconsolata"
click at [174, 220] on select "AbrilFatface-Regular Actor-Regular Alegreya AlegreyaBlack [PERSON_NAME] Allan-R…" at bounding box center [276, 232] width 204 height 25
type input "1"
click at [370, 238] on select "AbrilFatface-Regular Actor-Regular Alegreya AlegreyaBlack [PERSON_NAME] Allan-R…" at bounding box center [276, 232] width 204 height 25
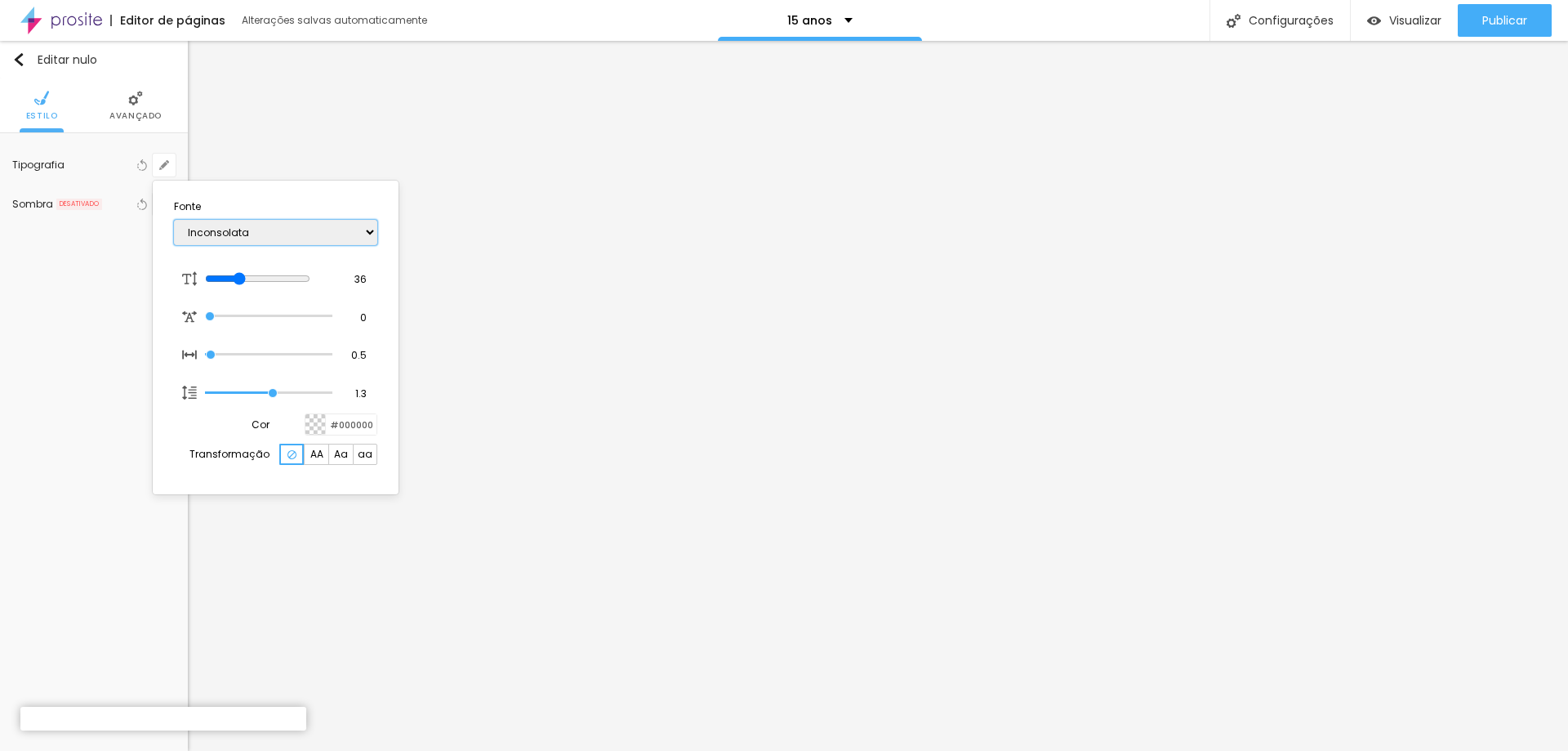
select select "GloriaHallelujah"
click at [174, 220] on select "AbrilFatface-Regular Actor-Regular Alegreya AlegreyaBlack [PERSON_NAME] Allan-R…" at bounding box center [276, 232] width 204 height 25
type input "1"
click at [363, 235] on select "AbrilFatface-Regular Actor-Regular Alegreya AlegreyaBlack [PERSON_NAME] Allan-R…" at bounding box center [276, 232] width 204 height 25
select select "Engagement-Regular"
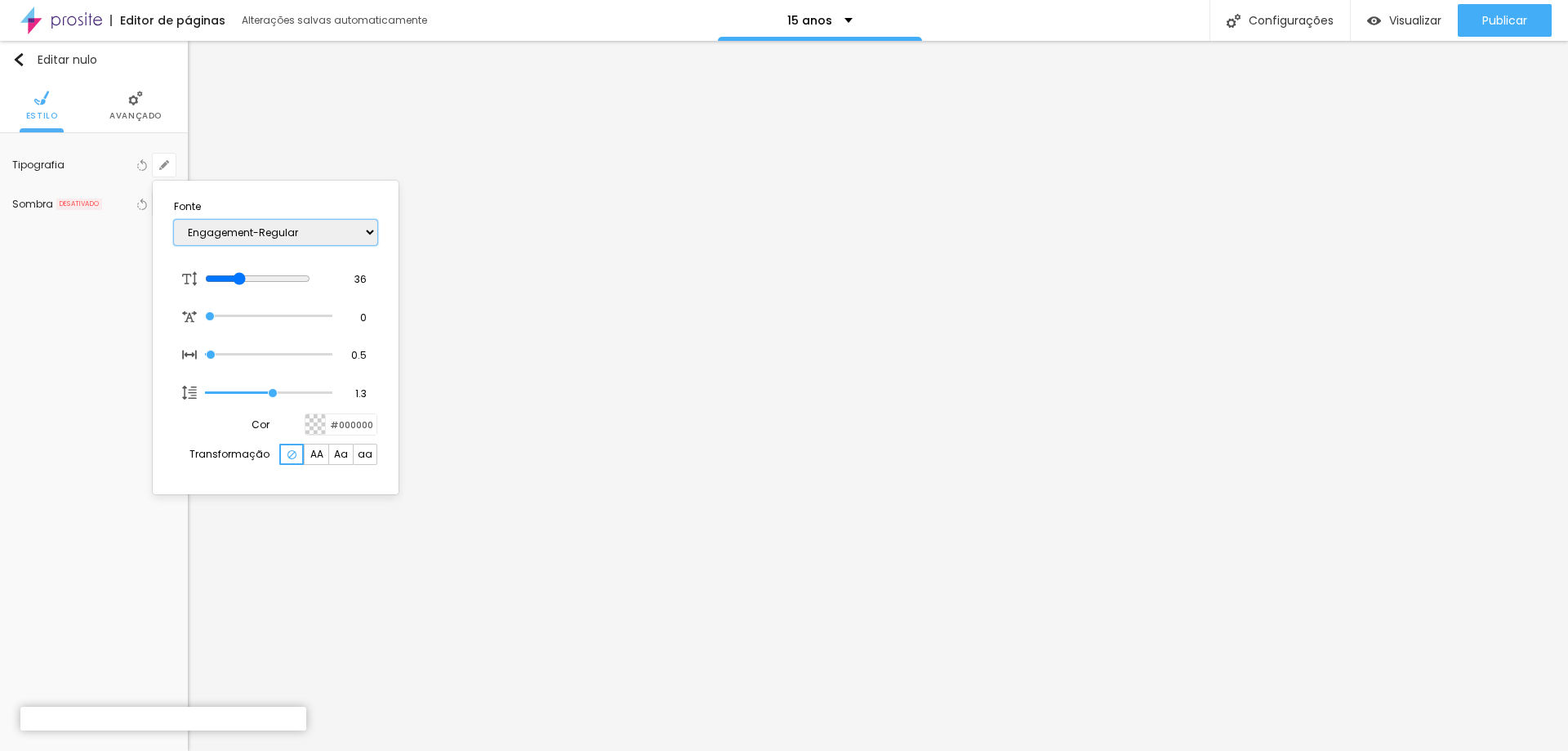
click at [174, 220] on select "AbrilFatface-Regular Actor-Regular Alegreya AlegreyaBlack [PERSON_NAME] Allan-R…" at bounding box center [276, 232] width 204 height 25
type input "1"
click at [371, 229] on select "AbrilFatface-Regular Actor-Regular Alegreya AlegreyaBlack [PERSON_NAME] Allan-R…" at bounding box center [276, 232] width 204 height 25
select select "Comfortaa-Bold"
click at [174, 220] on select "AbrilFatface-Regular Actor-Regular Alegreya AlegreyaBlack [PERSON_NAME] Allan-R…" at bounding box center [276, 232] width 204 height 25
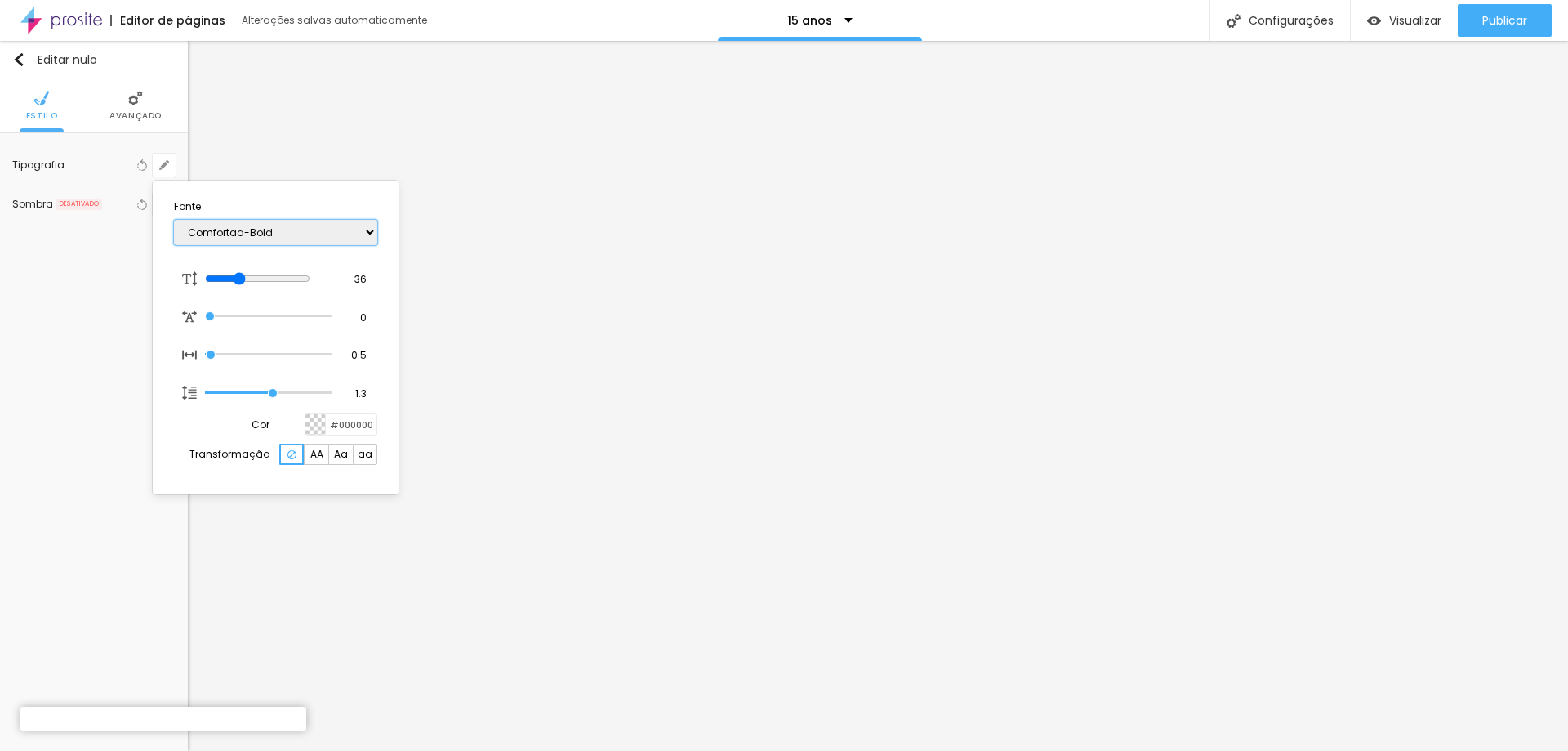
click at [368, 238] on select "AbrilFatface-Regular Actor-Regular Alegreya AlegreyaBlack [PERSON_NAME] Allan-R…" at bounding box center [276, 232] width 204 height 25
type input "1"
select select "Bangers-Regular"
click at [174, 220] on select "AbrilFatface-Regular Actor-Regular Alegreya AlegreyaBlack [PERSON_NAME] Allan-R…" at bounding box center [276, 232] width 204 height 25
click at [364, 236] on select "AbrilFatface-Regular Actor-Regular Alegreya AlegreyaBlack [PERSON_NAME] Allan-R…" at bounding box center [276, 232] width 204 height 25
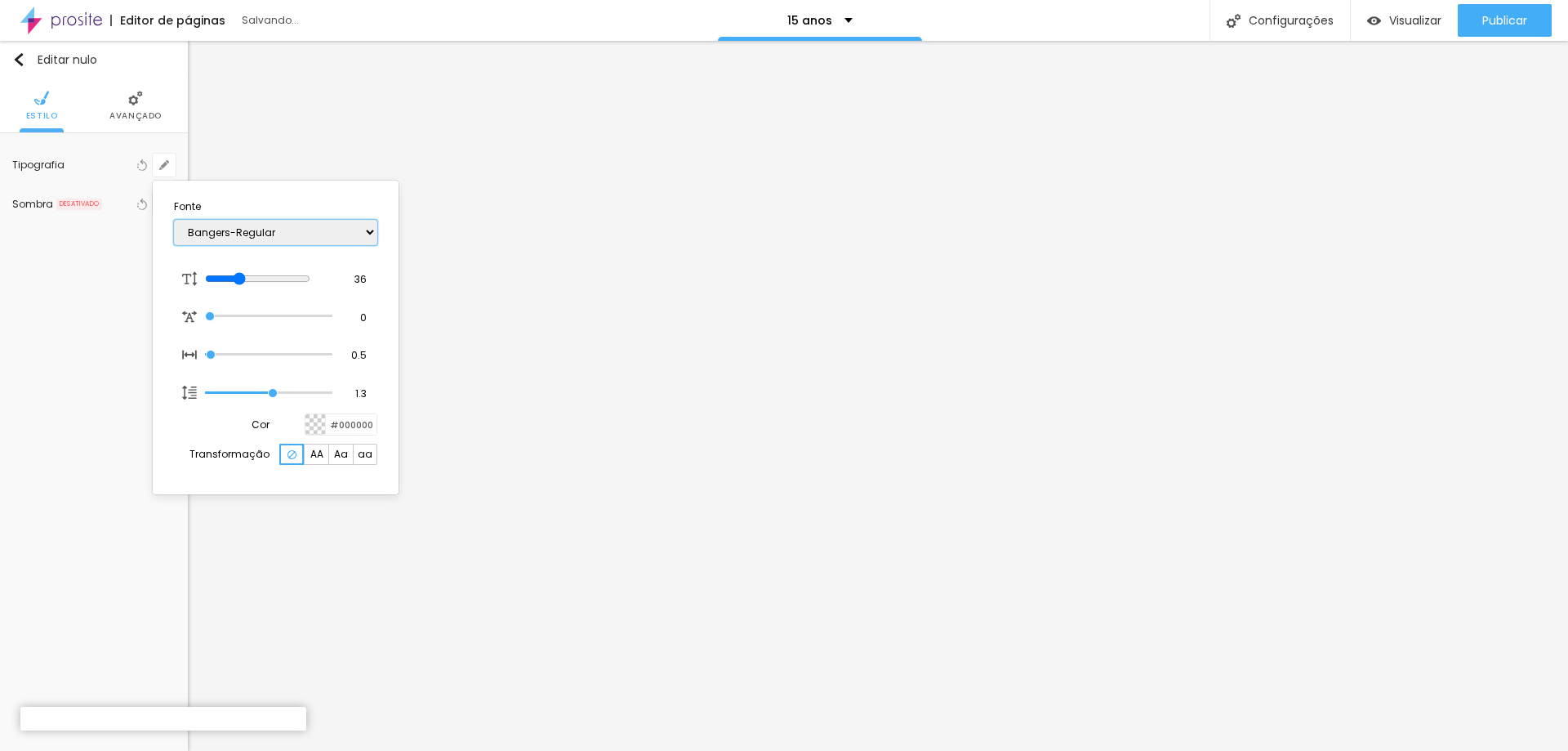
type input "1"
select select "Alegreya"
click at [174, 220] on select "AbrilFatface-Regular Actor-Regular Alegreya AlegreyaBlack [PERSON_NAME] Allan-R…" at bounding box center [276, 232] width 204 height 25
type input "1"
click at [372, 229] on select "AbrilFatface-Regular Actor-Regular Alegreya AlegreyaBlack [PERSON_NAME] Allan-R…" at bounding box center [276, 232] width 204 height 25
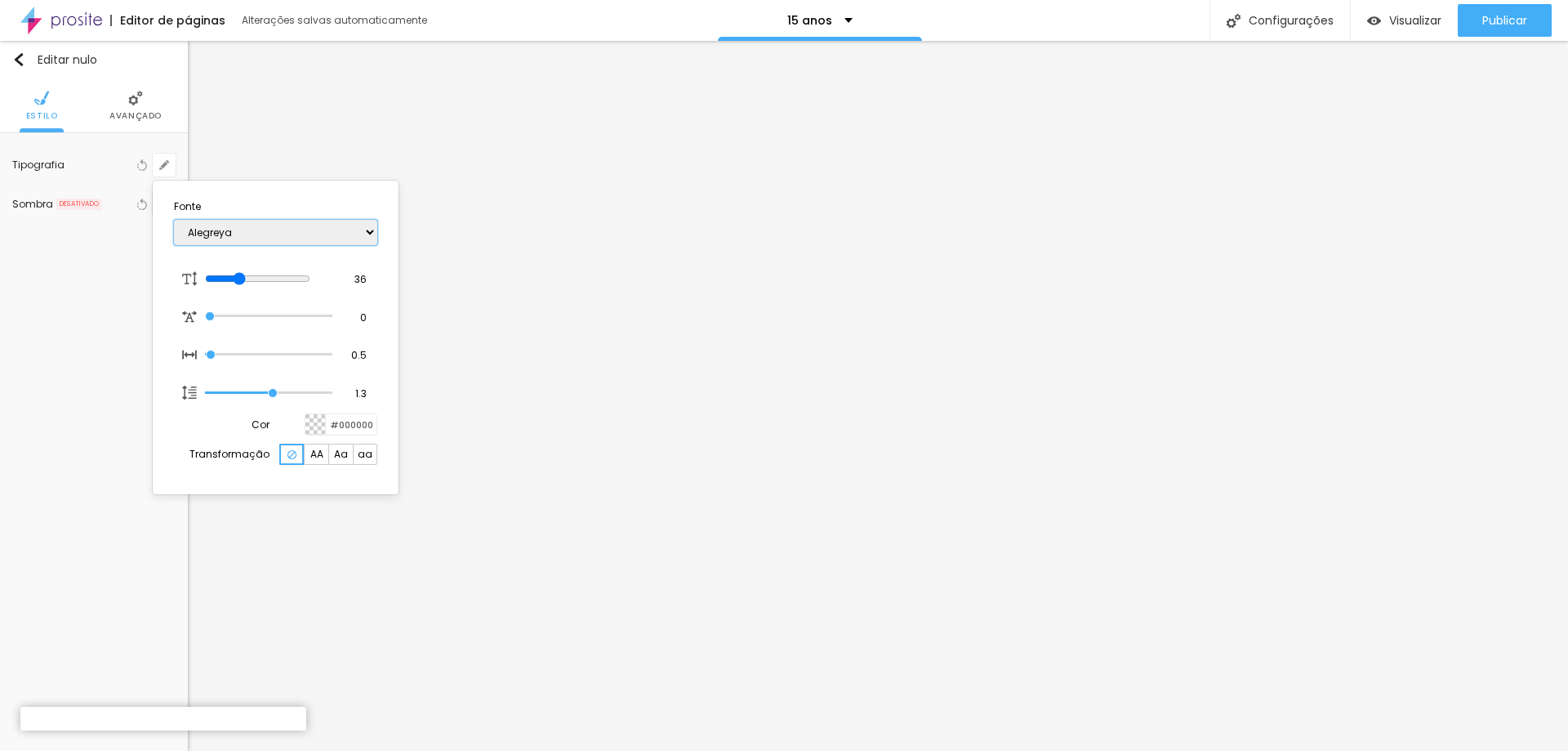
select select "Alice"
click at [174, 220] on select "AbrilFatface-Regular Actor-Regular Alegreya AlegreyaBlack [PERSON_NAME] Allan-R…" at bounding box center [276, 232] width 204 height 25
type input "1"
click at [1384, 224] on div at bounding box center [784, 375] width 1568 height 751
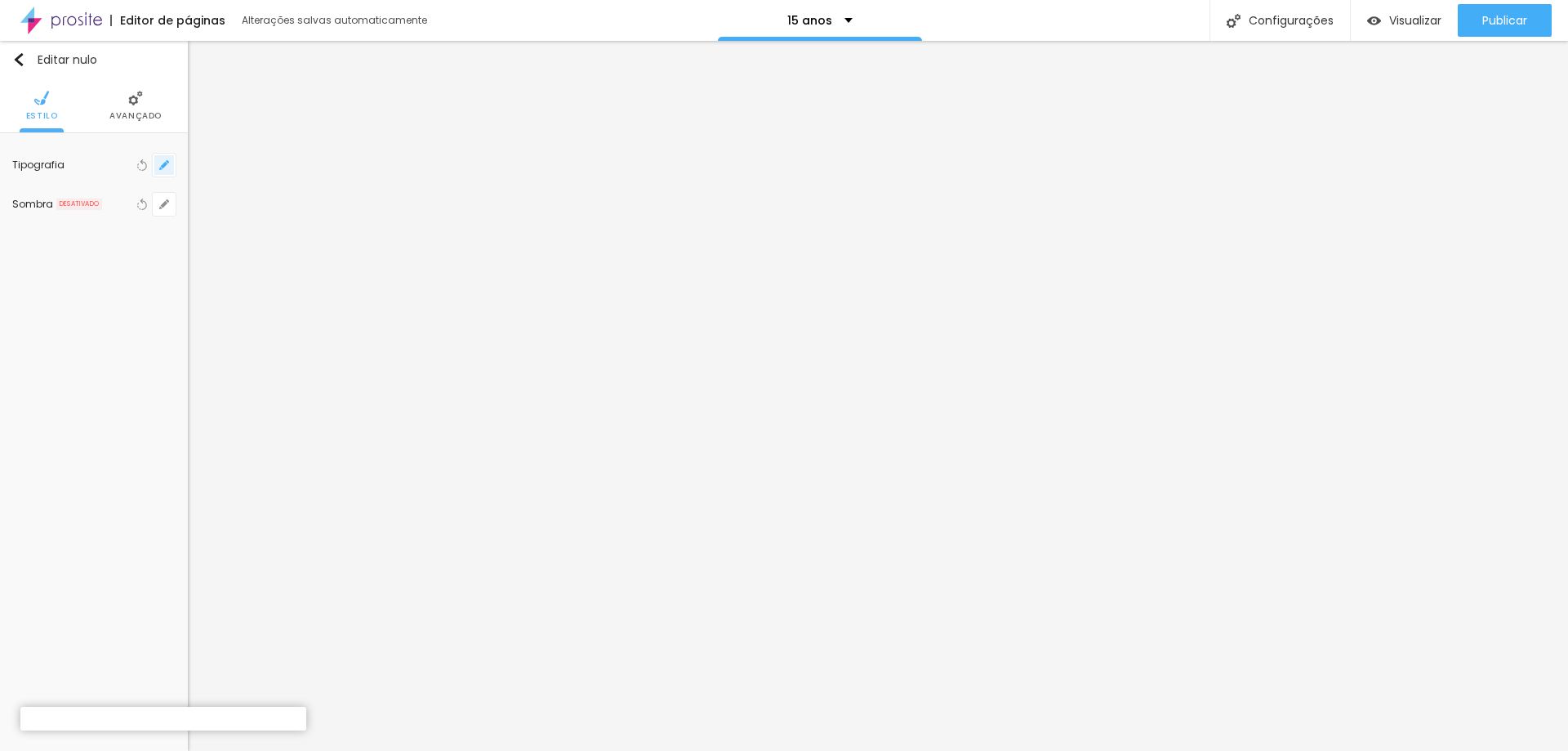
click at [166, 171] on button "button" at bounding box center [164, 165] width 23 height 23
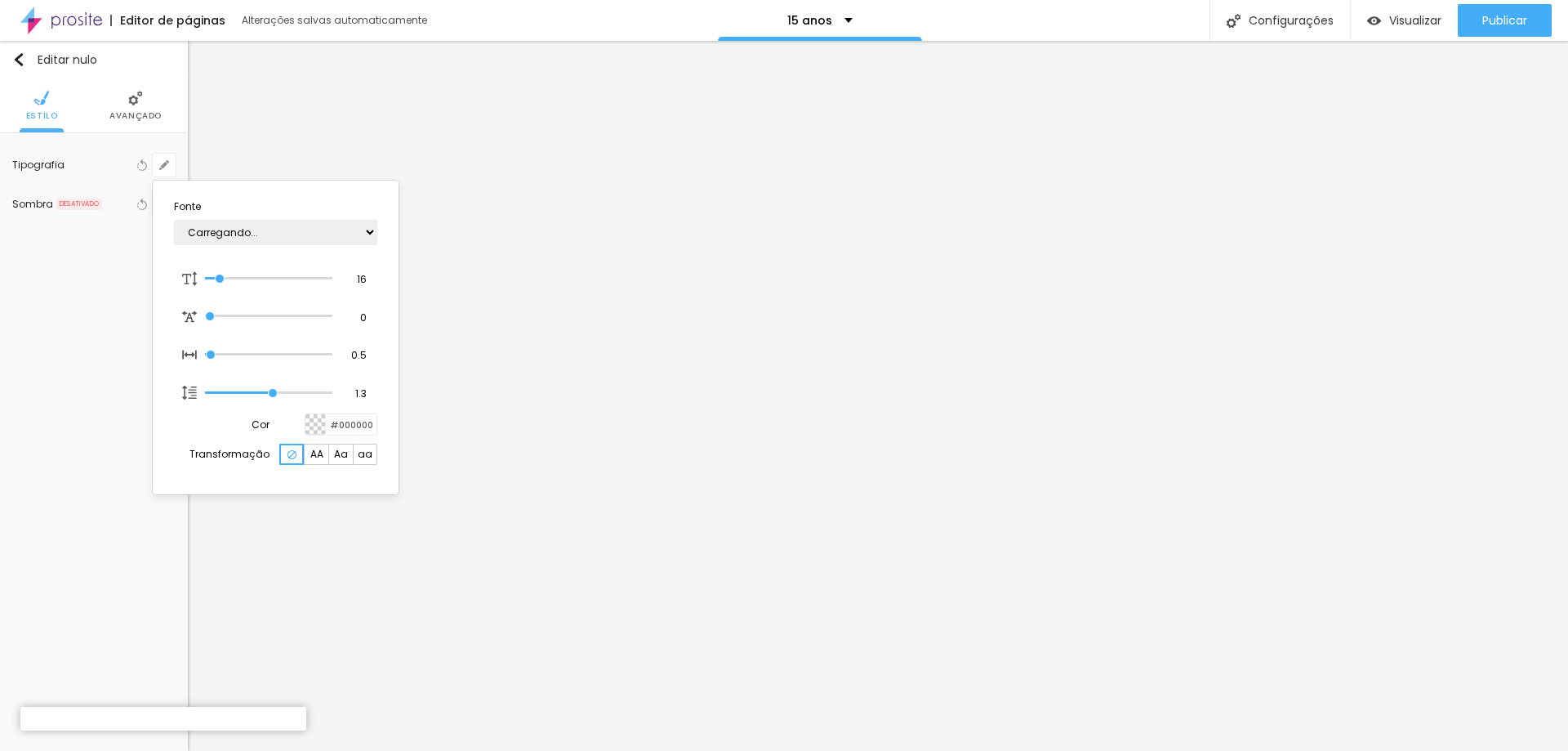
type input "1"
type input "27"
type input "1"
type input "27"
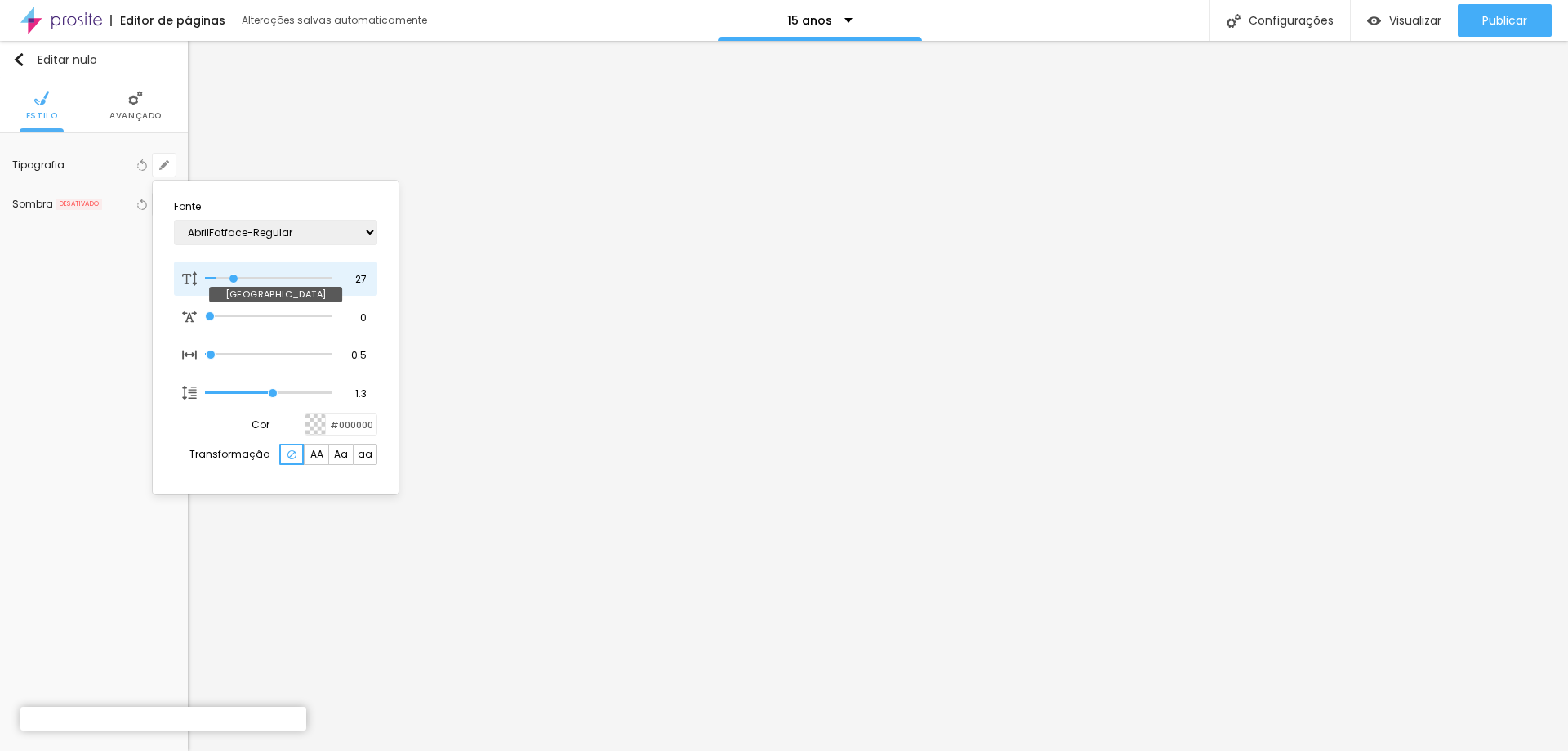
click at [234, 277] on input "range" at bounding box center [269, 278] width 128 height 8
type input "1"
click at [334, 426] on input "#000000" at bounding box center [351, 424] width 51 height 21
click at [311, 425] on div at bounding box center [315, 424] width 21 height 21
click at [370, 233] on select "AbrilFatface-Regular Actor-Regular Alegreya AlegreyaBlack [PERSON_NAME] Allan-R…" at bounding box center [276, 232] width 204 height 25
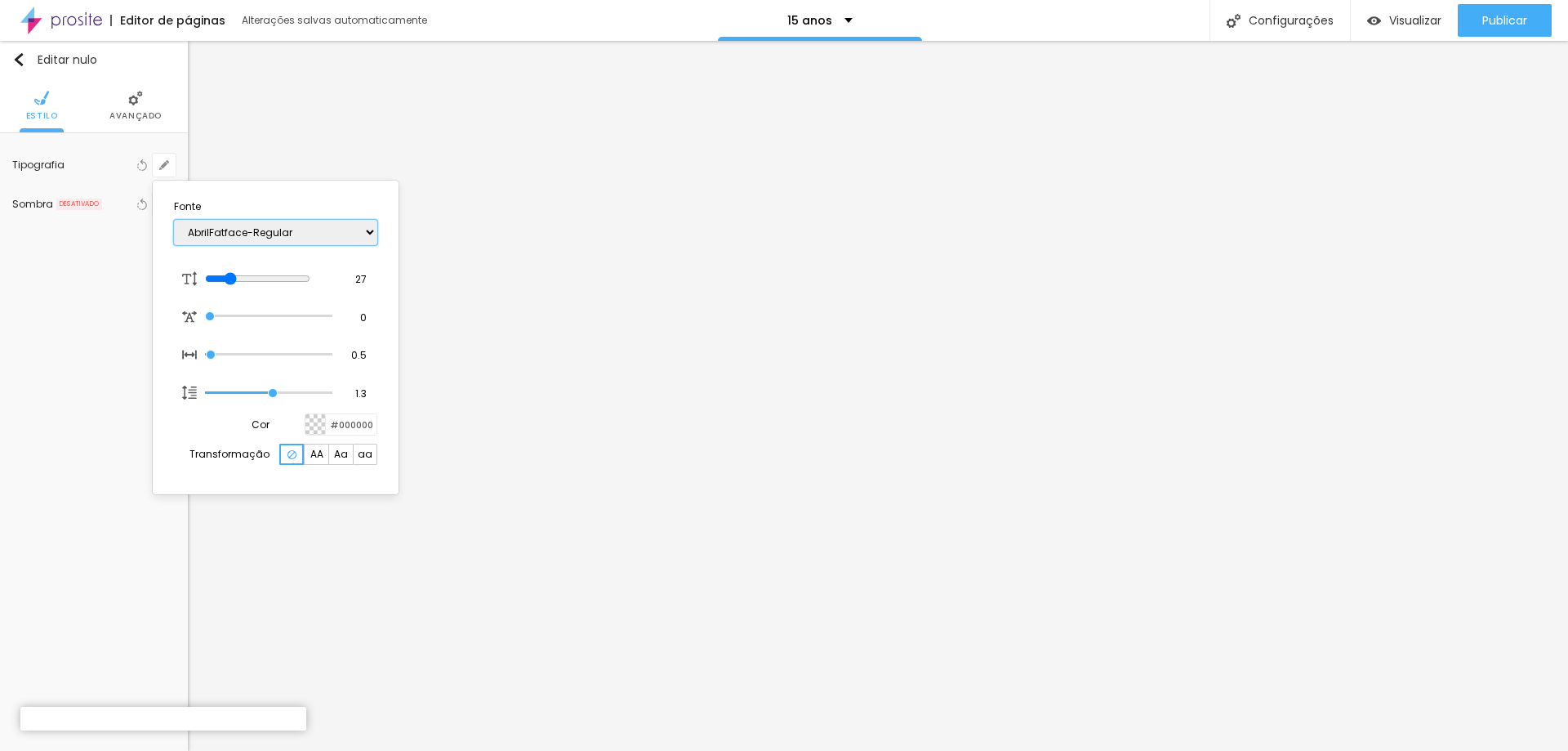
select select "Alegreya"
click at [174, 220] on select "AbrilFatface-Regular Actor-Regular Alegreya AlegreyaBlack [PERSON_NAME] Allan-R…" at bounding box center [276, 232] width 204 height 25
click at [371, 235] on select "AbrilFatface-Regular Actor-Regular Alegreya AlegreyaBlack [PERSON_NAME] Allan-R…" at bounding box center [276, 232] width 204 height 25
type input "1"
select select "Alice"
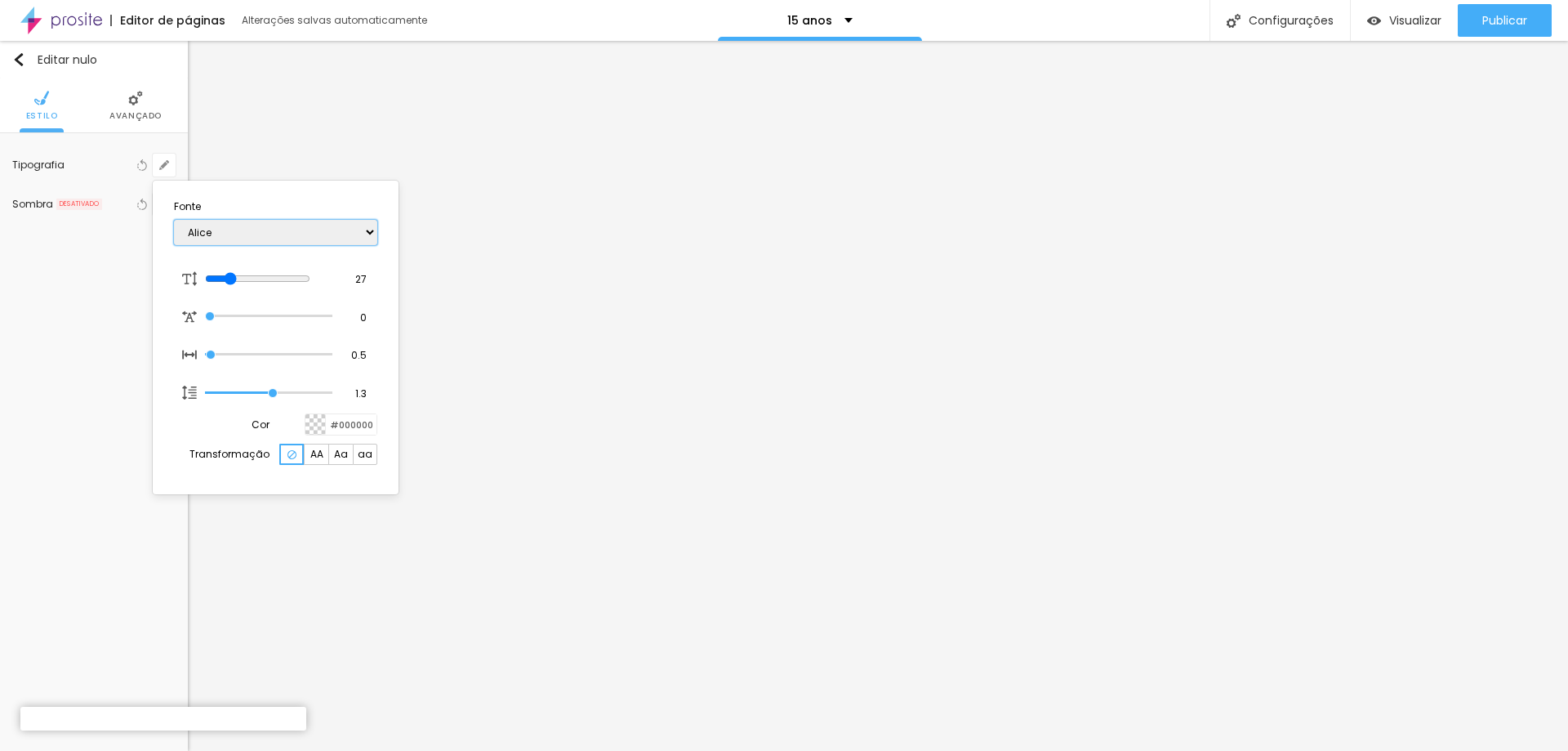
click at [174, 220] on select "AbrilFatface-Regular Actor-Regular Alegreya AlegreyaBlack [PERSON_NAME] Allan-R…" at bounding box center [276, 232] width 204 height 25
type input "1"
click at [366, 238] on select "AbrilFatface-Regular Actor-Regular Alegreya AlegreyaBlack [PERSON_NAME] Allan-R…" at bounding box center [276, 232] width 204 height 25
select select "AmaticaSC"
click at [174, 220] on select "AbrilFatface-Regular Actor-Regular Alegreya AlegreyaBlack [PERSON_NAME] Allan-R…" at bounding box center [276, 232] width 204 height 25
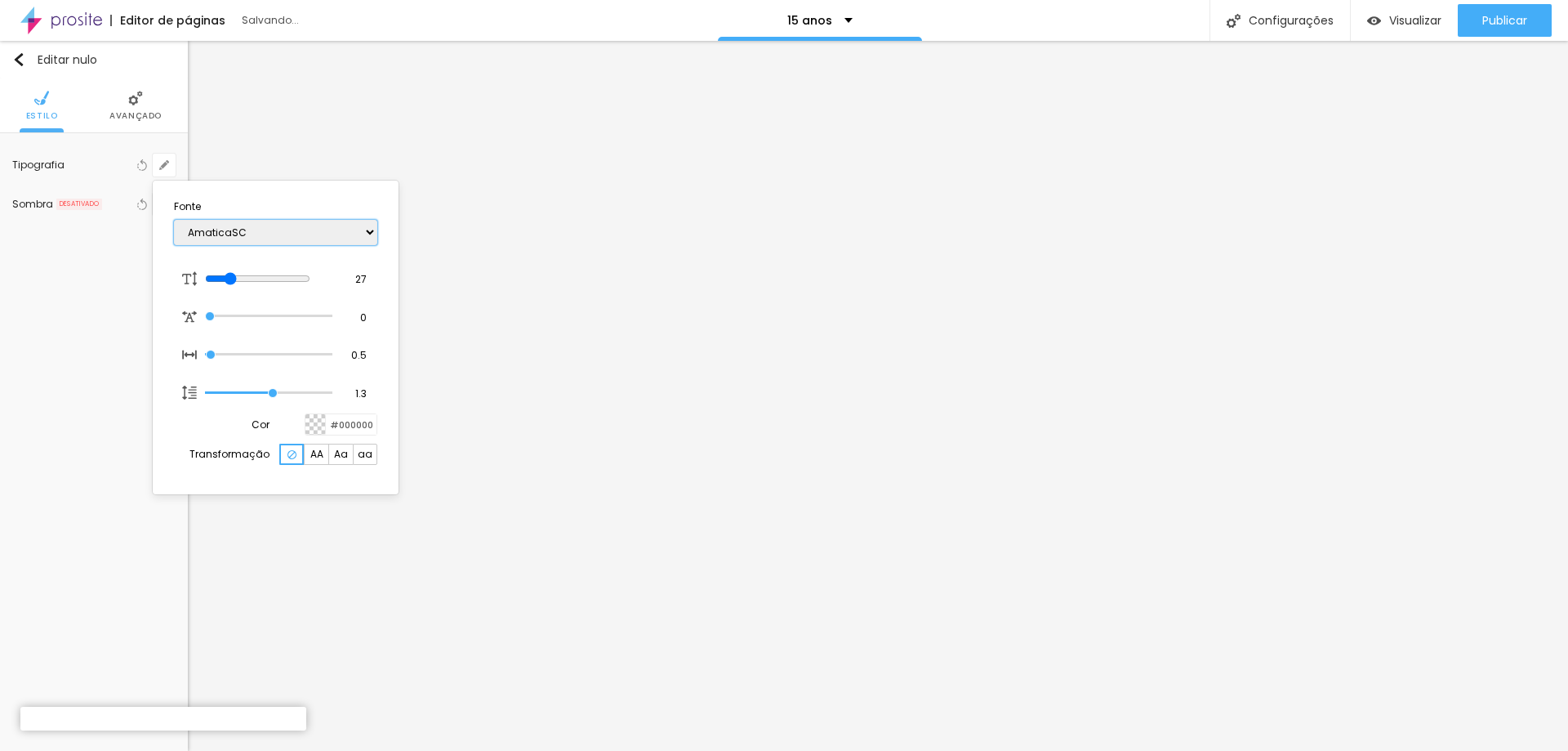
type input "1"
click at [371, 235] on select "AbrilFatface-Regular Actor-Regular Alegreya AlegreyaBlack [PERSON_NAME] Allan-R…" at bounding box center [276, 232] width 204 height 25
select select "[GEOGRAPHIC_DATA]"
click at [174, 220] on select "AbrilFatface-Regular Actor-Regular Alegreya AlegreyaBlack [PERSON_NAME] Allan-R…" at bounding box center [276, 232] width 204 height 25
type input "1"
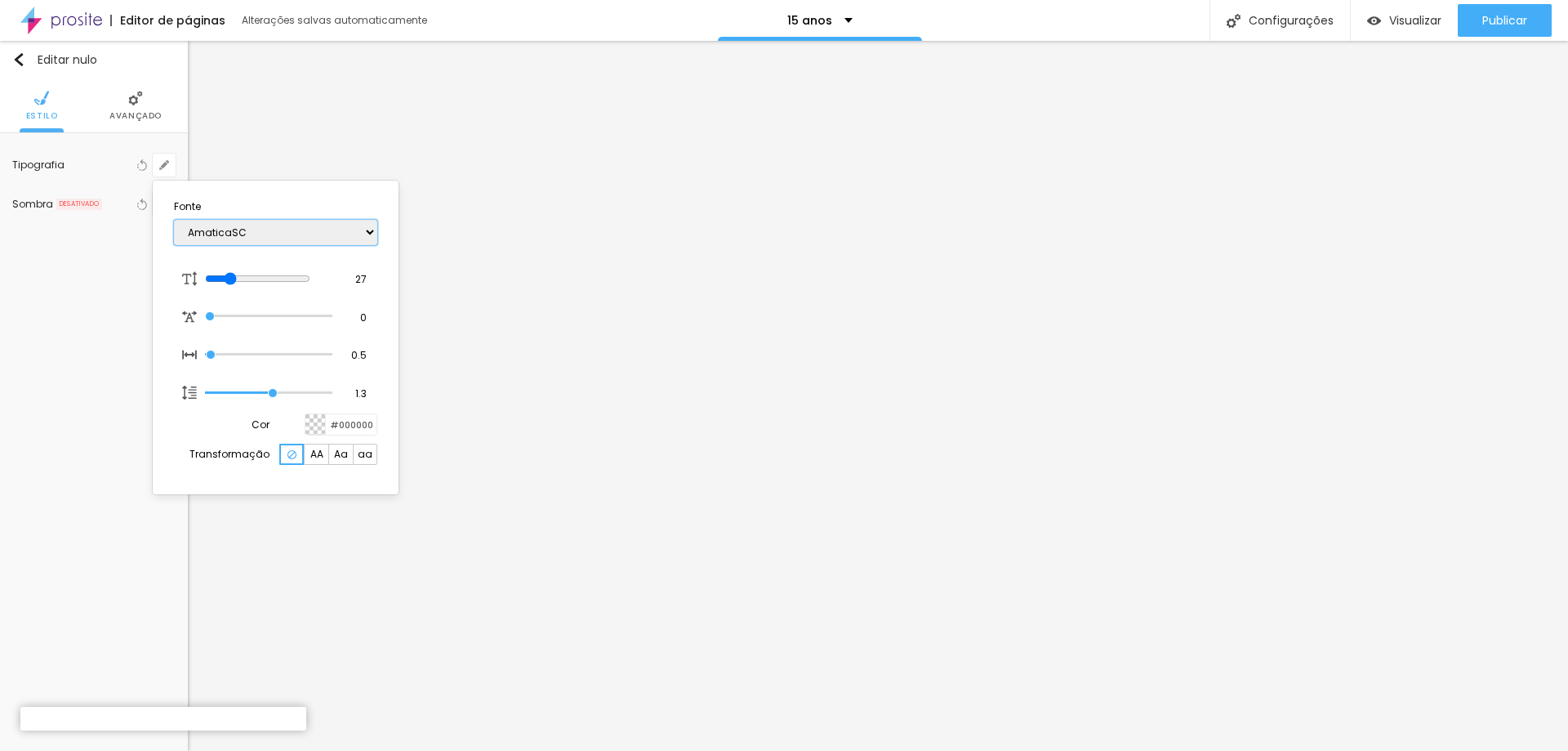
click at [367, 233] on select "AbrilFatface-Regular Actor-Regular Alegreya AlegreyaBlack [PERSON_NAME] Allan-R…" at bounding box center [276, 232] width 204 height 25
select select "Chewy-Regular"
click at [174, 220] on select "AbrilFatface-Regular Actor-Regular Alegreya AlegreyaBlack [PERSON_NAME] Allan-R…" at bounding box center [276, 232] width 204 height 25
click at [363, 227] on select "AbrilFatface-Regular Actor-Regular Alegreya AlegreyaBlack [PERSON_NAME] Allan-R…" at bounding box center [276, 232] width 204 height 25
type input "1"
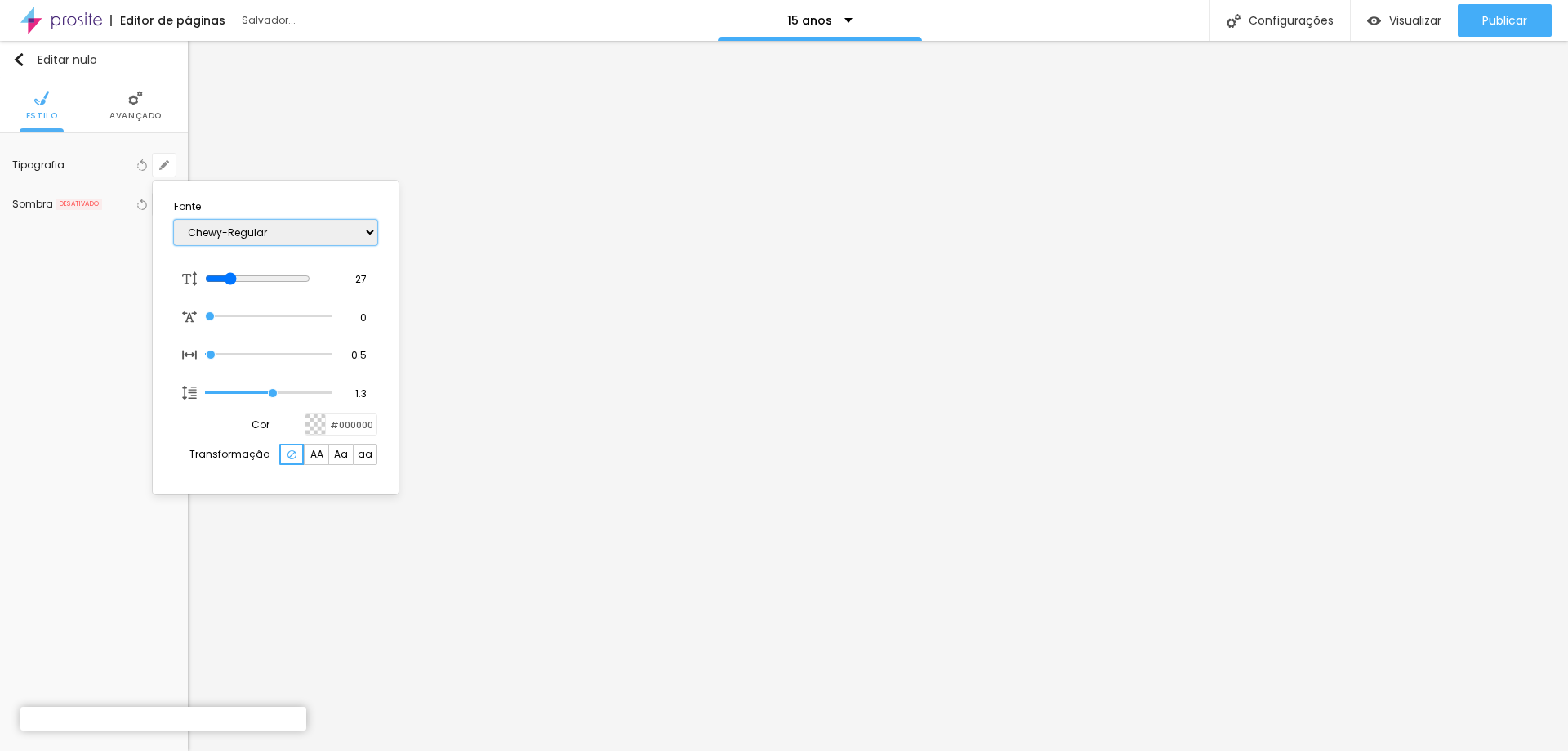
select select "BioRhymeLight"
click at [174, 220] on select "AbrilFatface-Regular Actor-Regular Alegreya AlegreyaBlack [PERSON_NAME] Allan-R…" at bounding box center [276, 232] width 204 height 25
drag, startPoint x: 370, startPoint y: 233, endPoint x: 369, endPoint y: 241, distance: 8.1
click at [370, 233] on select "AbrilFatface-Regular Actor-Regular Alegreya AlegreyaBlack [PERSON_NAME] Allan-R…" at bounding box center [276, 232] width 204 height 25
type input "1"
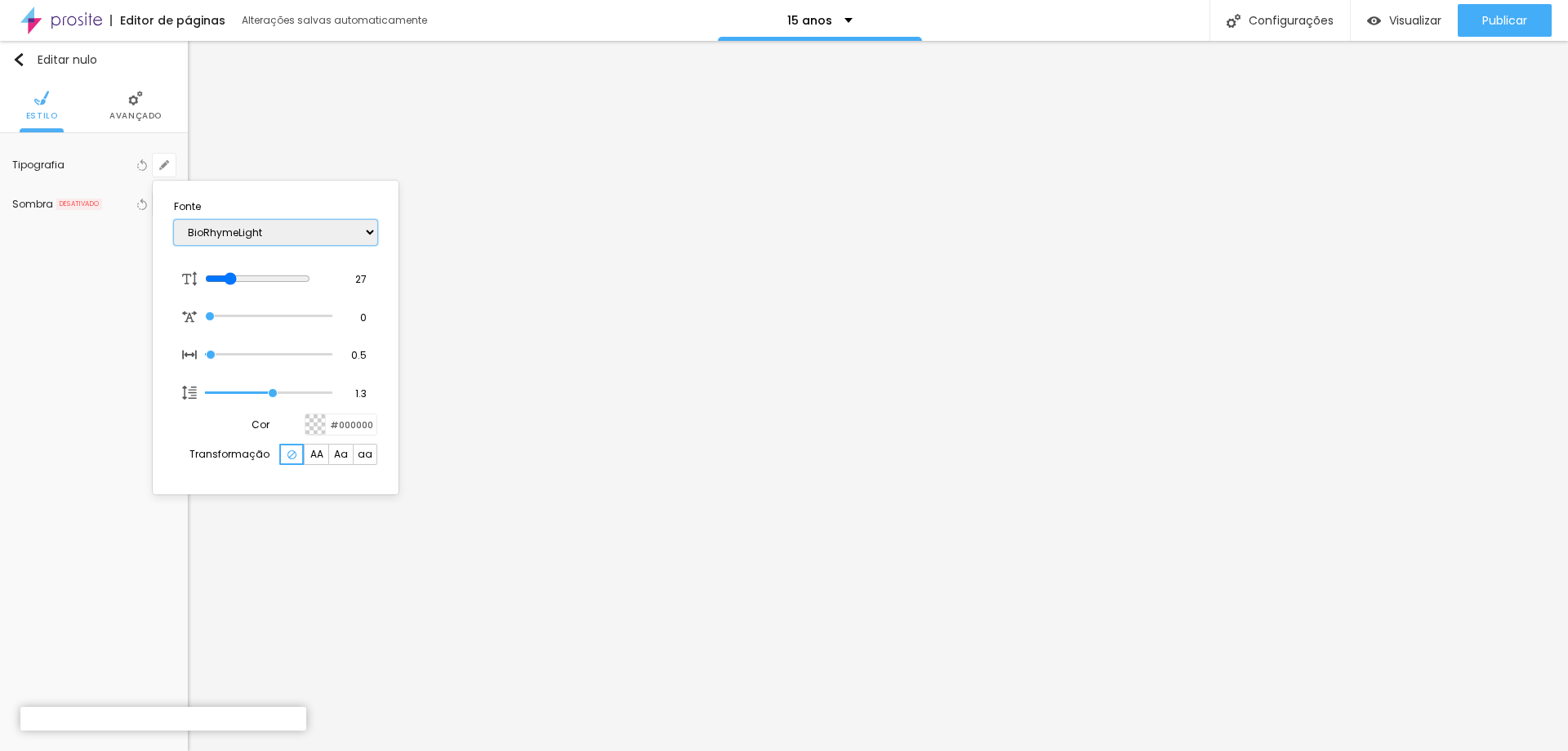
select select "Bentham-Regular"
click at [174, 220] on select "AbrilFatface-Regular Actor-Regular Alegreya AlegreyaBlack [PERSON_NAME] Allan-R…" at bounding box center [276, 232] width 204 height 25
drag, startPoint x: 376, startPoint y: 233, endPoint x: 371, endPoint y: 244, distance: 12.1
click at [376, 233] on select "AbrilFatface-Regular Actor-Regular Alegreya AlegreyaBlack [PERSON_NAME] Allan-R…" at bounding box center [276, 232] width 204 height 25
type input "1"
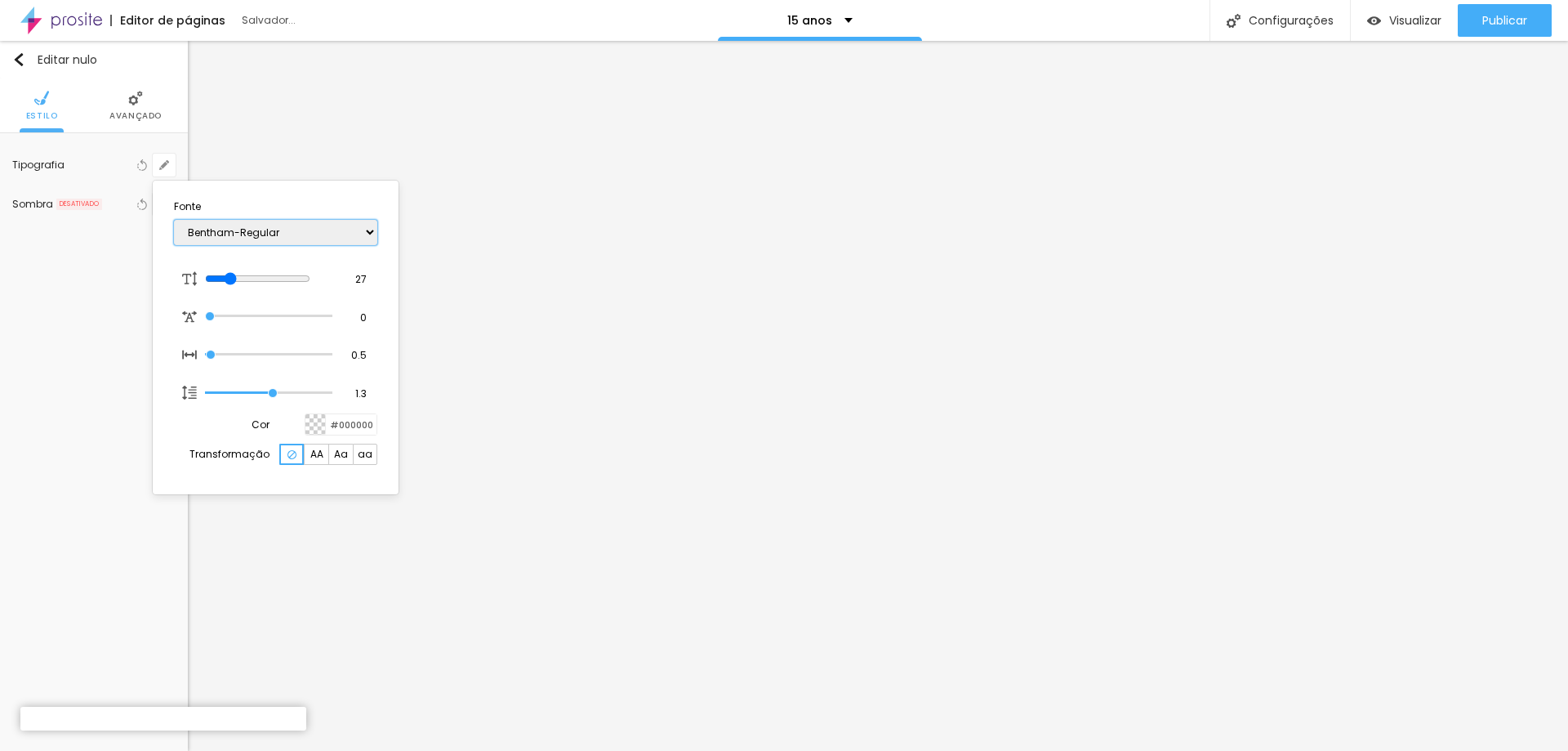
select select "Engagement-Regular"
click at [174, 220] on select "AbrilFatface-Regular Actor-Regular Alegreya AlegreyaBlack [PERSON_NAME] Allan-R…" at bounding box center [276, 232] width 204 height 25
click at [314, 429] on div at bounding box center [315, 424] width 21 height 21
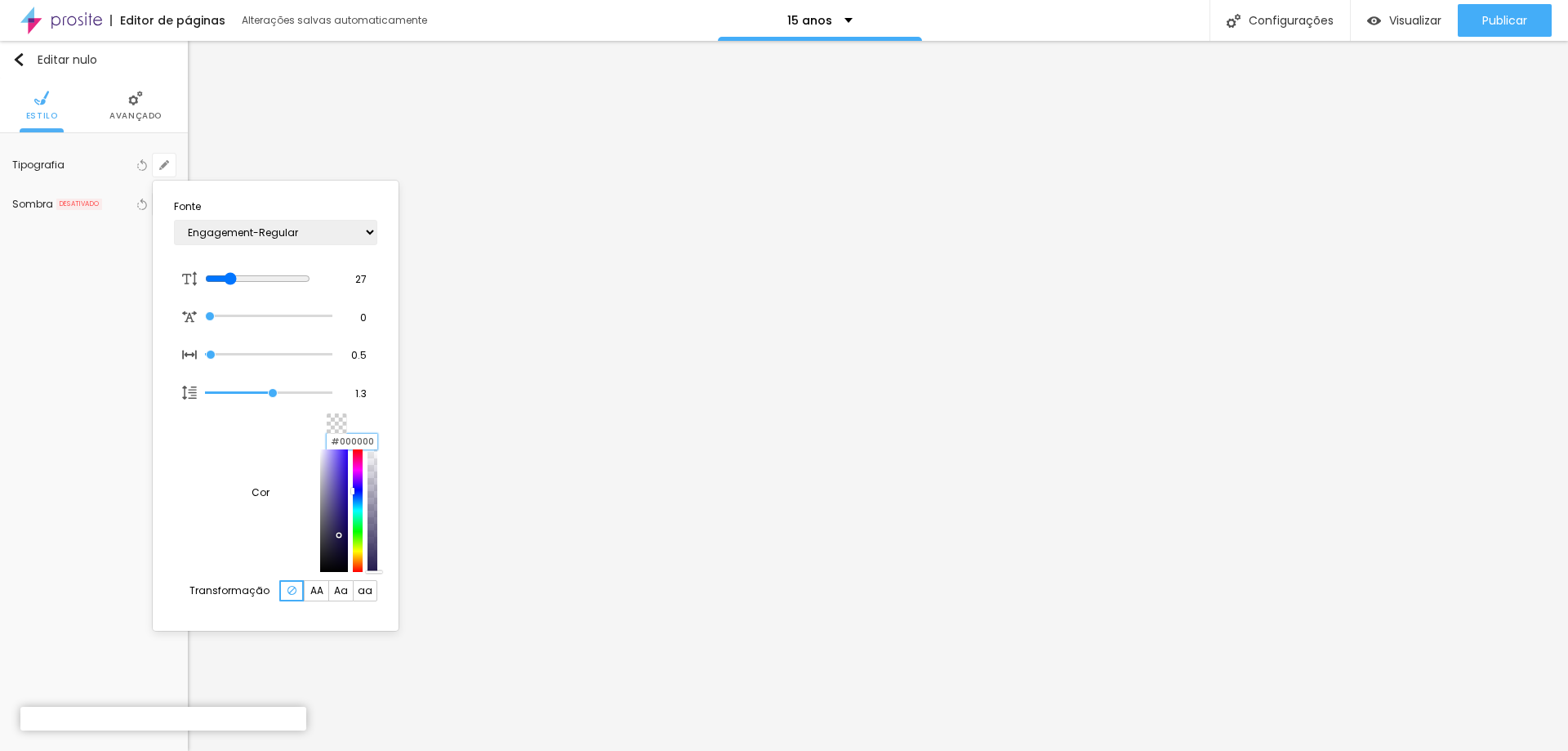
click at [340, 434] on input "#000000" at bounding box center [352, 441] width 51 height 15
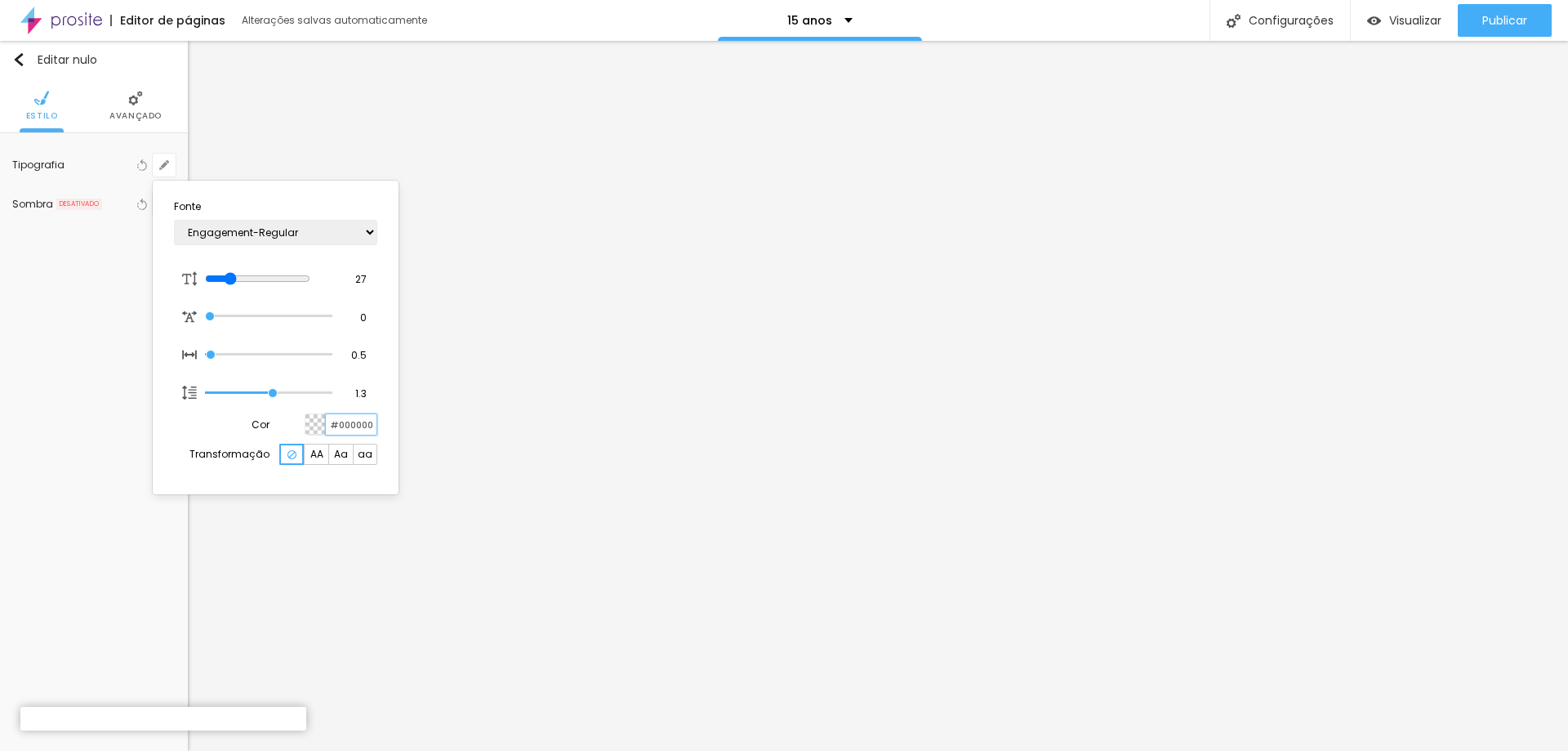
drag, startPoint x: 374, startPoint y: 423, endPoint x: 332, endPoint y: 422, distance: 42.0
click at [332, 422] on input "#000000" at bounding box center [351, 424] width 51 height 21
paste input "903433"
type input "1"
type input "#903433"
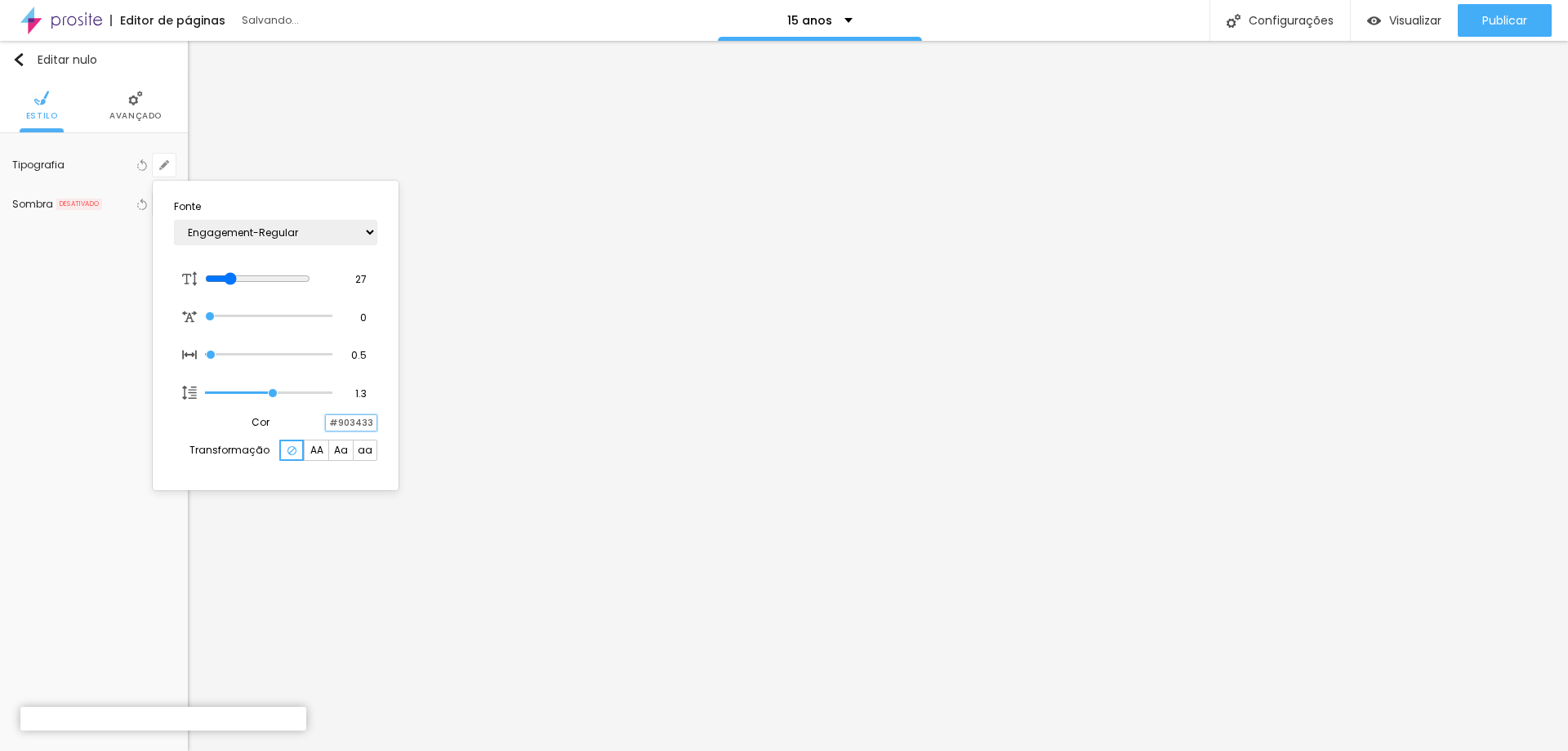
type input "1"
type input "#903433"
type input "36"
type input "1"
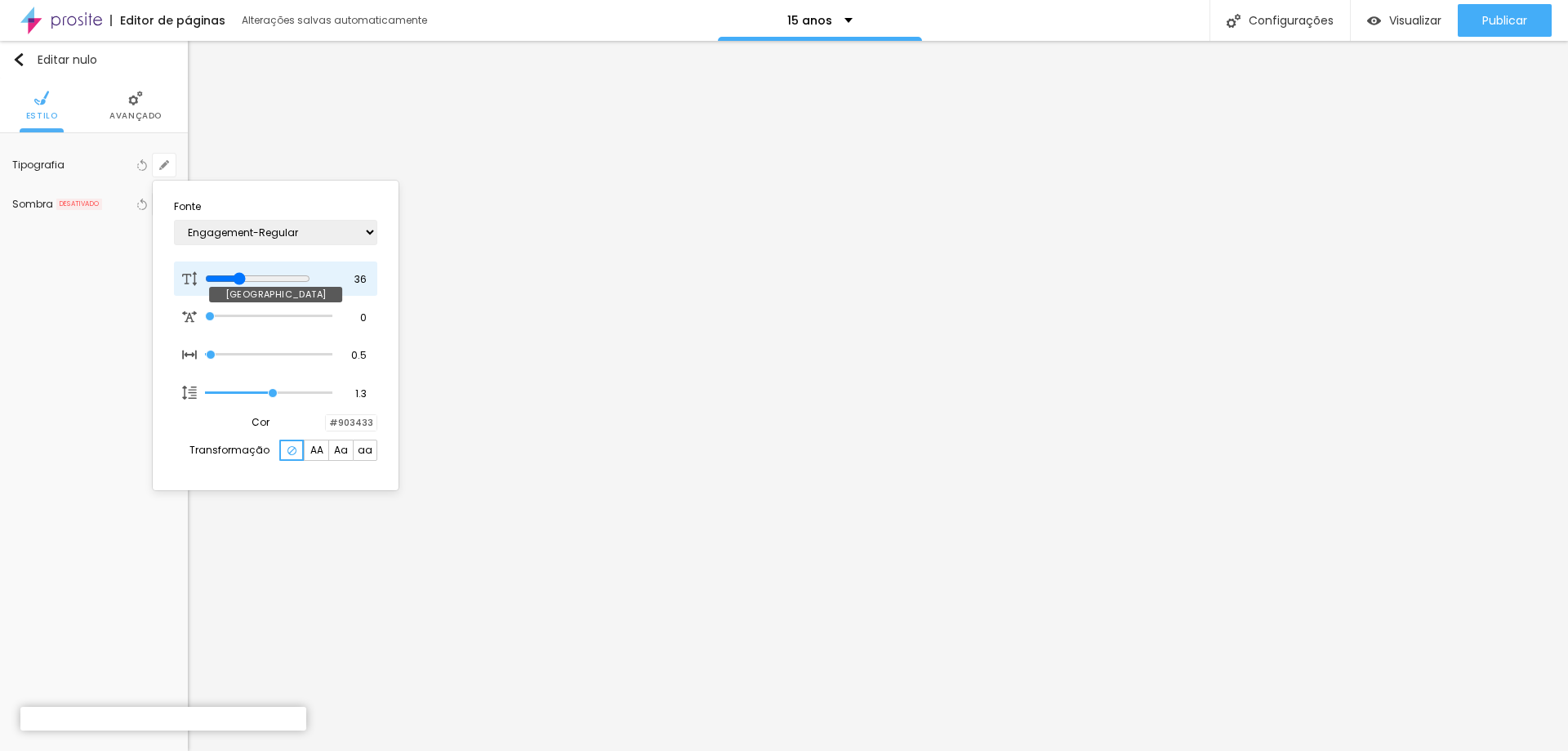
click at [245, 278] on input "range" at bounding box center [258, 279] width 105 height 13
type input "46"
type input "1"
click at [258, 278] on input "range" at bounding box center [258, 279] width 105 height 13
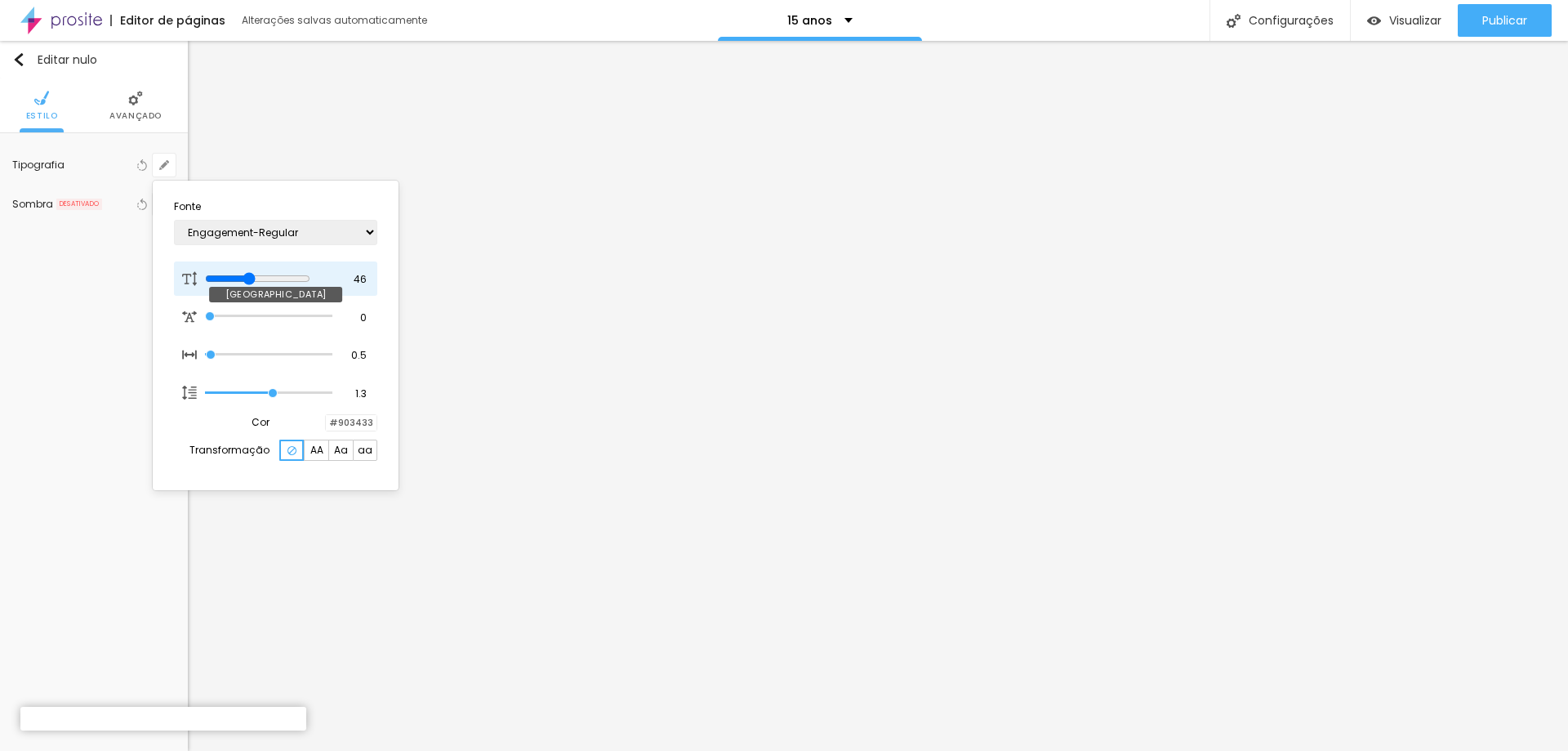
type input "57"
type input "1"
type input "57"
click at [272, 277] on input "range" at bounding box center [258, 279] width 105 height 13
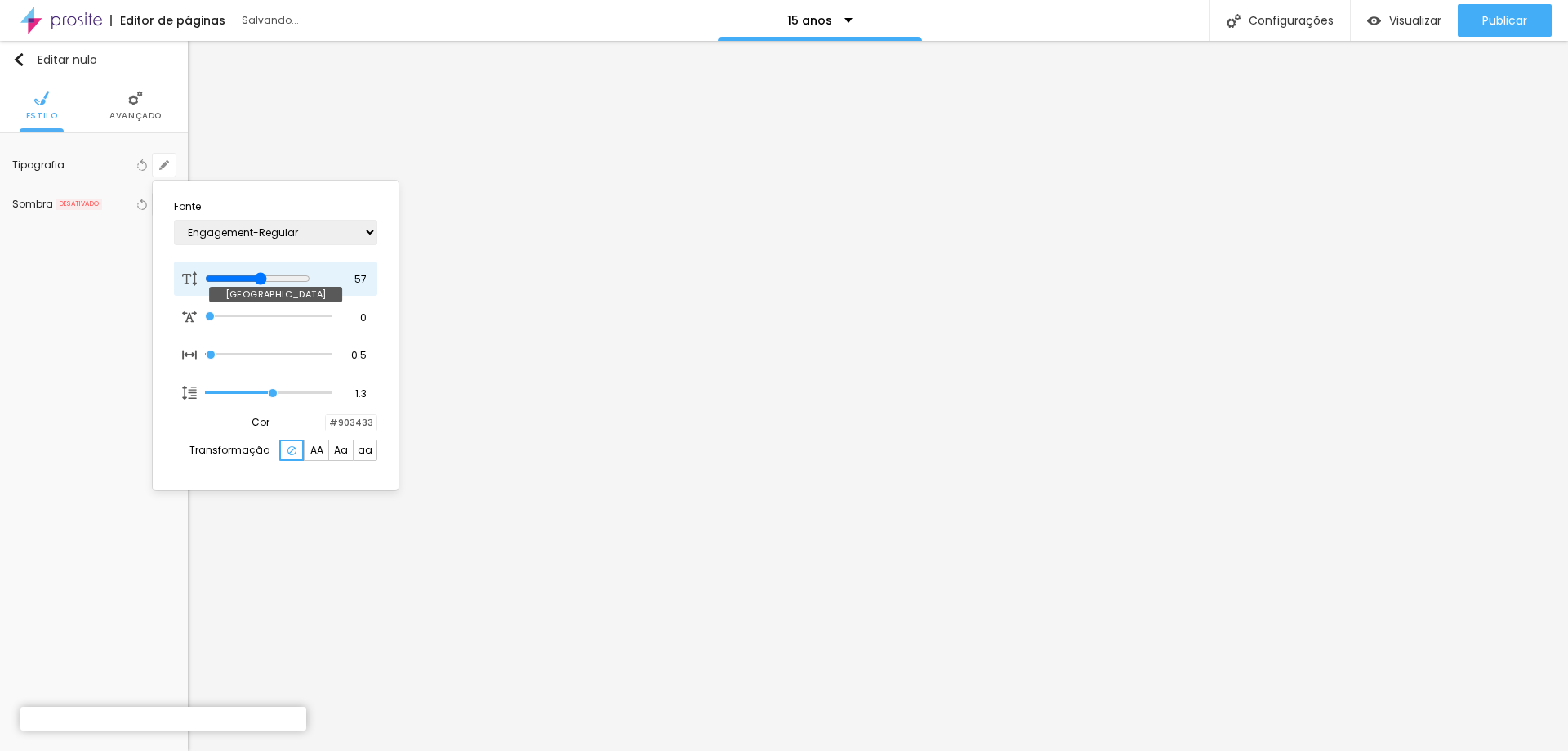
type input "1"
type input "64"
type input "1"
type input "64"
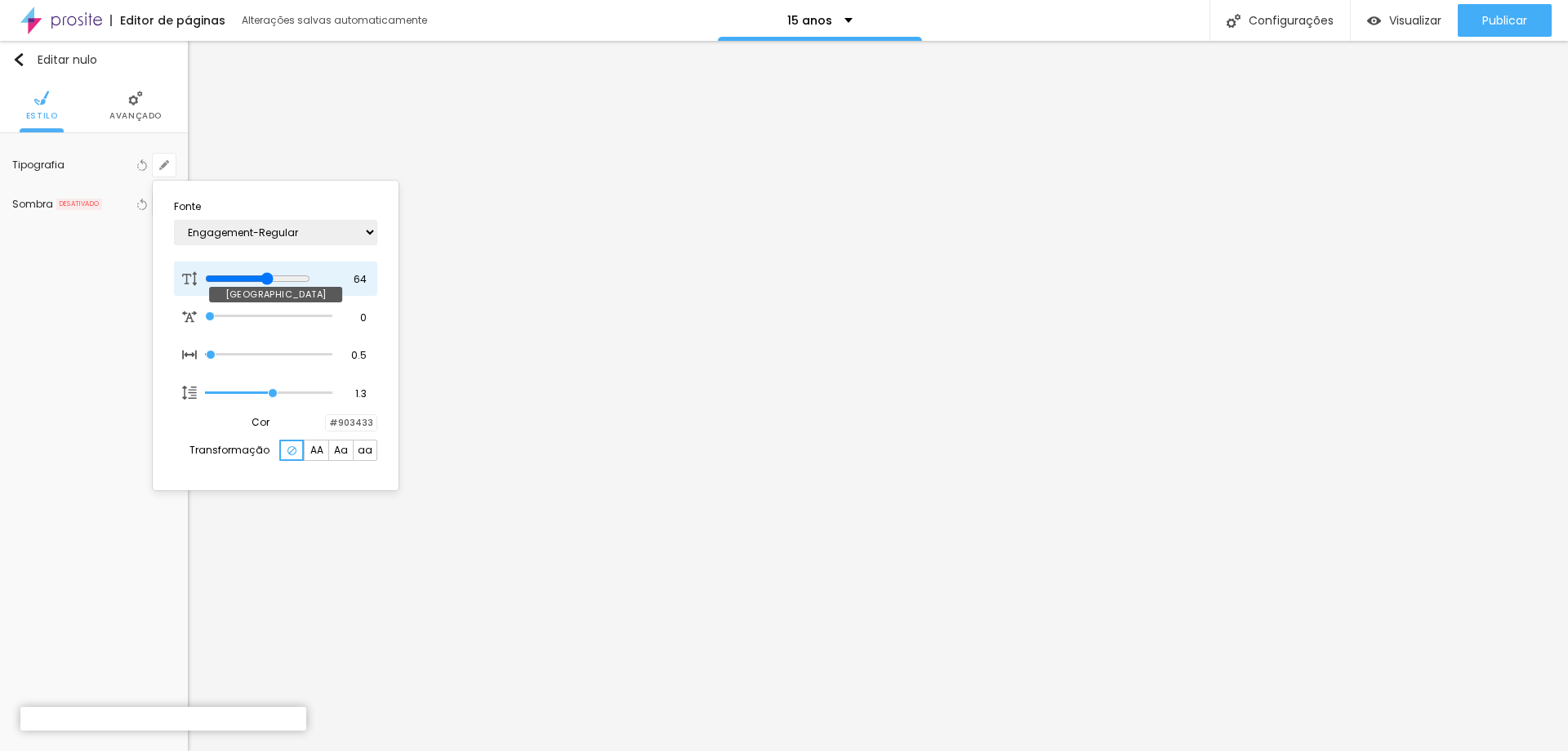
click at [282, 277] on input "range" at bounding box center [258, 279] width 105 height 13
type input "1"
type input "69"
type input "1"
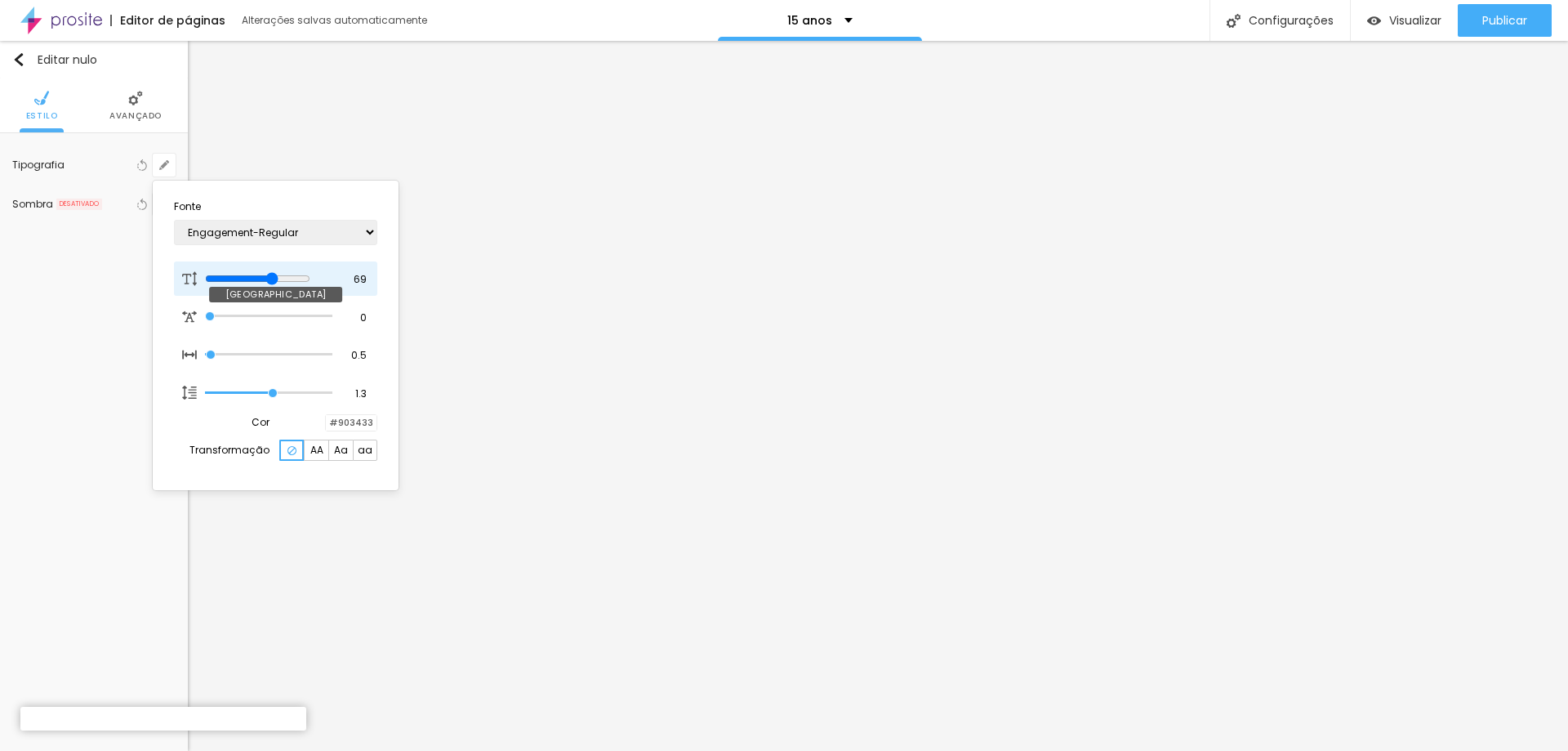
type input "69"
click at [288, 278] on input "range" at bounding box center [258, 279] width 105 height 13
type input "1"
click at [143, 109] on div at bounding box center [784, 375] width 1568 height 751
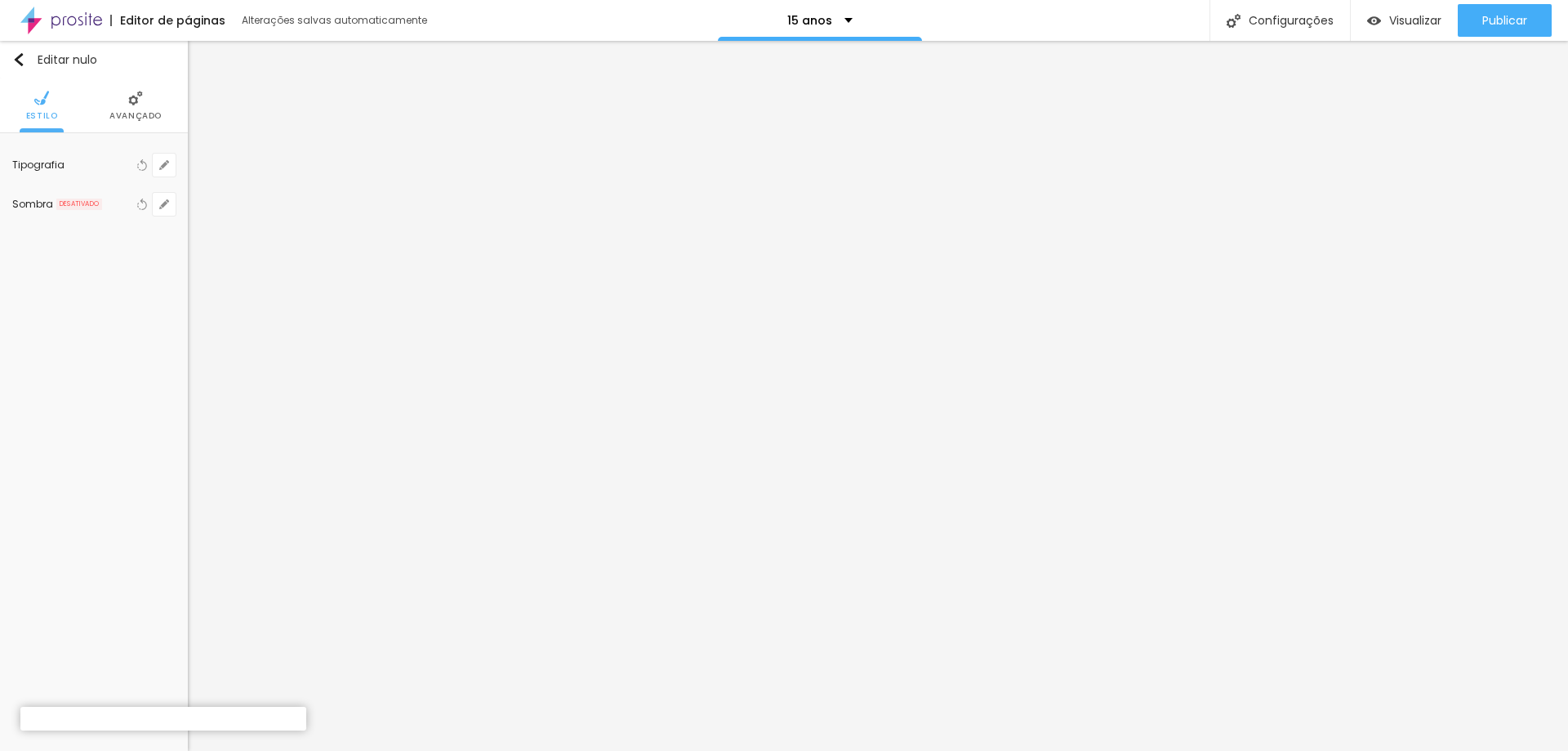
click at [128, 107] on li "Avançado" at bounding box center [136, 105] width 53 height 54
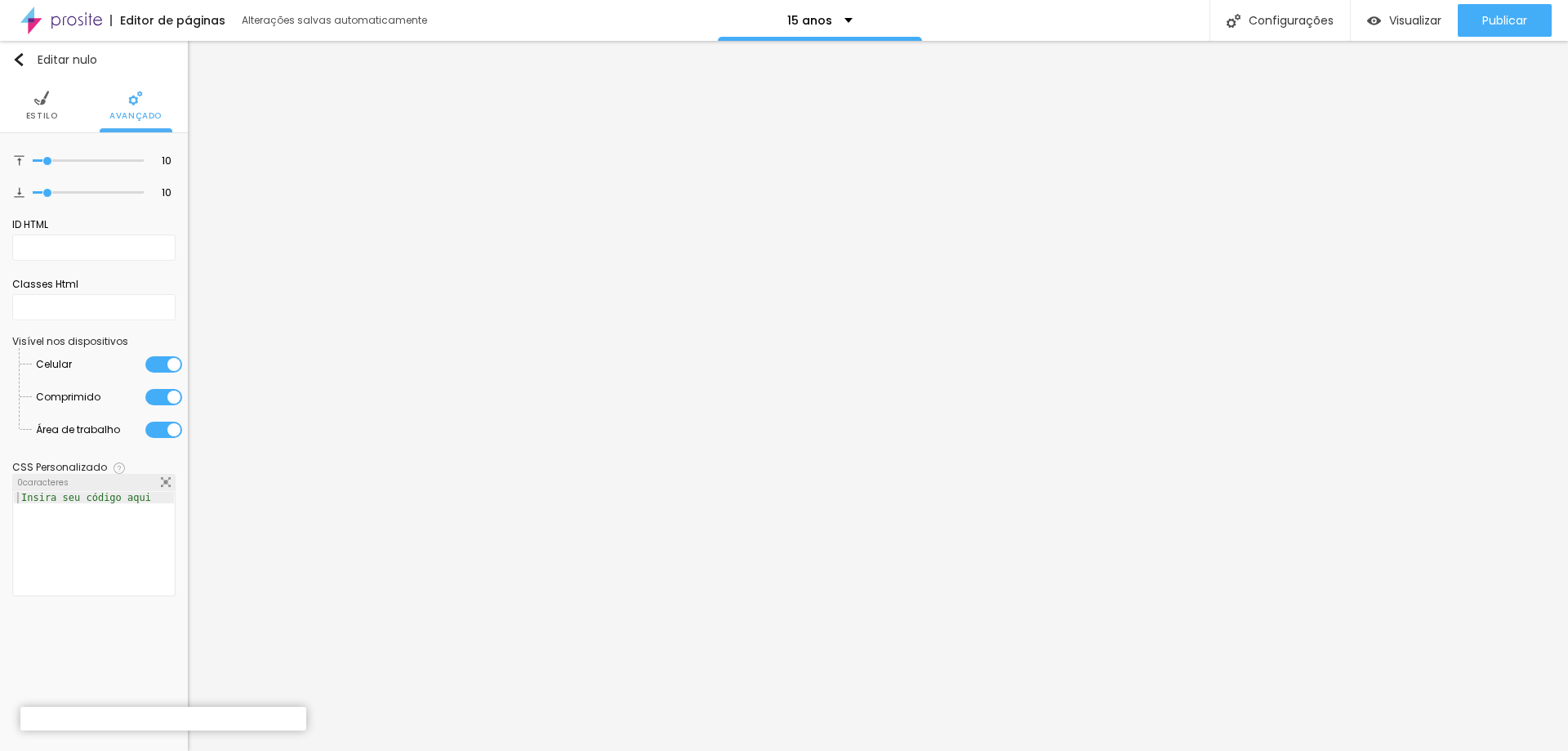
click at [37, 101] on img at bounding box center [41, 98] width 14 height 14
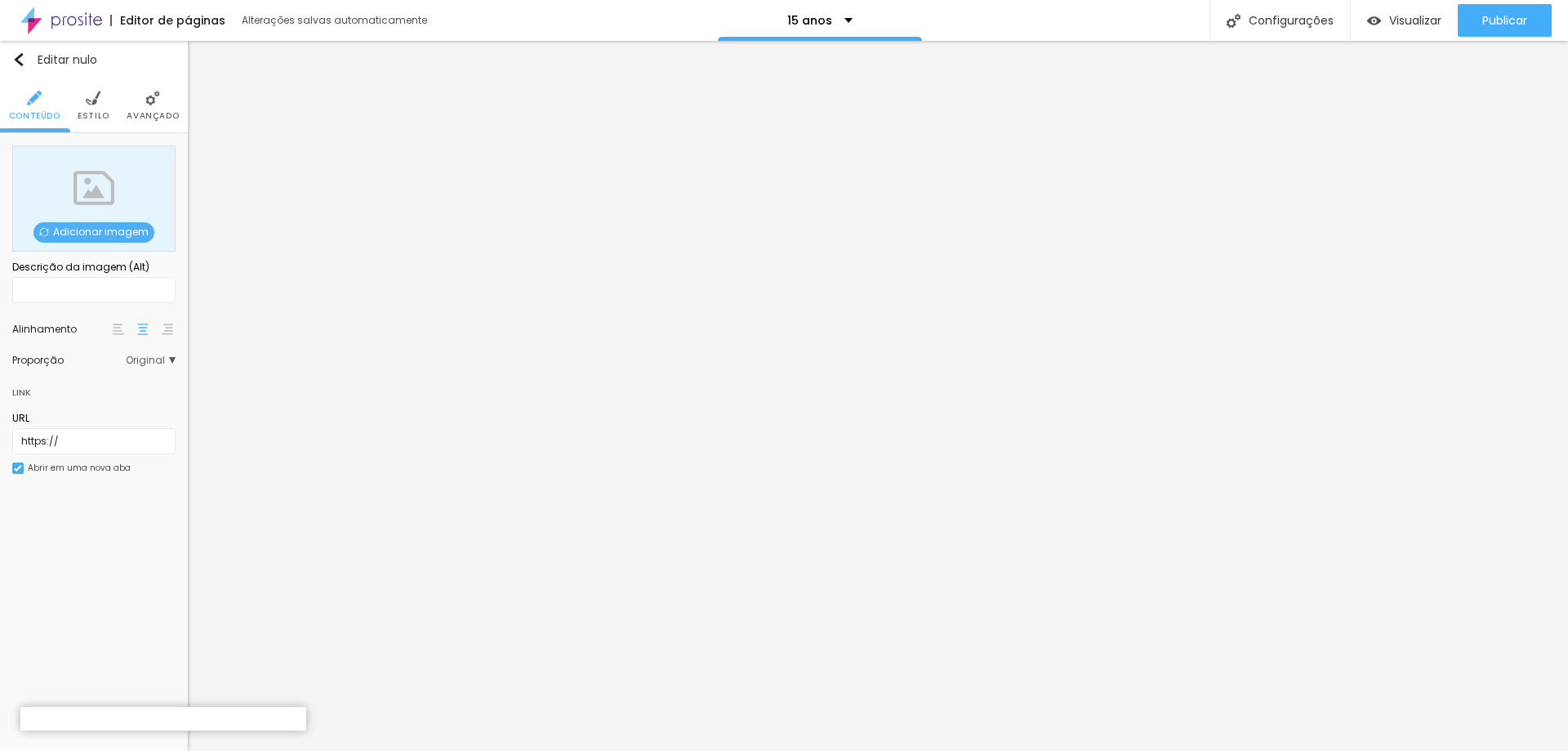
click at [96, 116] on font "Estilo" at bounding box center [94, 116] width 32 height 13
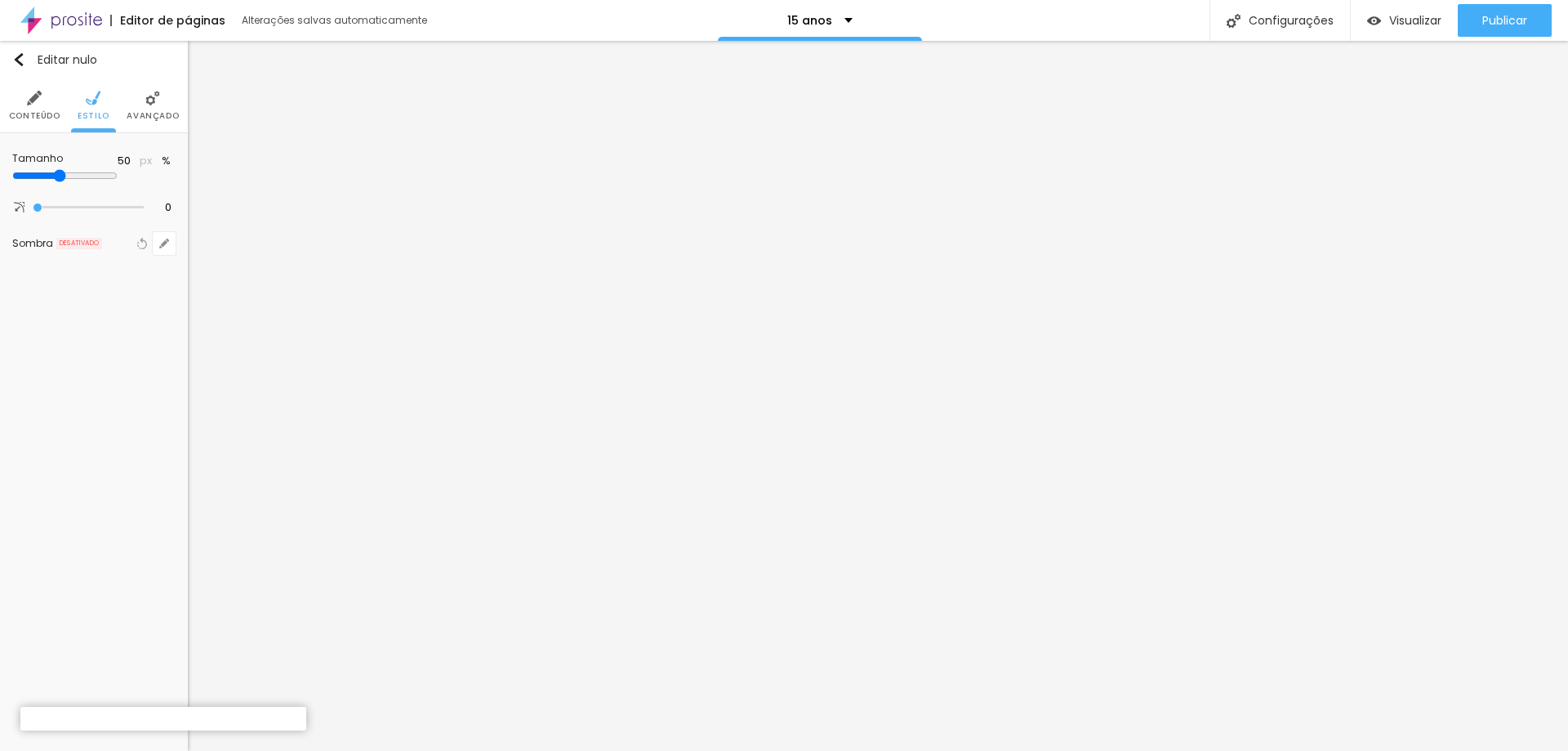
type input "35"
click at [63, 178] on input "range" at bounding box center [65, 175] width 105 height 13
type input "25"
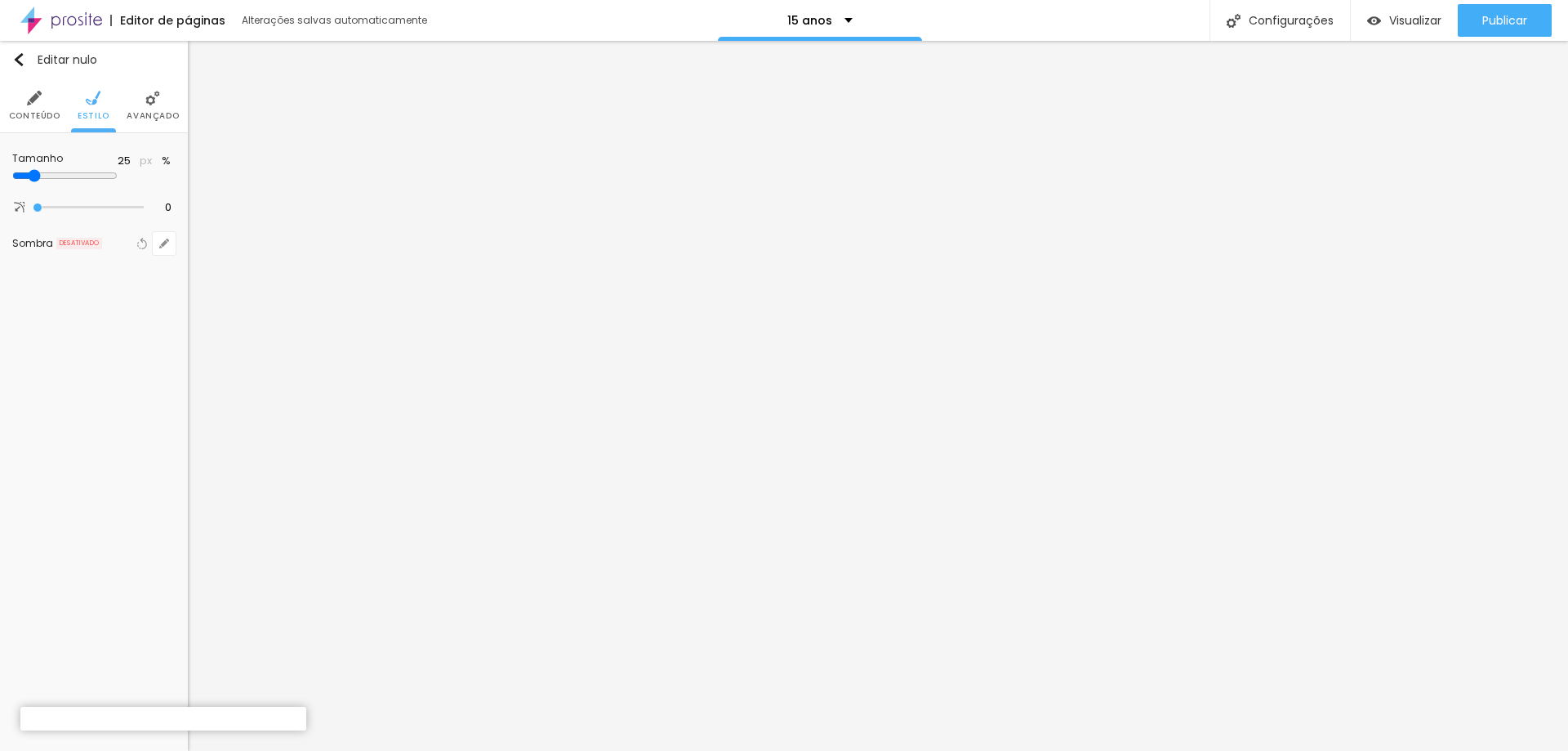
click at [43, 171] on input "range" at bounding box center [65, 175] width 105 height 13
click at [45, 174] on input "range" at bounding box center [65, 175] width 105 height 13
type input "30"
click at [49, 175] on input "range" at bounding box center [65, 175] width 105 height 13
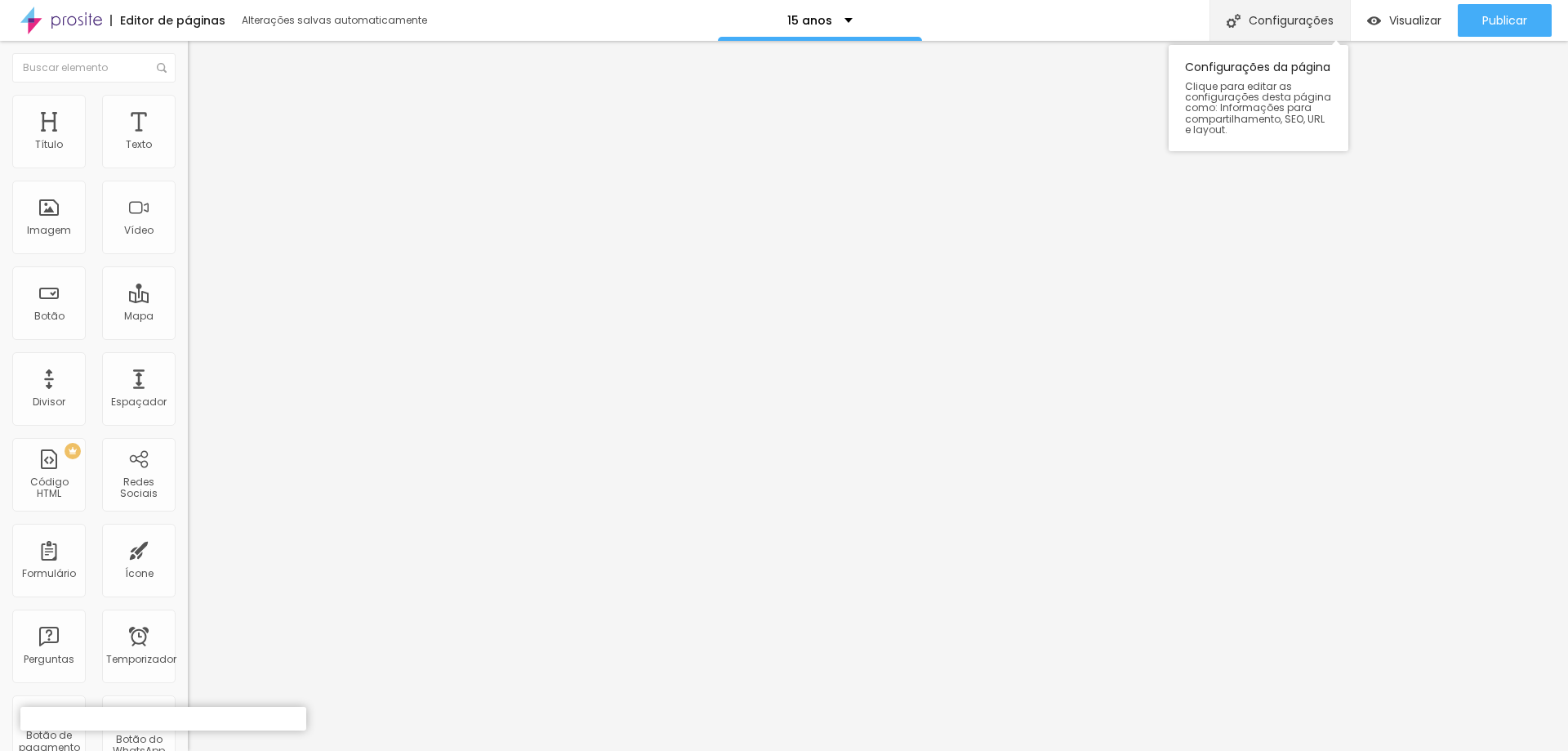
click at [1322, 25] on font "Configurações" at bounding box center [1291, 21] width 85 height 16
type input "orçamento 15 anos"
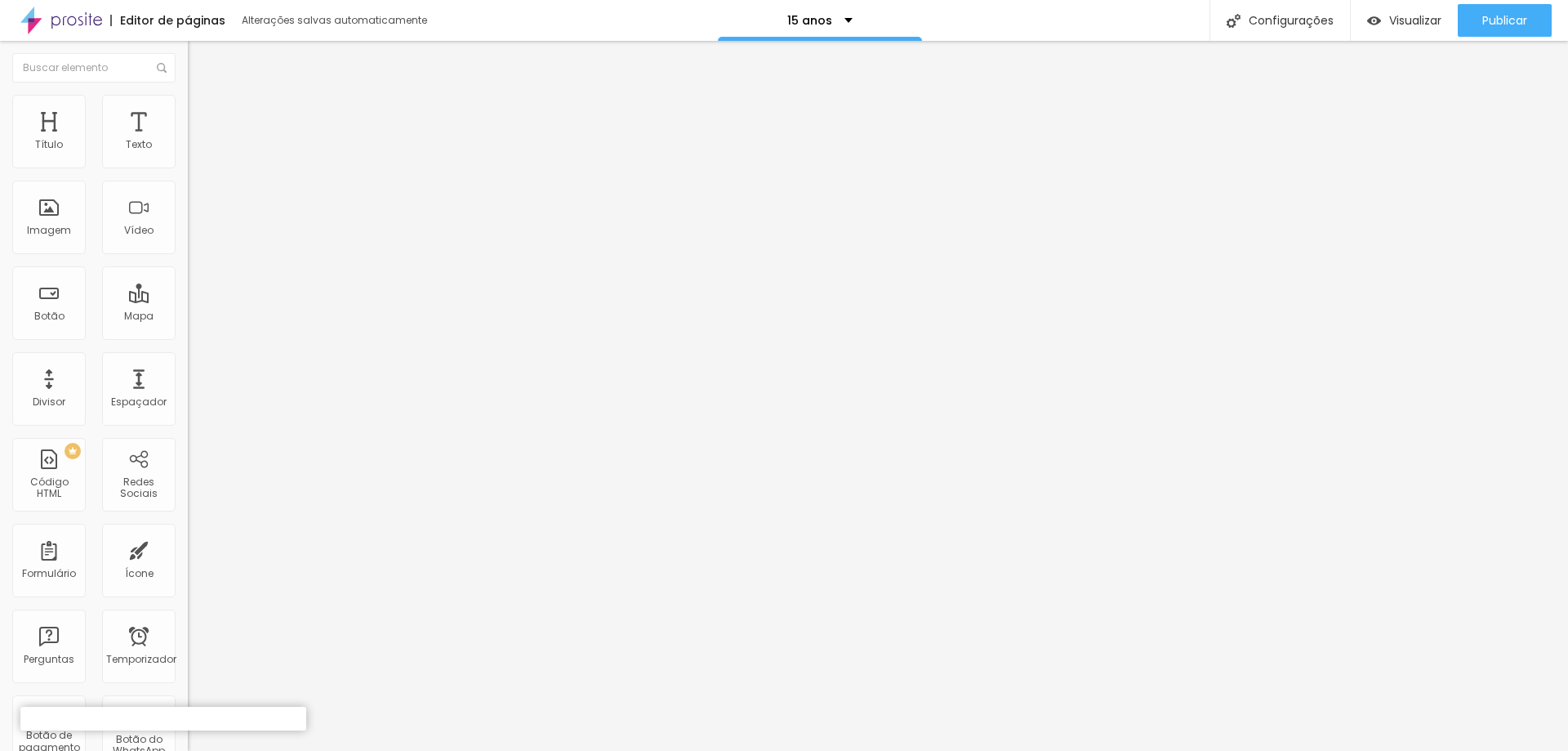
type input "/historia-fotografica-15-anos"
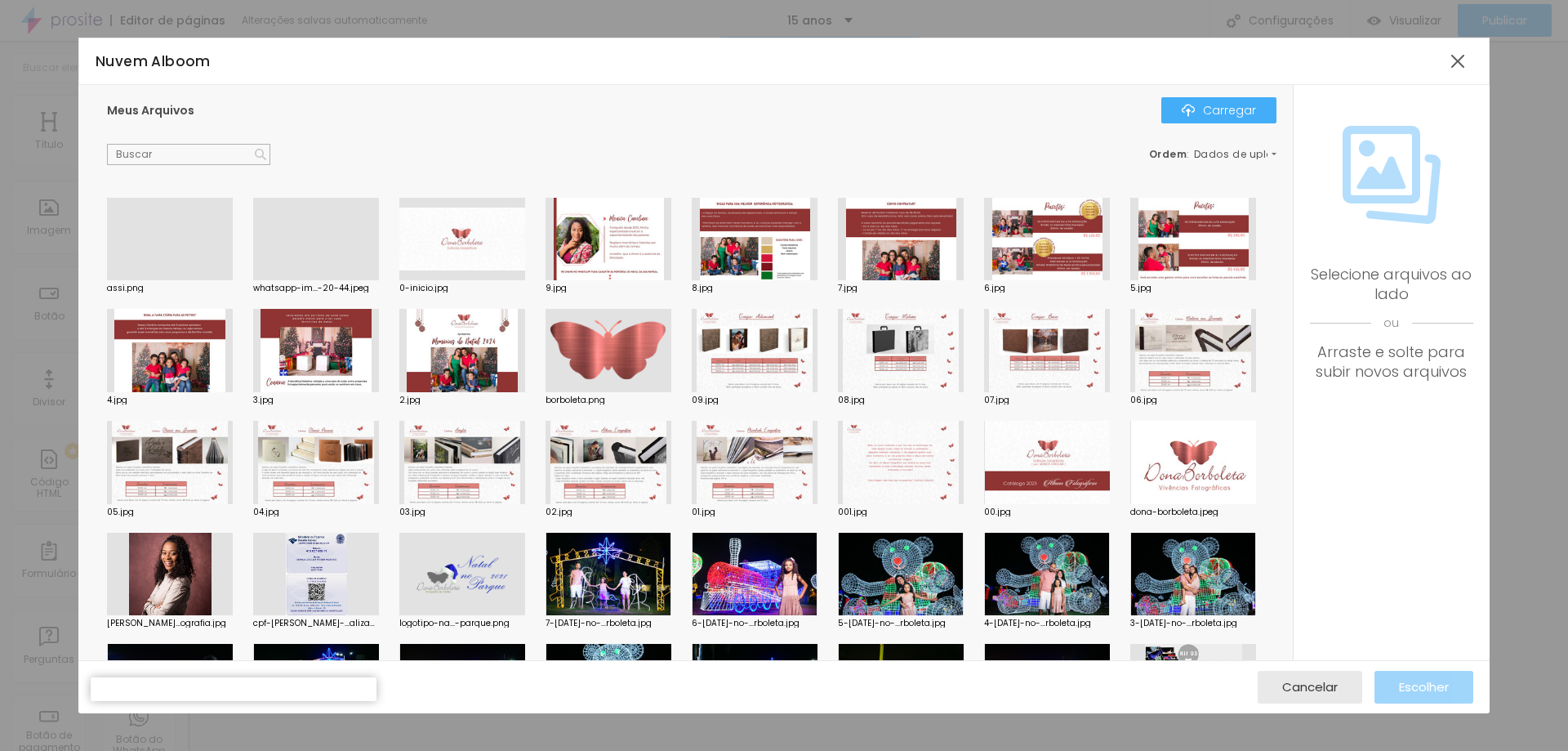
click at [671, 352] on div at bounding box center [608, 350] width 126 height 83
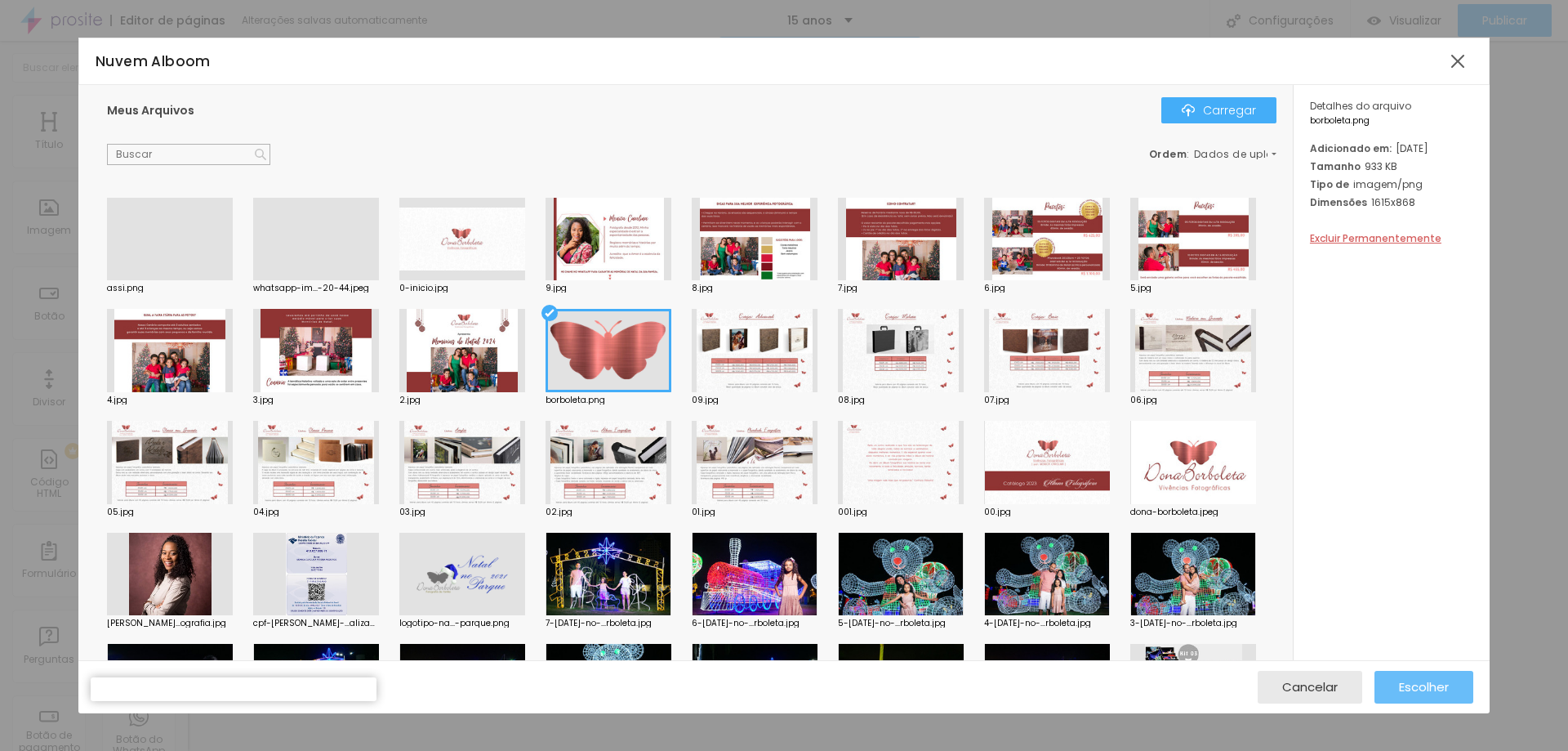
click at [1422, 683] on font "Escolher" at bounding box center [1424, 686] width 50 height 17
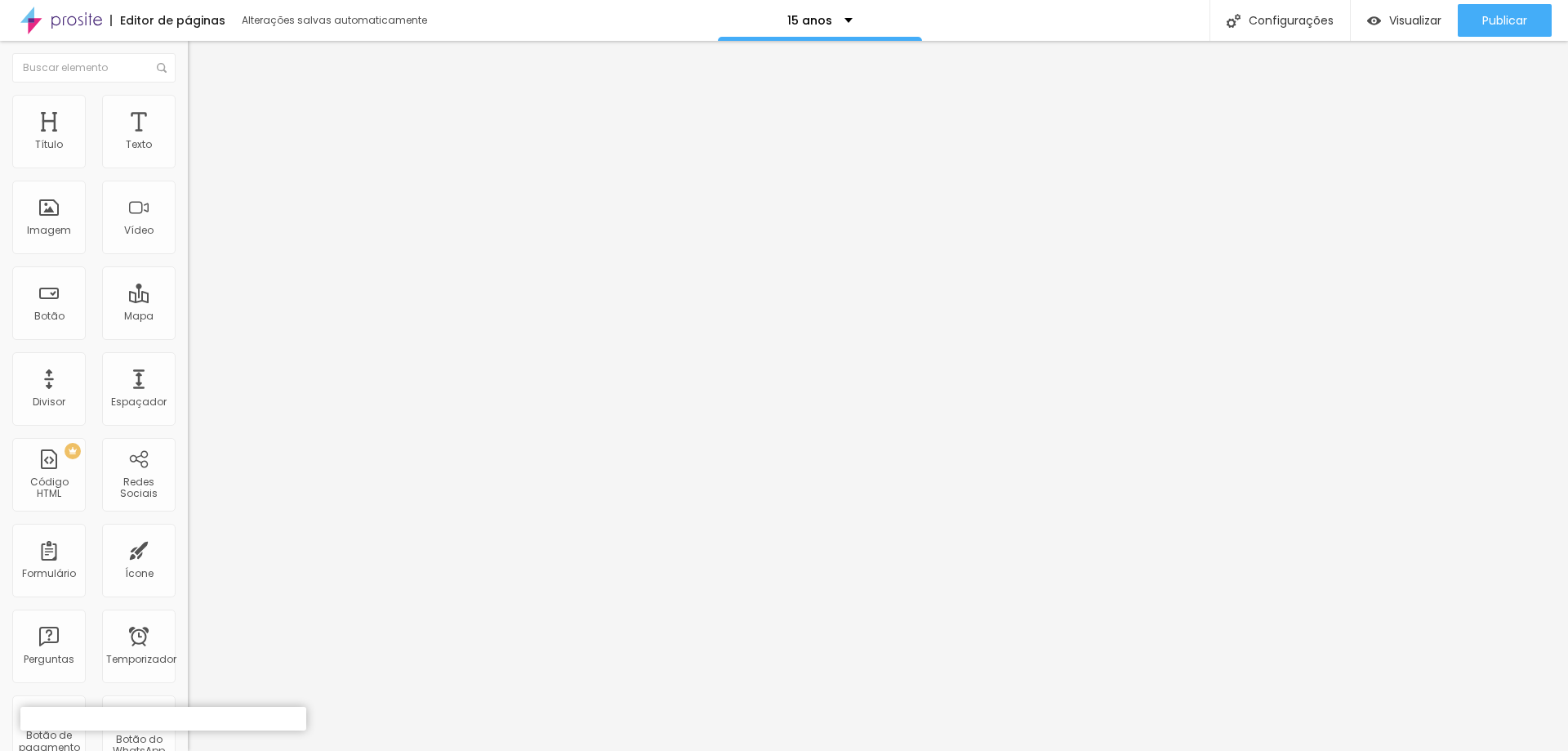
type textarea "Dona Borboleta Fotografia de Família é uma empresa voltada para eternizar e con…"
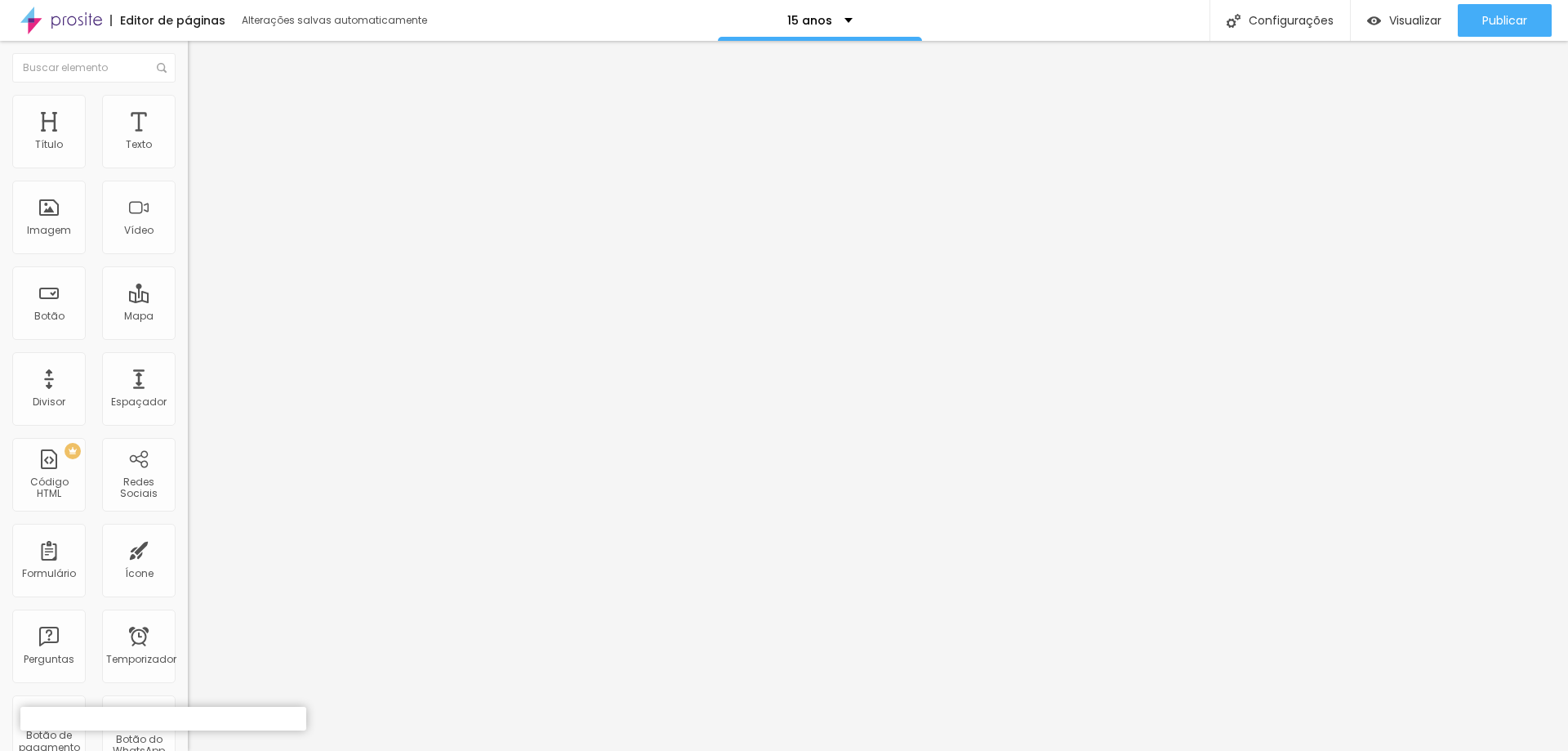
drag, startPoint x: 788, startPoint y: 400, endPoint x: 980, endPoint y: 405, distance: 192.1
type input "Dona Borboleta Fotografia Espontânea"
drag, startPoint x: 724, startPoint y: 481, endPoint x: 844, endPoint y: 484, distance: 120.0
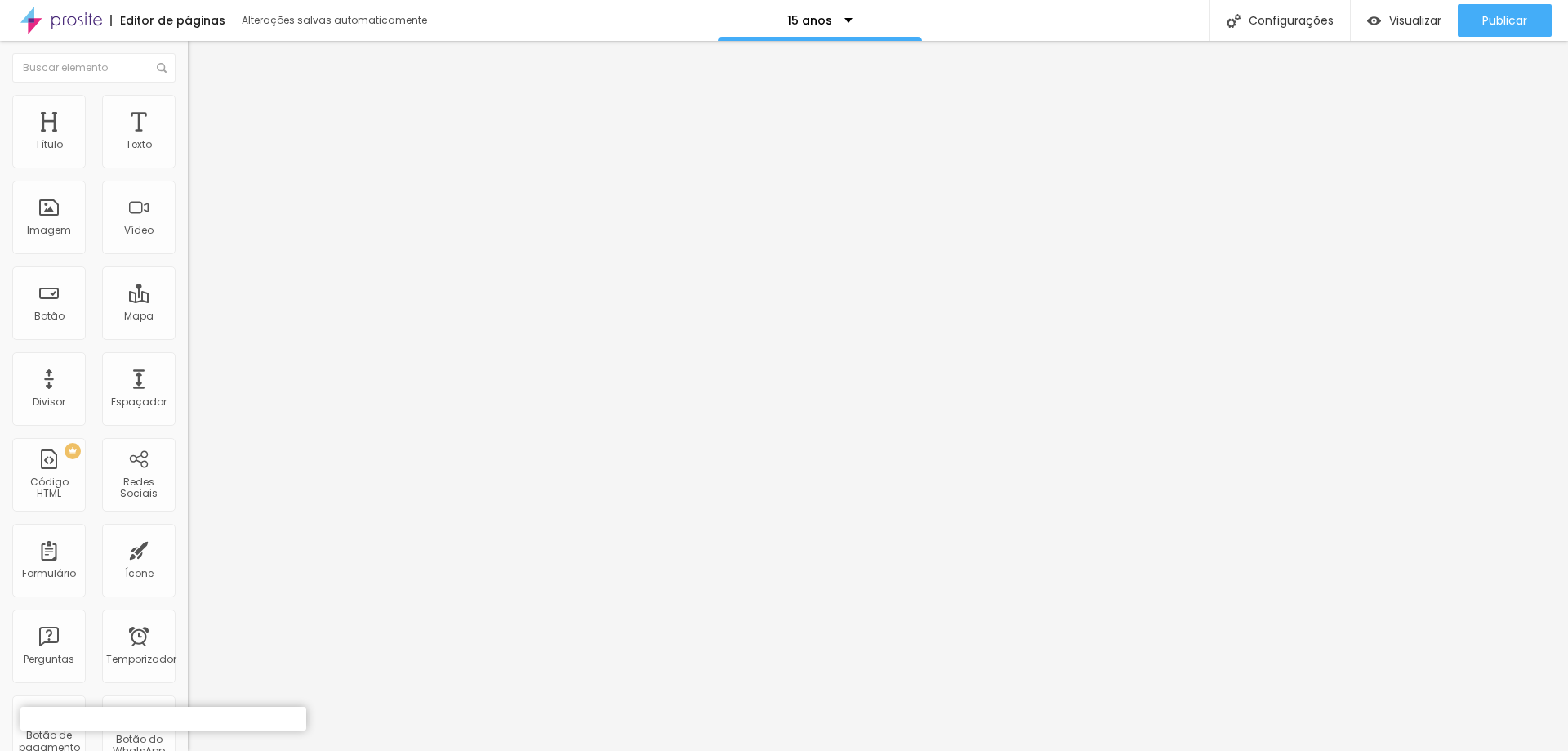
drag, startPoint x: 980, startPoint y: 496, endPoint x: 674, endPoint y: 483, distance: 306.3
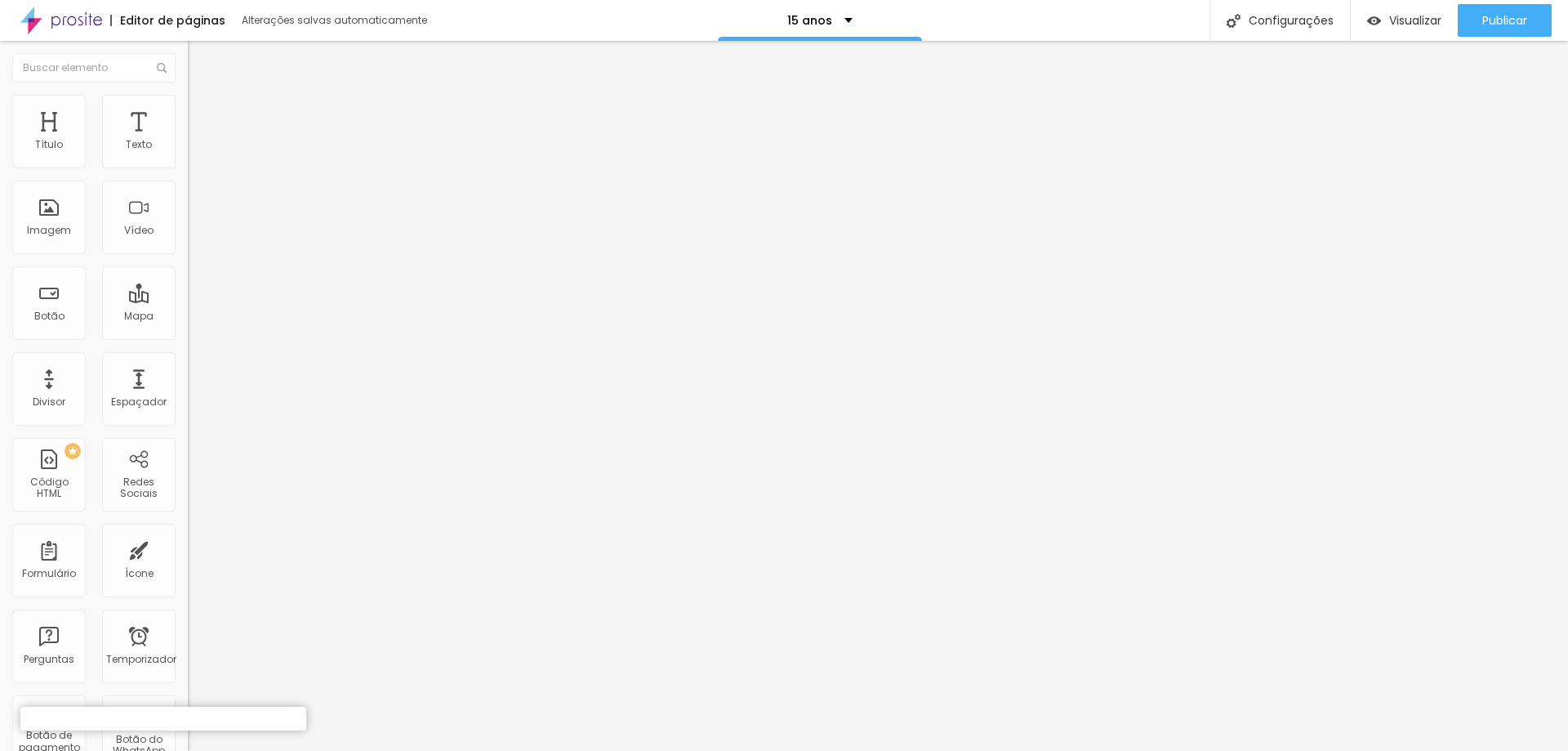
scroll to position [0, 0]
drag, startPoint x: 995, startPoint y: 479, endPoint x: 949, endPoint y: 482, distance: 46.1
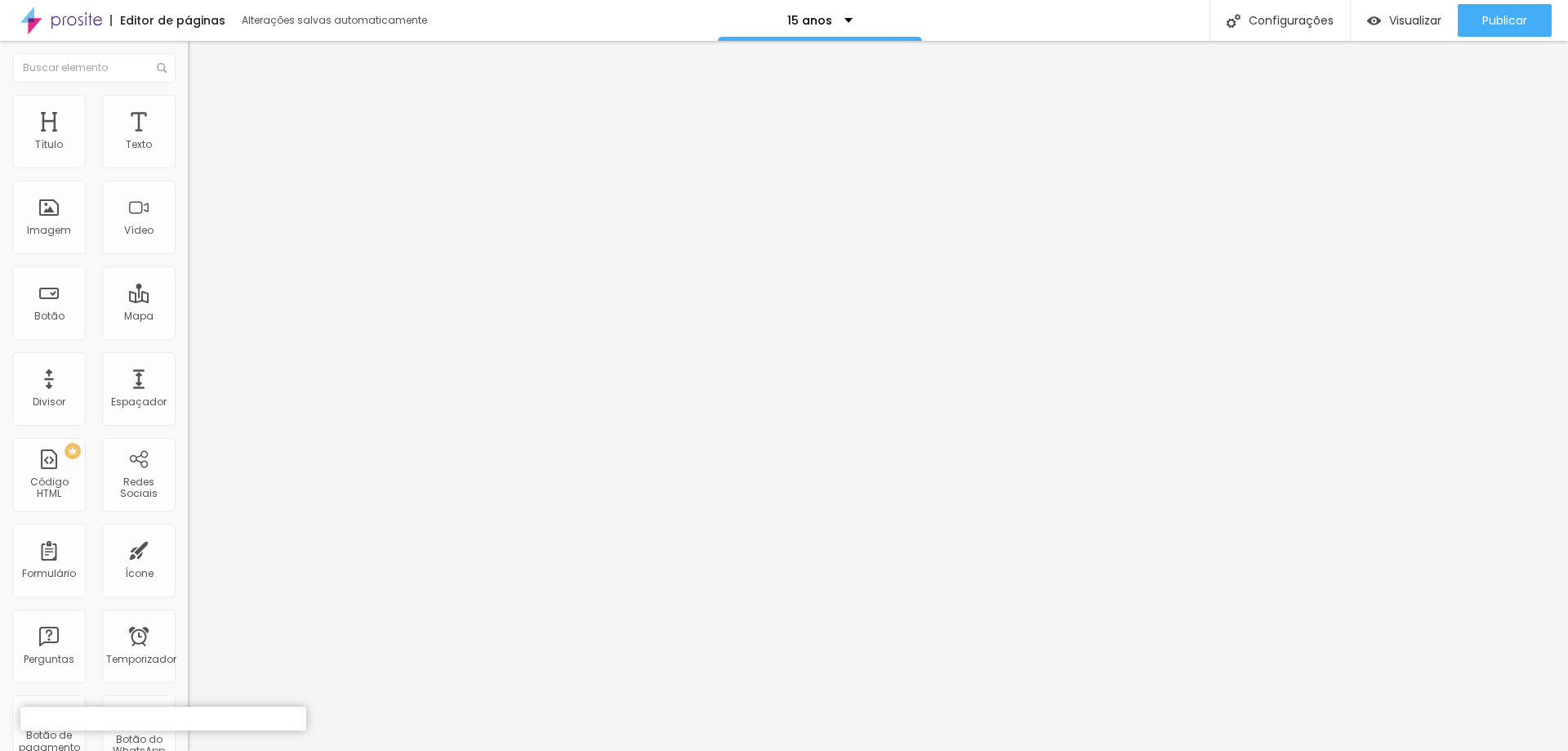
scroll to position [0, 0]
drag, startPoint x: 997, startPoint y: 480, endPoint x: 952, endPoint y: 487, distance: 45.5
type textarea "Dona Borboleta Vivências Fotográficas é uma empresa voltada para eternizar e co…"
drag, startPoint x: 907, startPoint y: 588, endPoint x: 972, endPoint y: 592, distance: 65.1
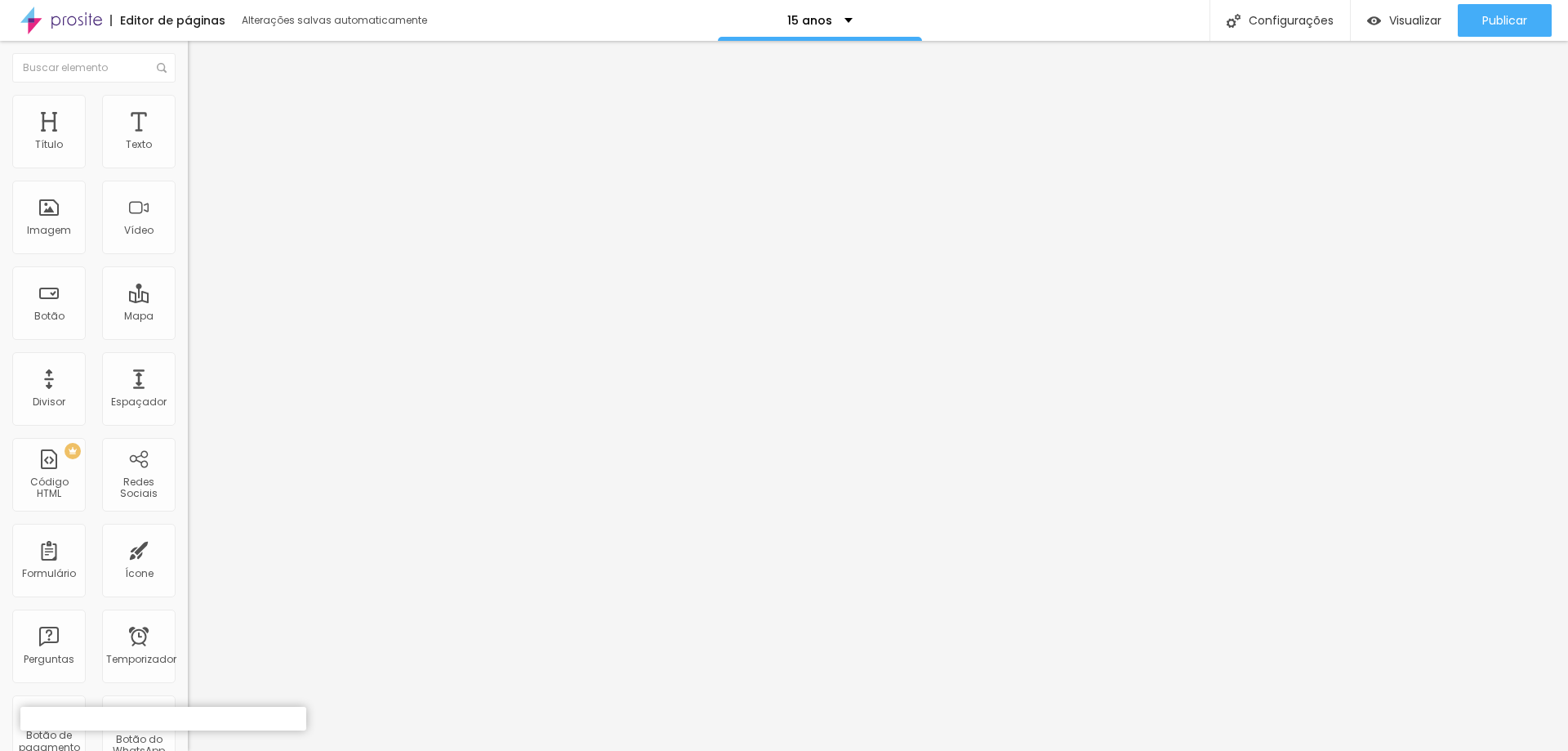
drag, startPoint x: 854, startPoint y: 606, endPoint x: 703, endPoint y: 609, distance: 151.0
drag, startPoint x: 841, startPoint y: 625, endPoint x: 802, endPoint y: 597, distance: 48.0
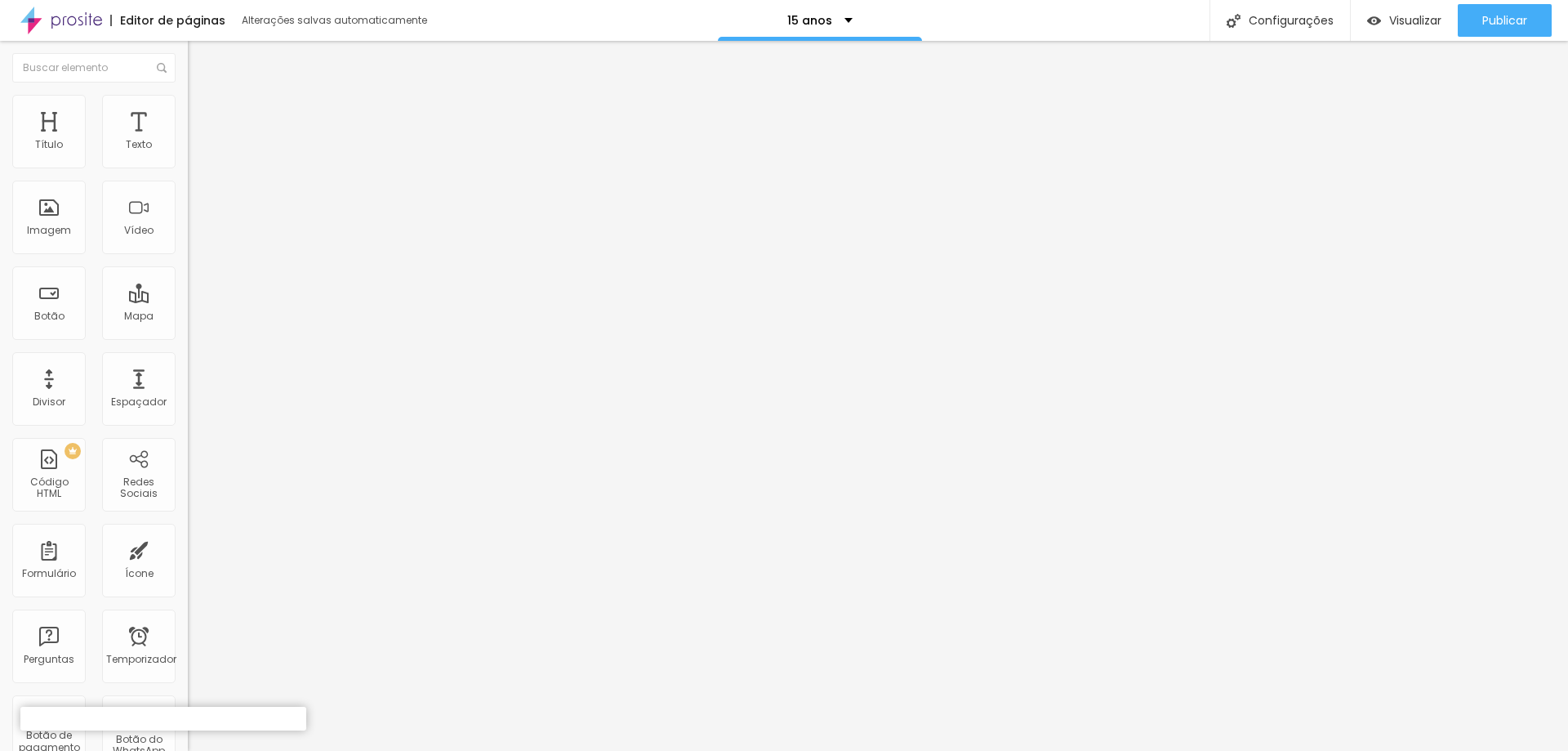
type textarea "LOREMIPSUM DO SITAMET CONSECTETU,ADIPISCING ELITSEDDOE, TEMPORINCI,UTLABOREETD …"
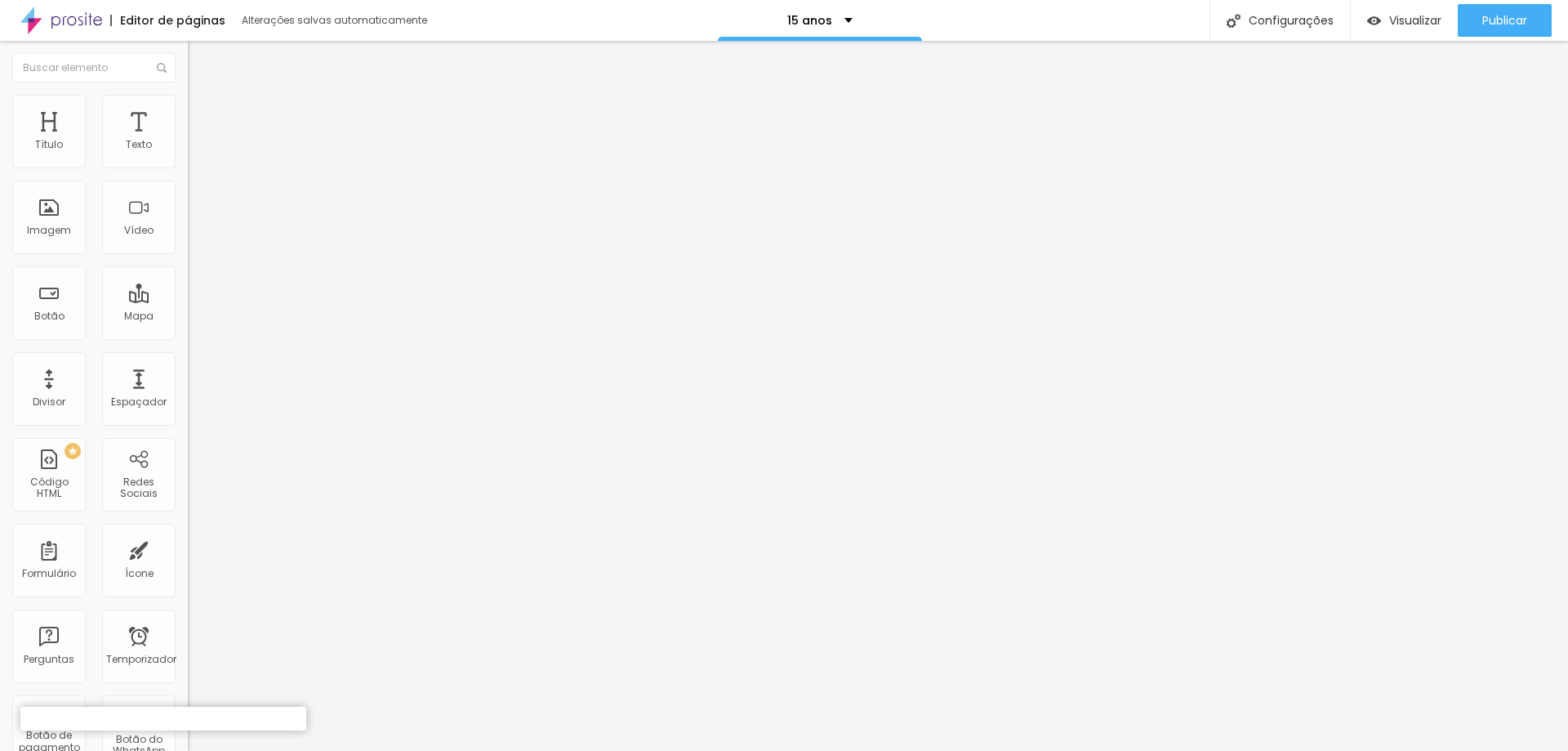
scroll to position [0, 0]
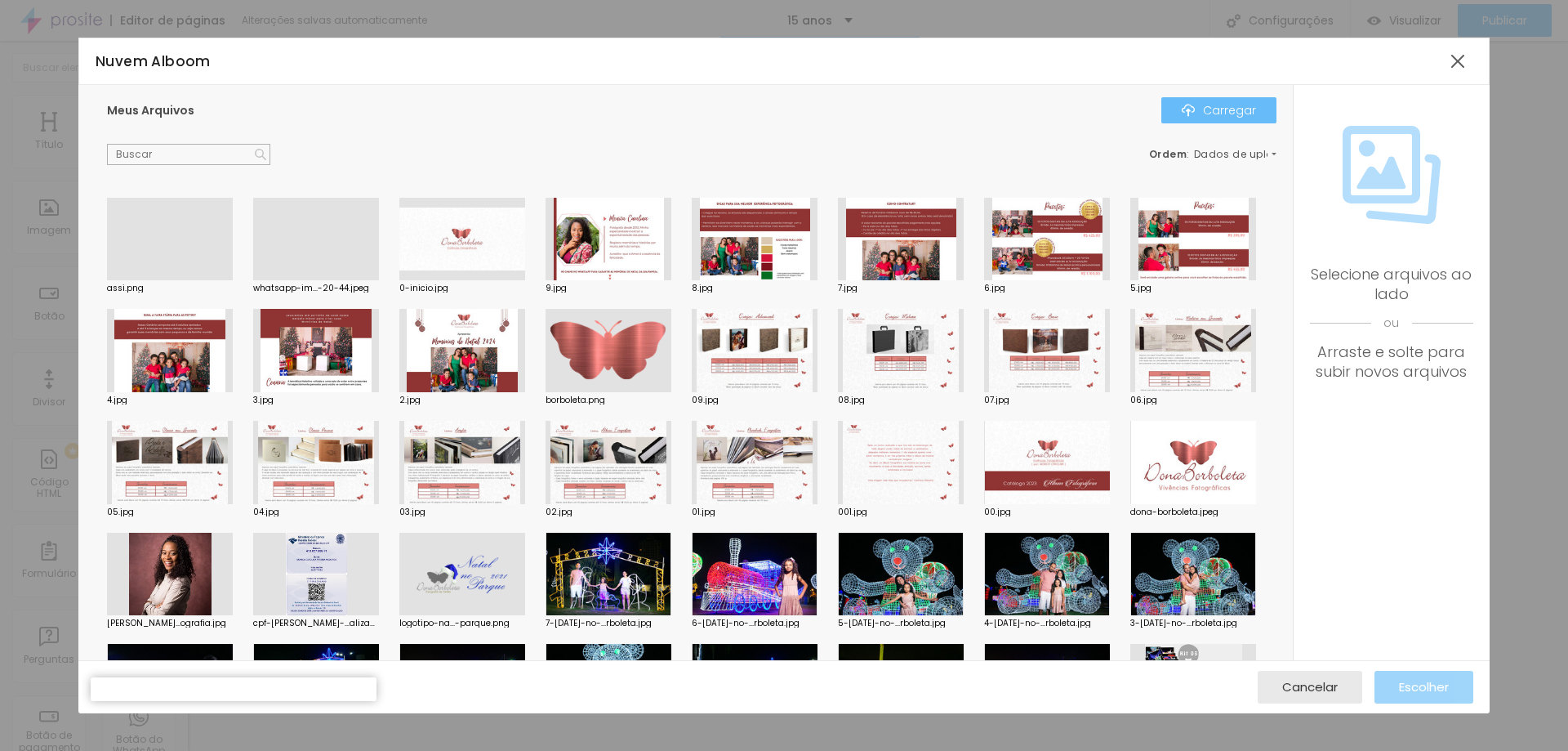
click at [1227, 114] on font "Carregar" at bounding box center [1229, 110] width 53 height 16
click at [1239, 115] on font "Carregar" at bounding box center [1229, 110] width 53 height 16
click at [1460, 63] on div at bounding box center [1457, 61] width 29 height 29
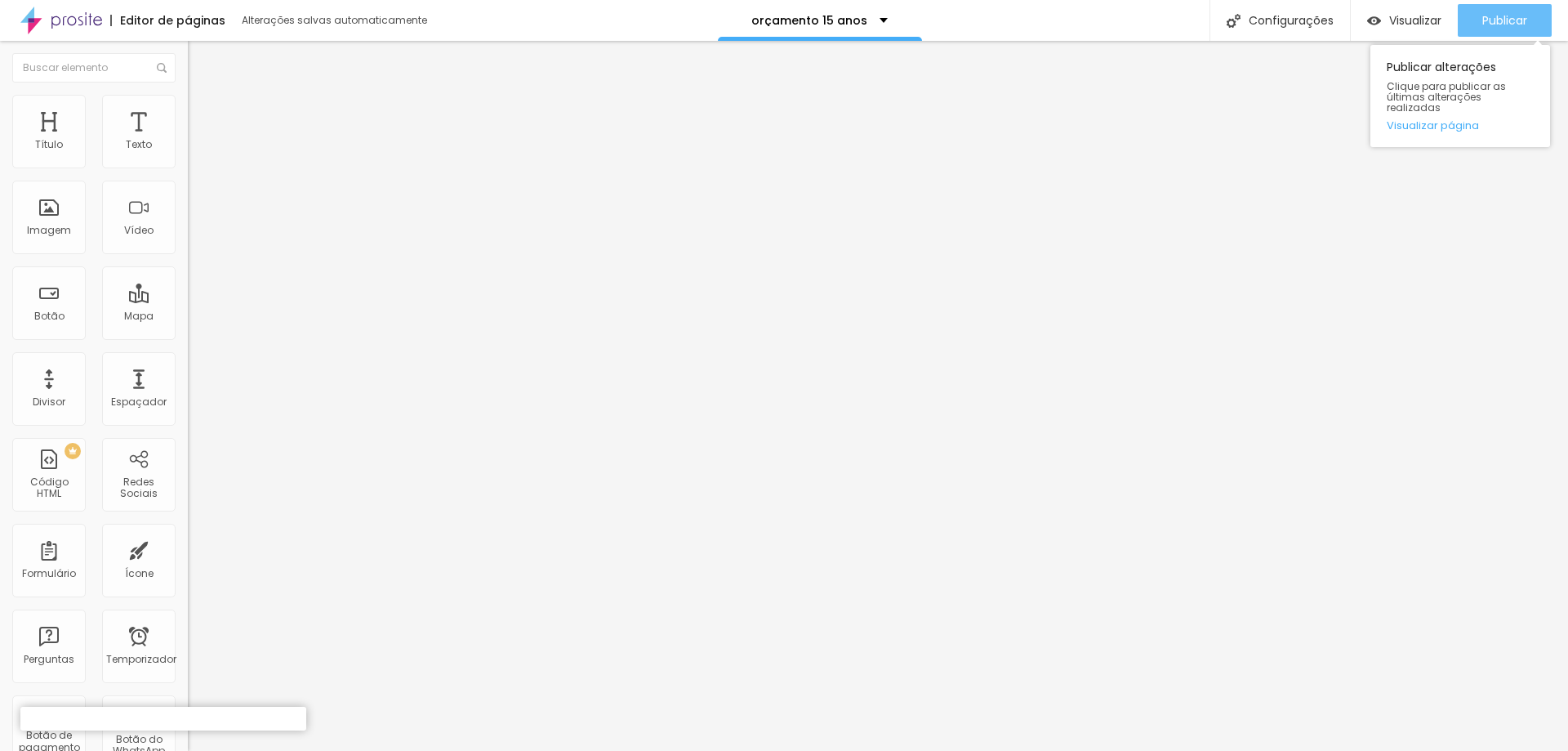
click at [1482, 24] on font "Publicar" at bounding box center [1505, 21] width 45 height 16
click at [1432, 118] on font "Visualizar página" at bounding box center [1432, 125] width 92 height 15
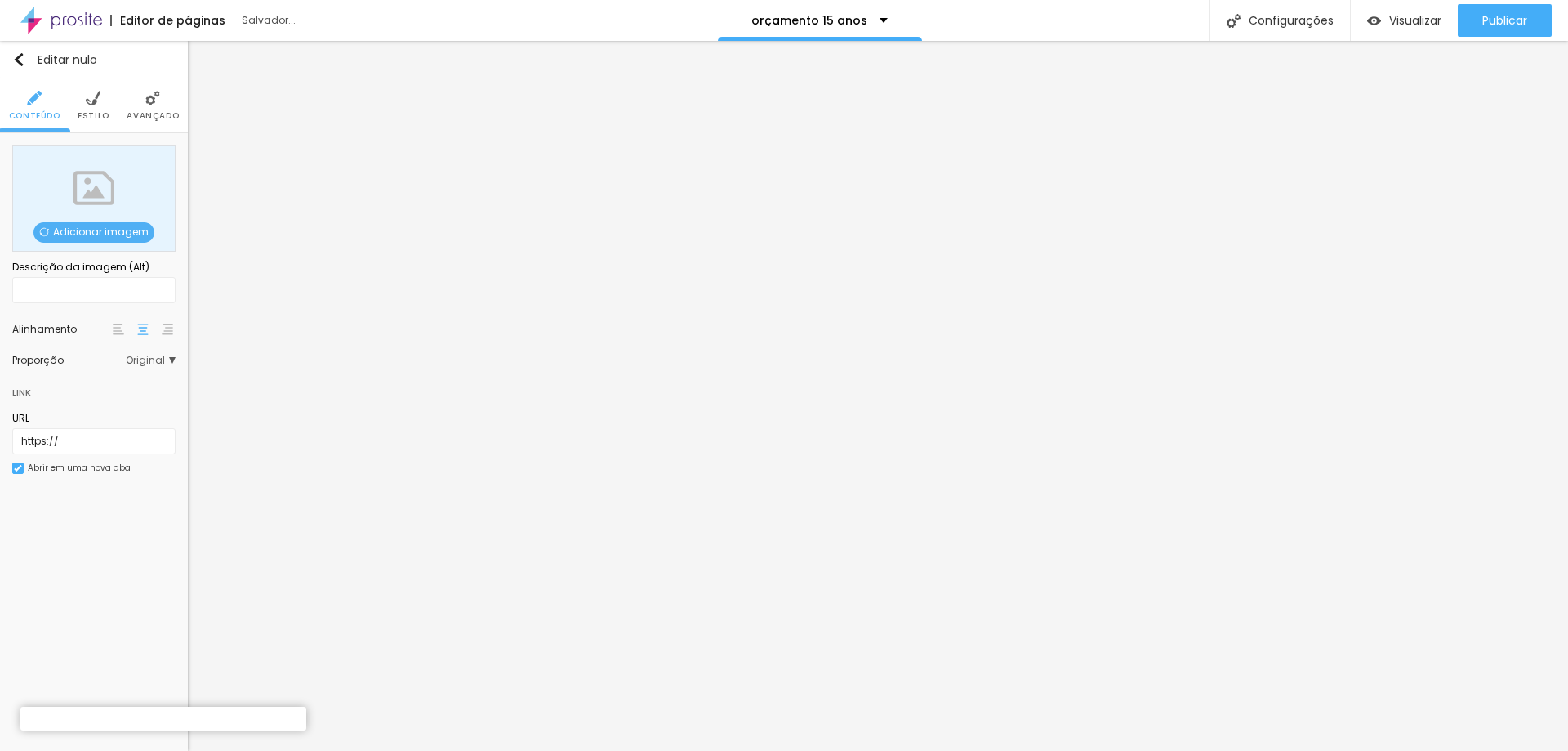
click at [94, 120] on font "Estilo" at bounding box center [94, 116] width 32 height 13
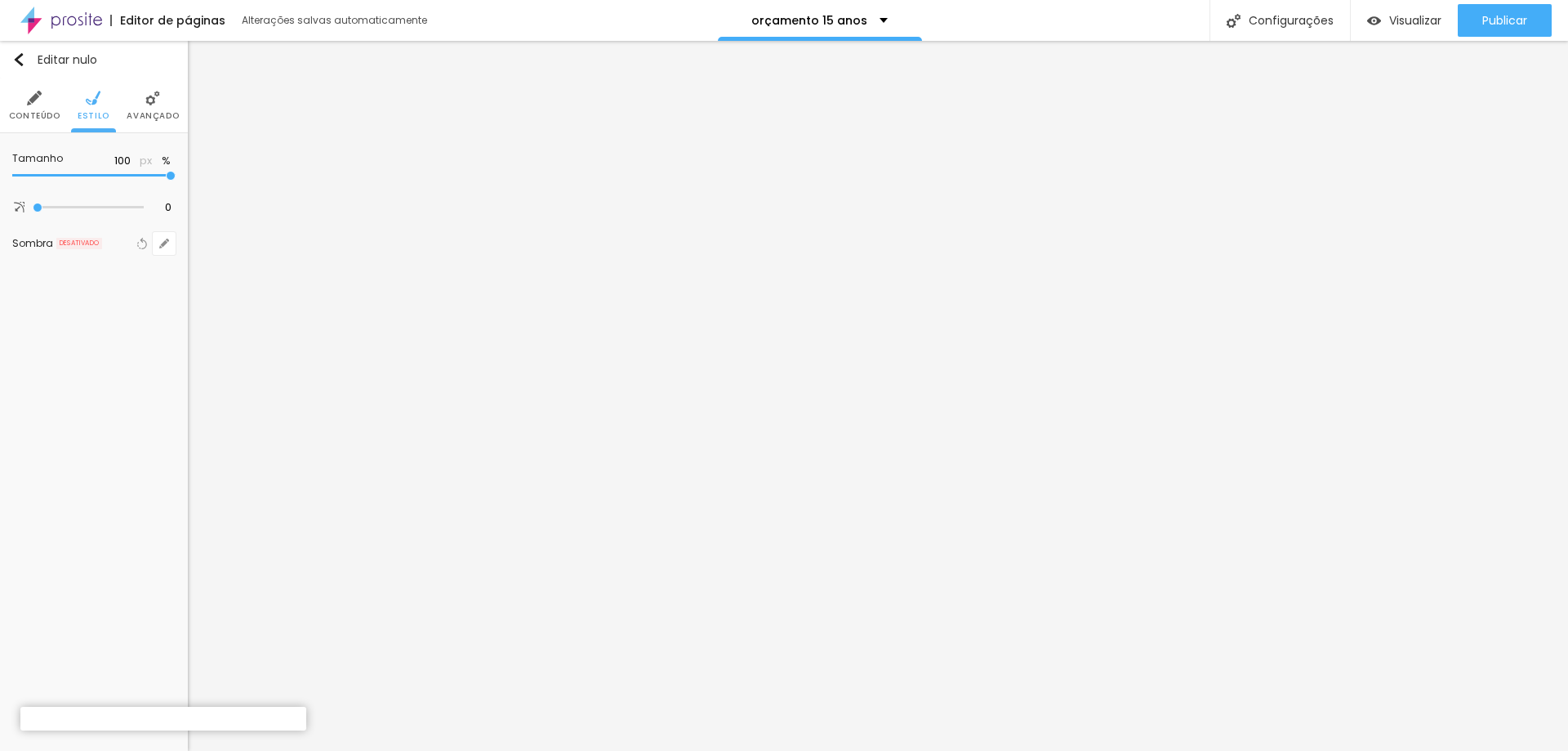
type input "30"
click at [54, 177] on input "range" at bounding box center [94, 175] width 163 height 8
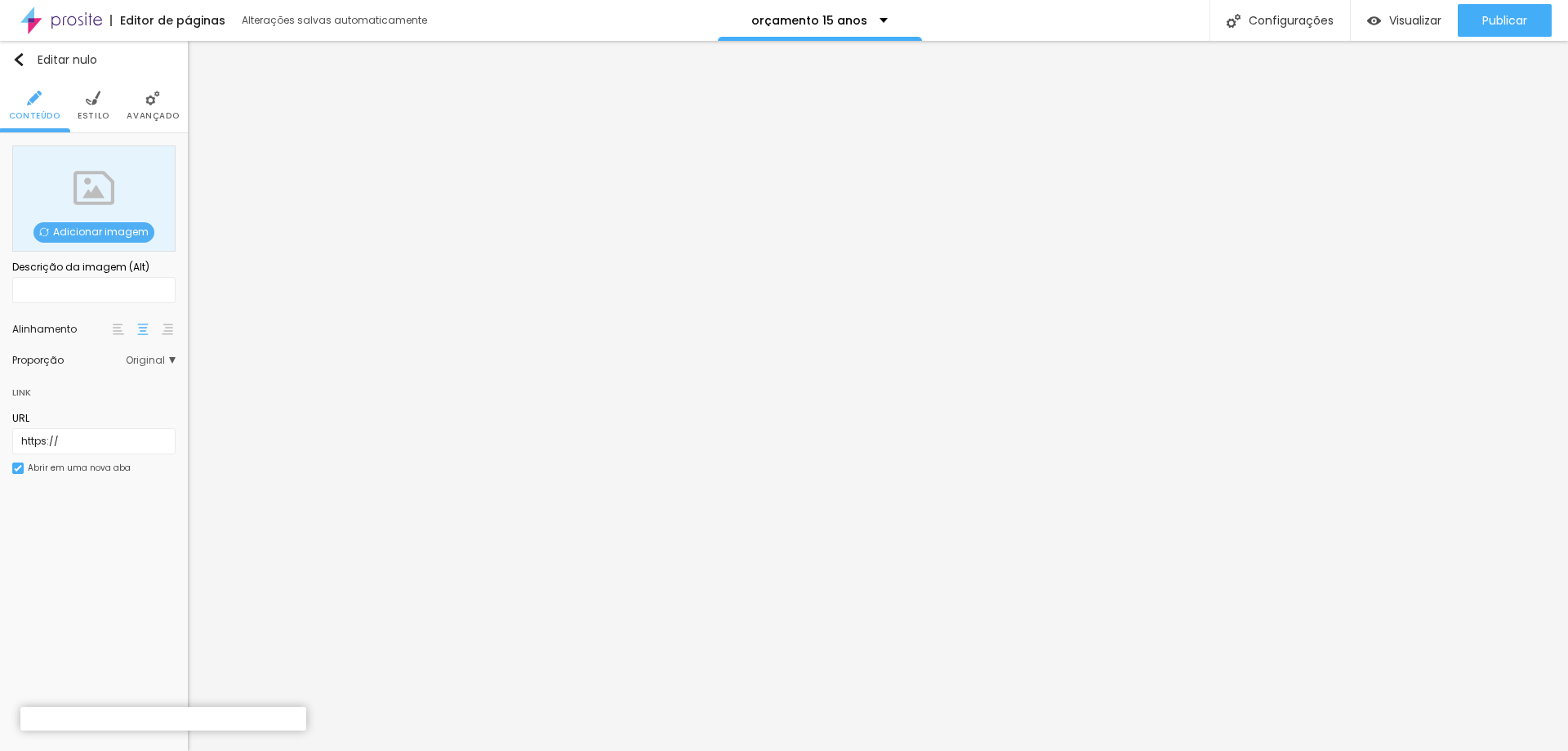
click at [86, 110] on font "Estilo" at bounding box center [94, 116] width 32 height 13
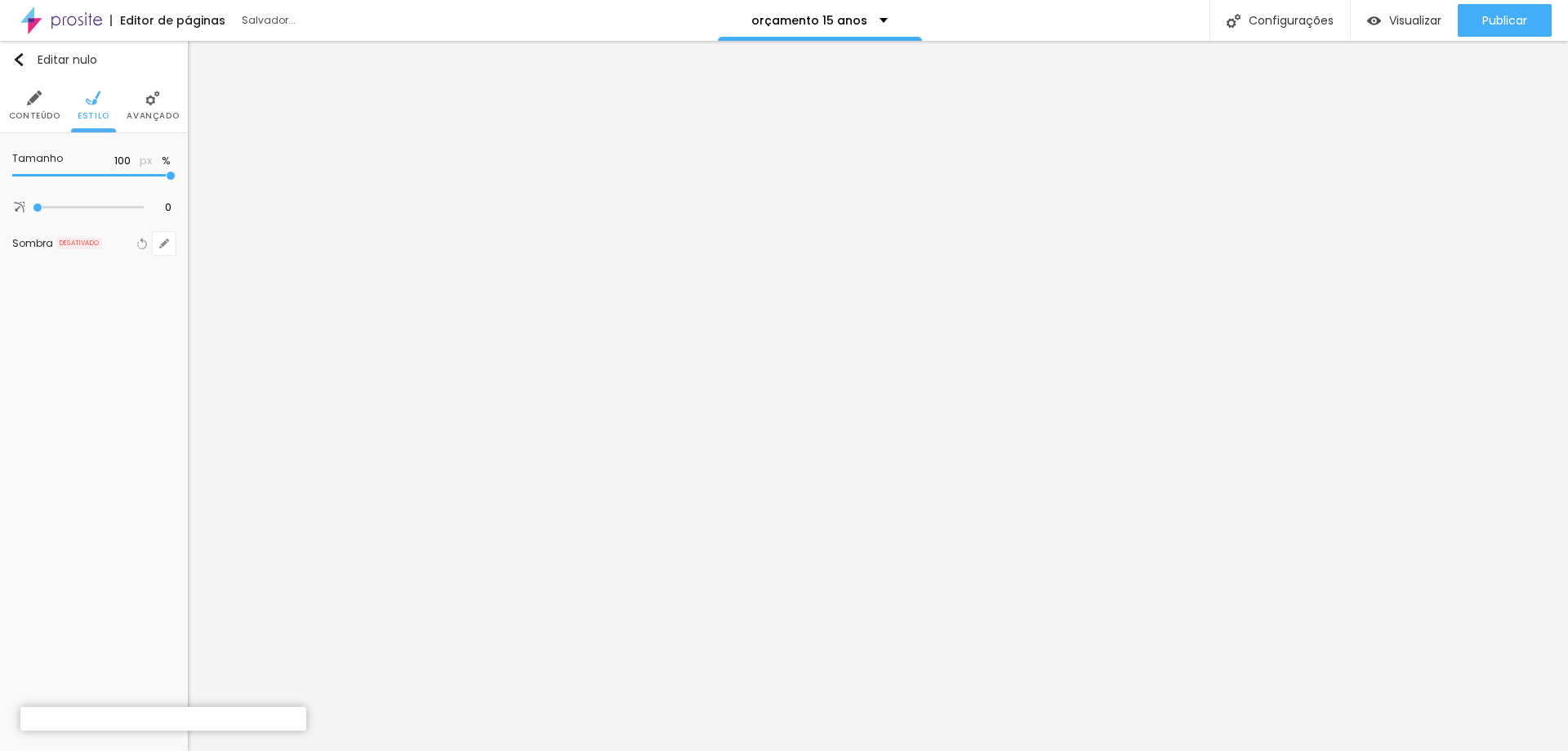
type input "35"
click at [55, 177] on input "range" at bounding box center [94, 175] width 163 height 8
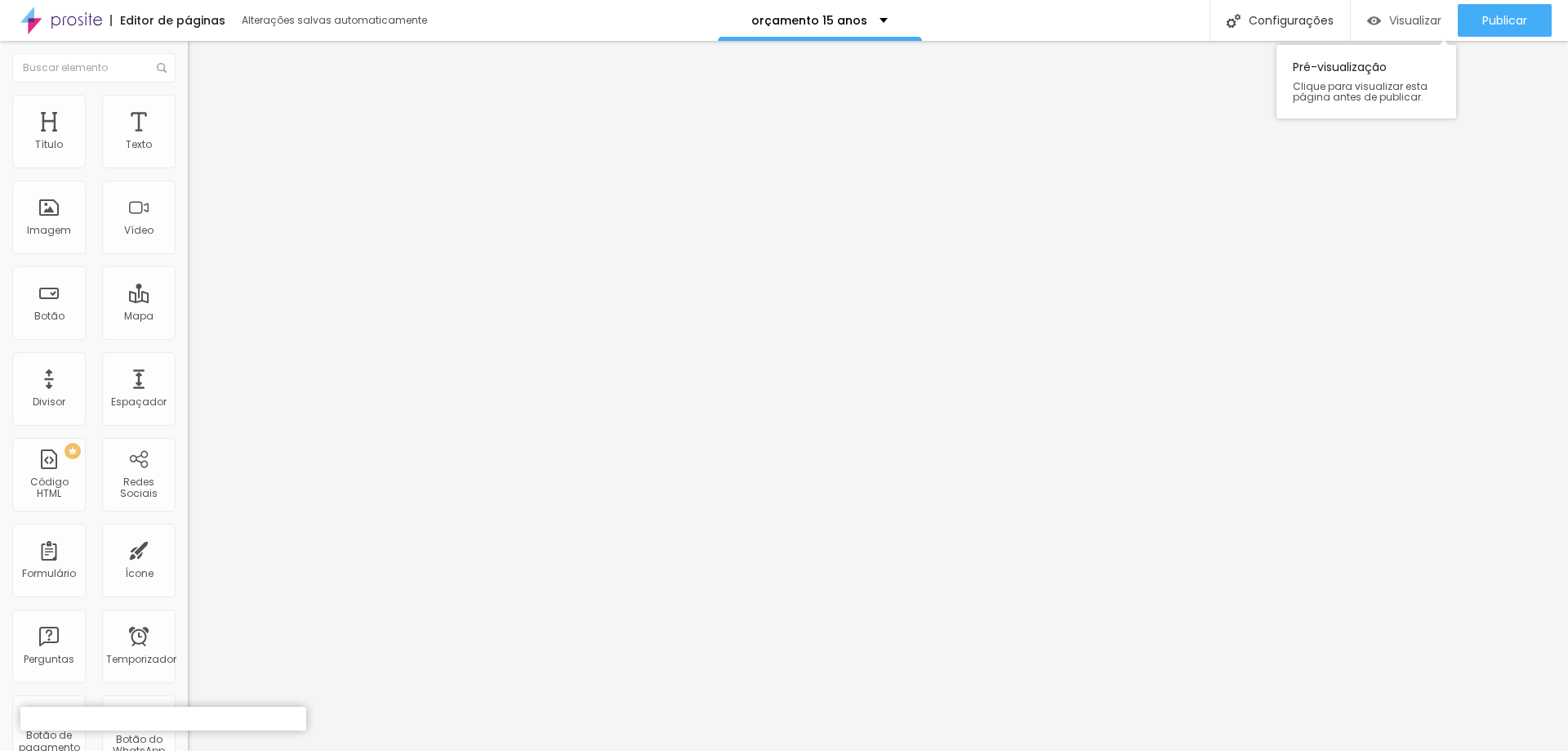
click at [1414, 17] on font "Visualizar" at bounding box center [1415, 21] width 53 height 16
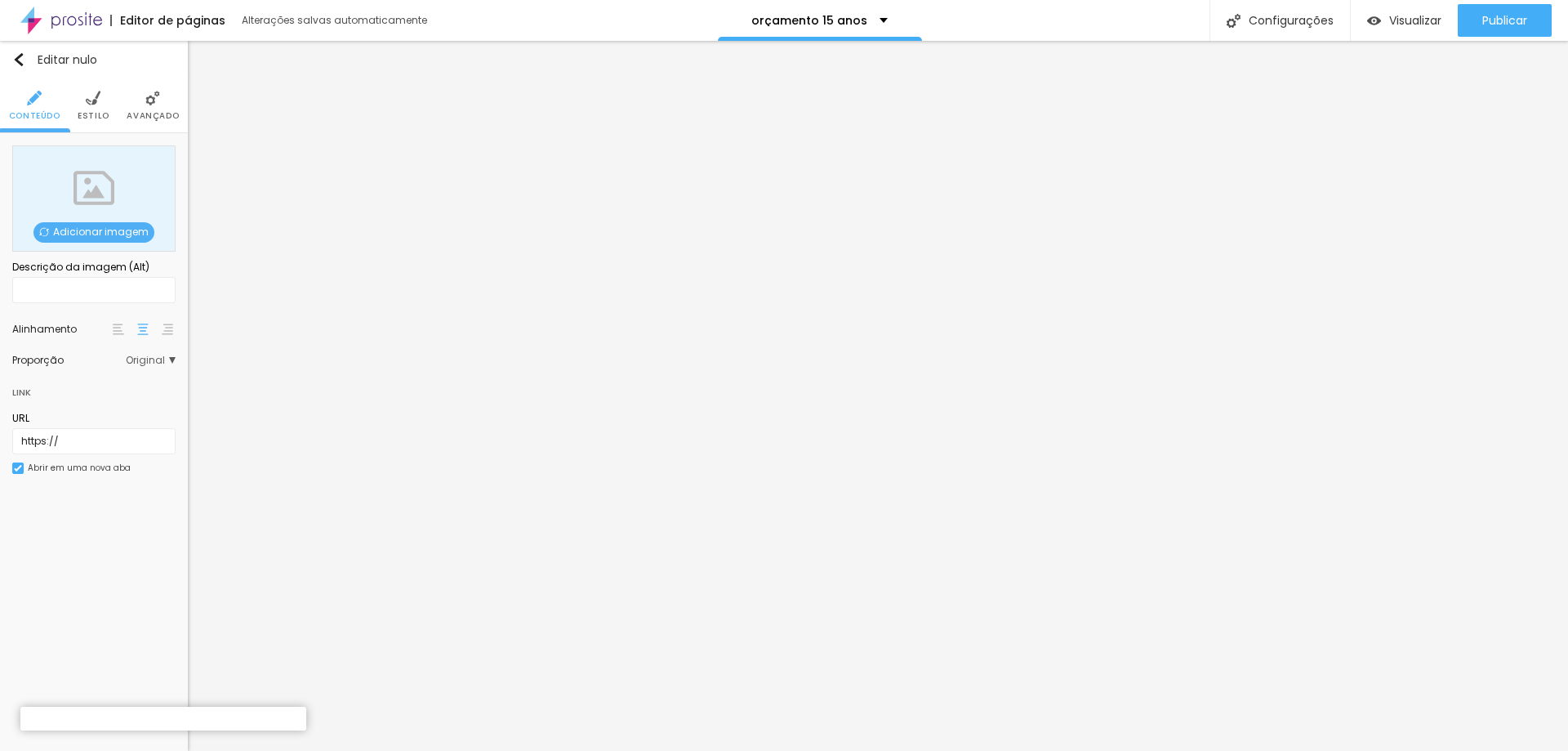
click at [100, 188] on div "Adicionar imagem" at bounding box center [94, 198] width 163 height 106
click at [80, 237] on font "Adicionar imagem" at bounding box center [100, 232] width 96 height 14
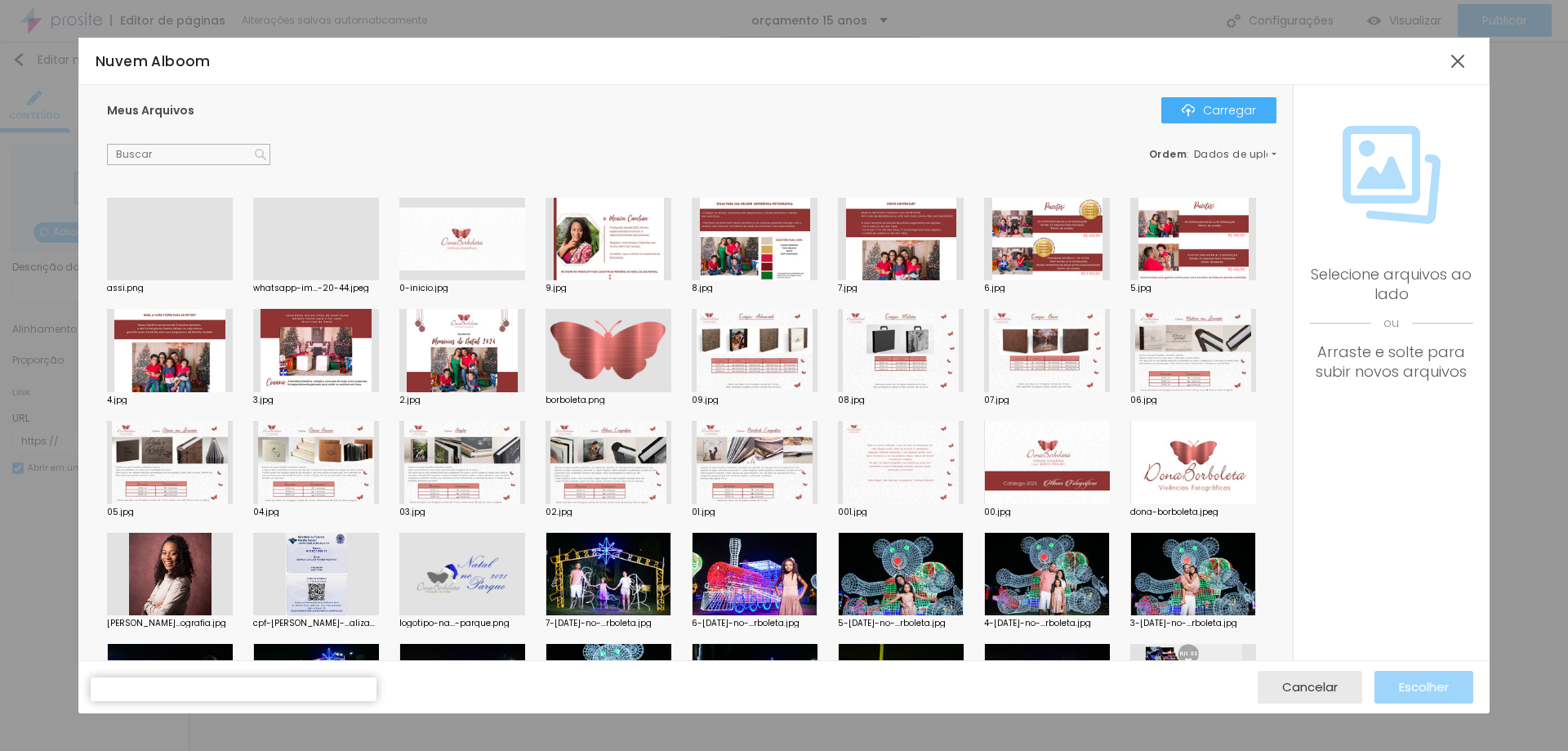
click at [161, 280] on div at bounding box center [170, 280] width 126 height 0
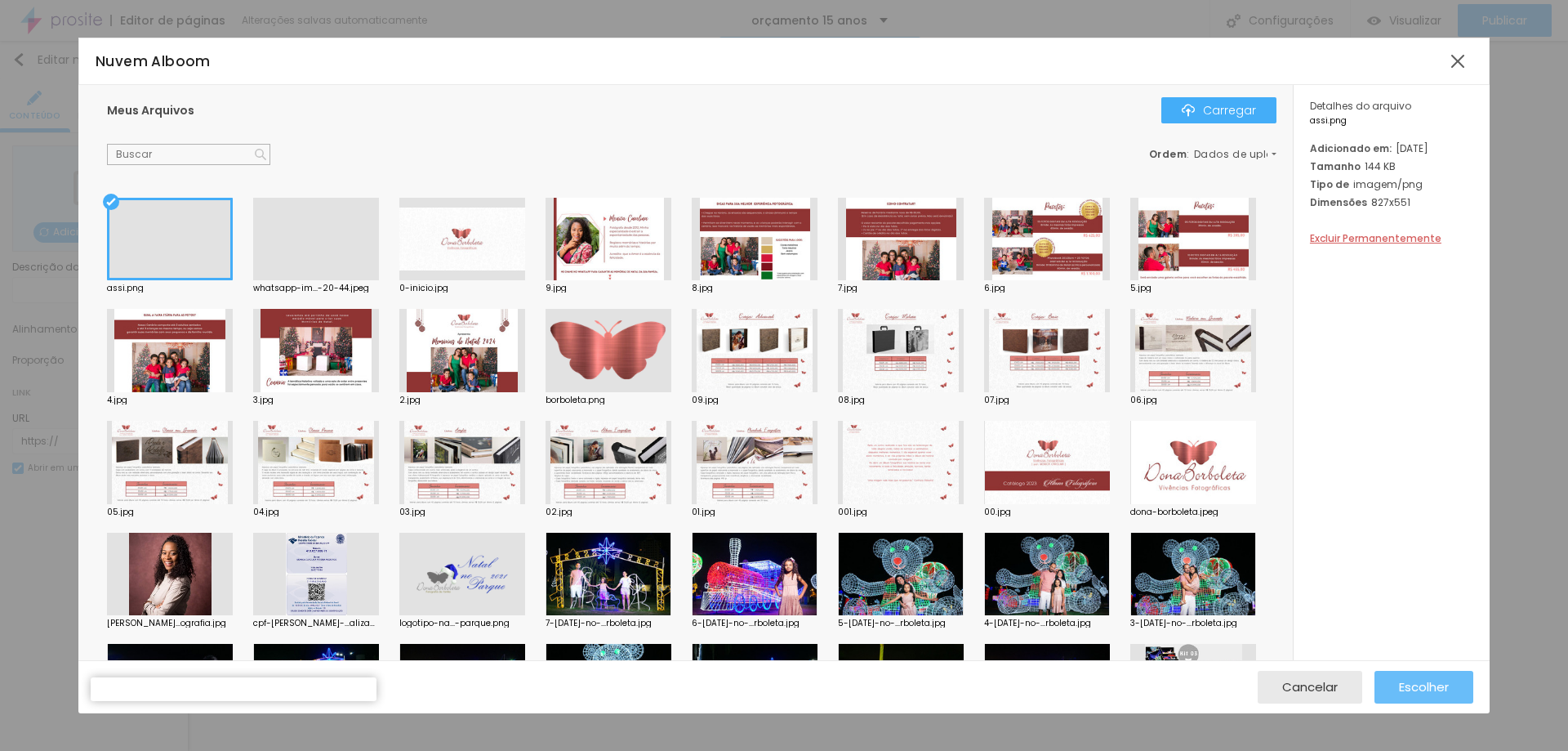
click at [1437, 692] on font "Escolher" at bounding box center [1424, 686] width 50 height 17
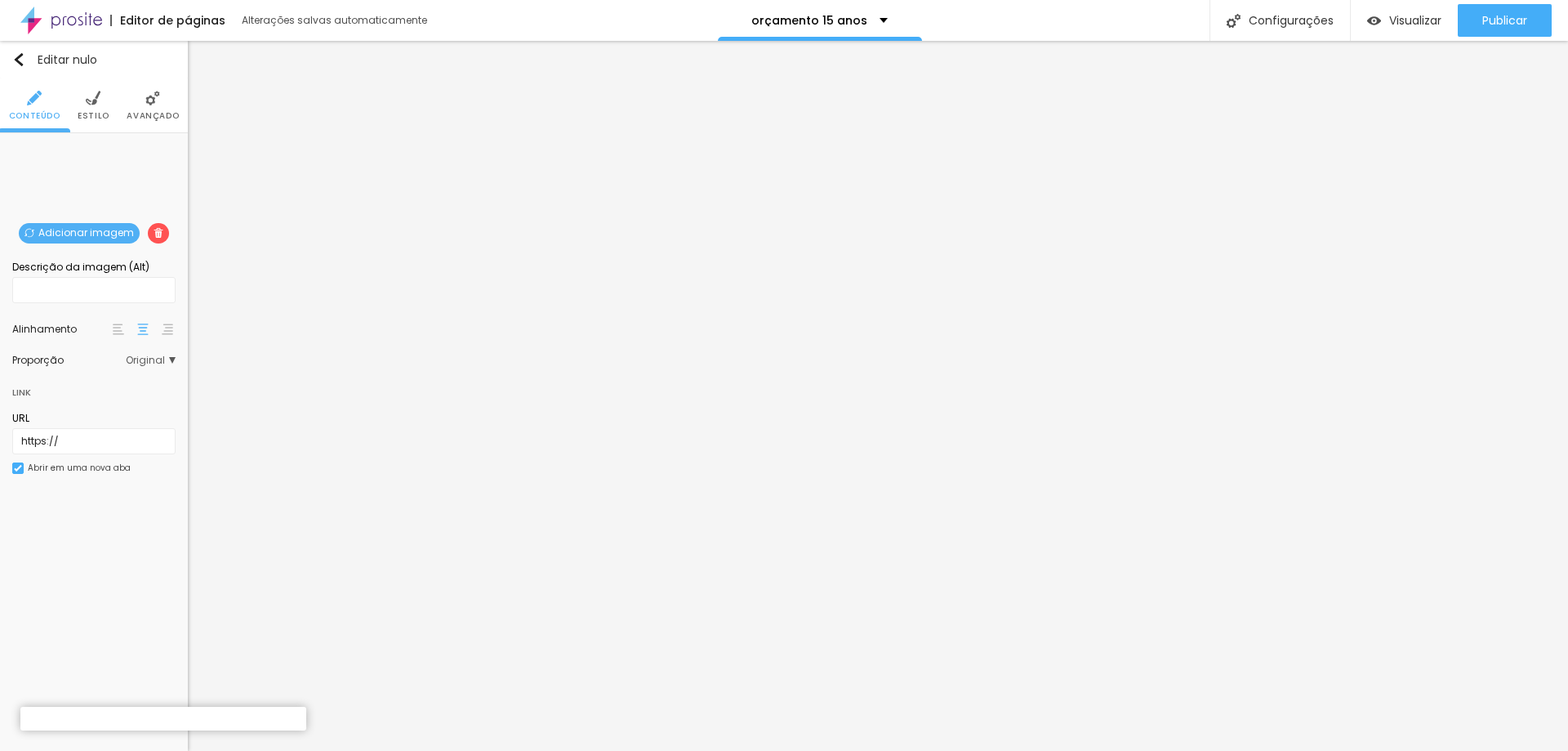
drag, startPoint x: 18, startPoint y: 470, endPoint x: 29, endPoint y: 471, distance: 11.0
click at [18, 471] on img at bounding box center [18, 468] width 8 height 8
click at [90, 101] on img at bounding box center [93, 98] width 14 height 14
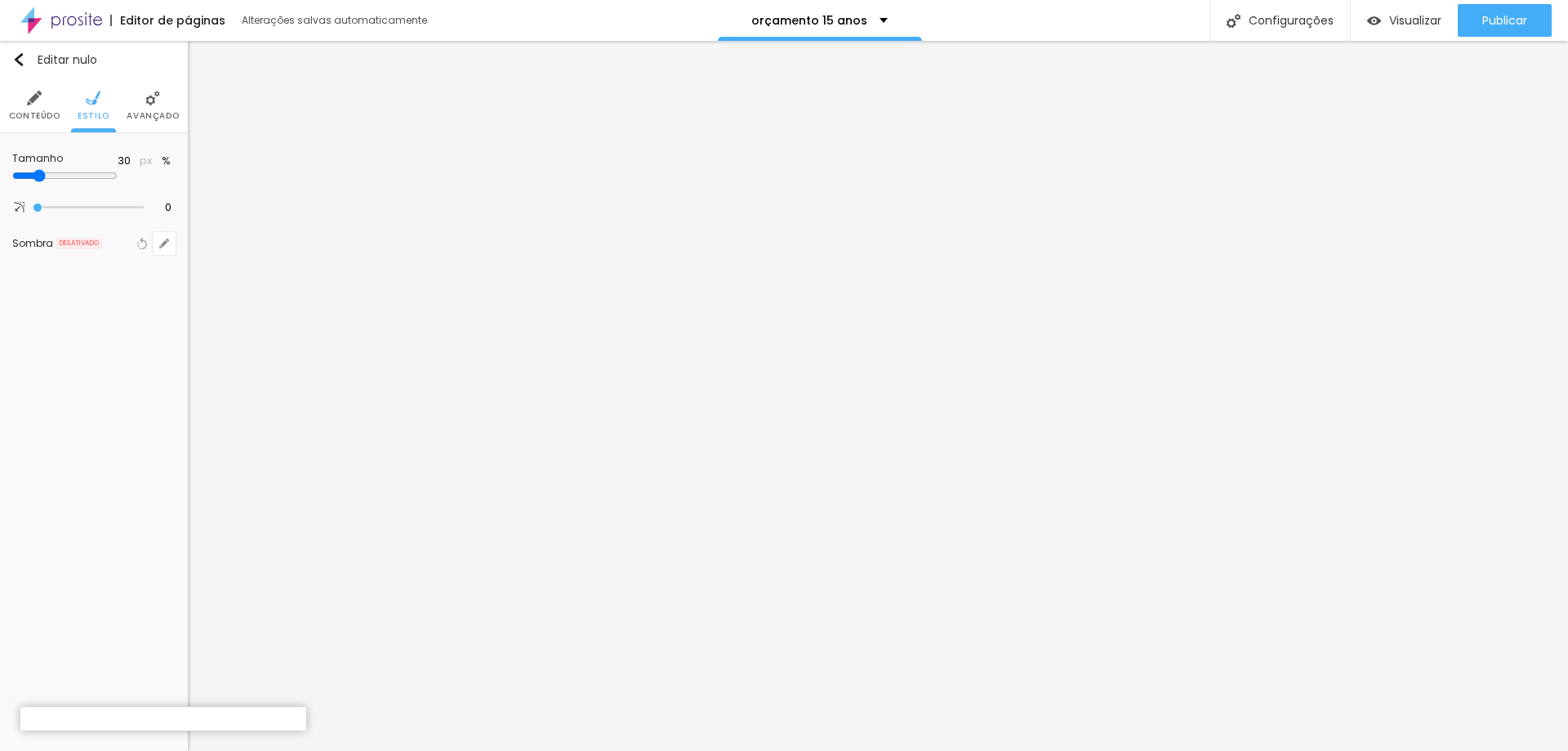
click at [46, 107] on li "Conteúdo" at bounding box center [35, 105] width 52 height 54
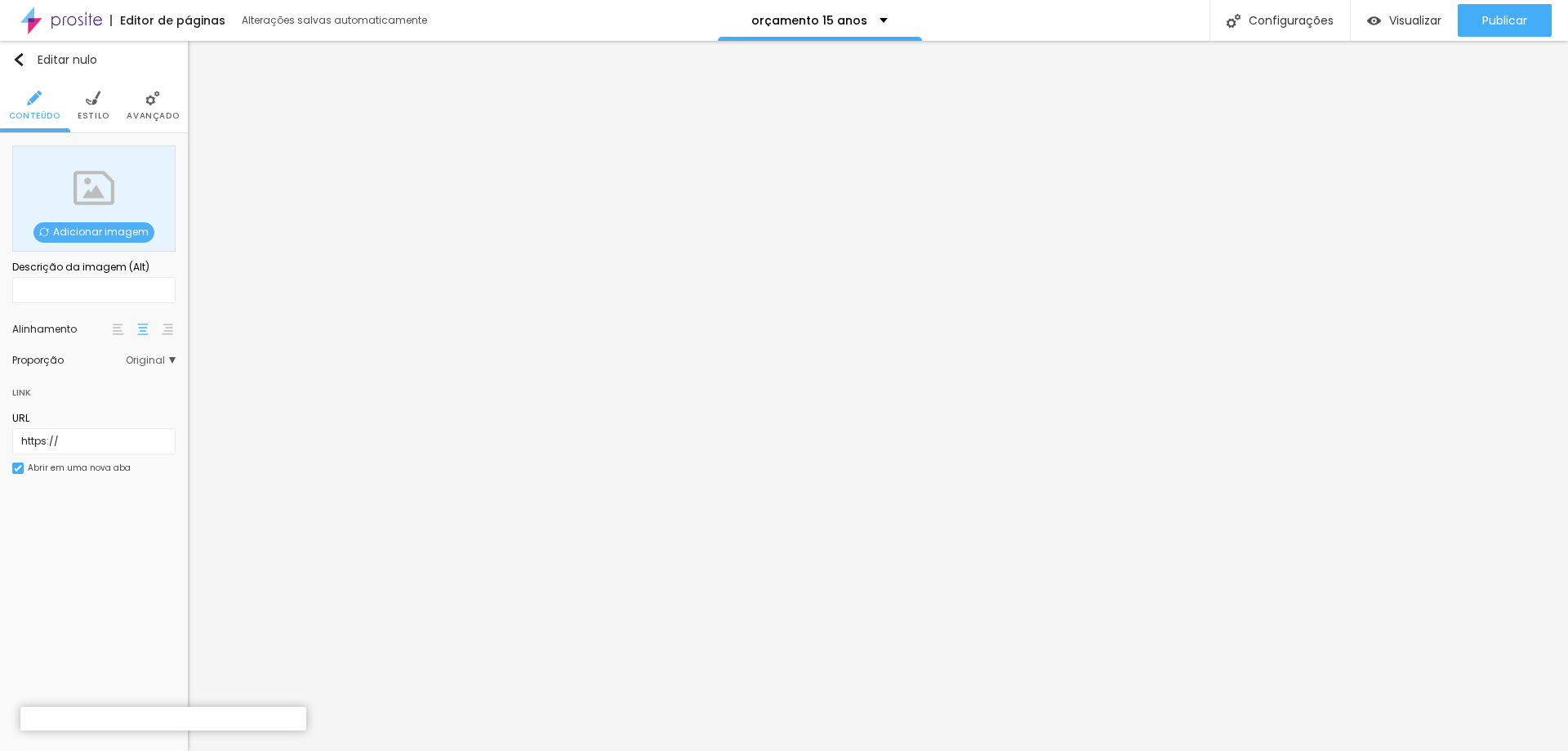
click at [94, 239] on span "Adicionar imagem" at bounding box center [94, 232] width 121 height 21
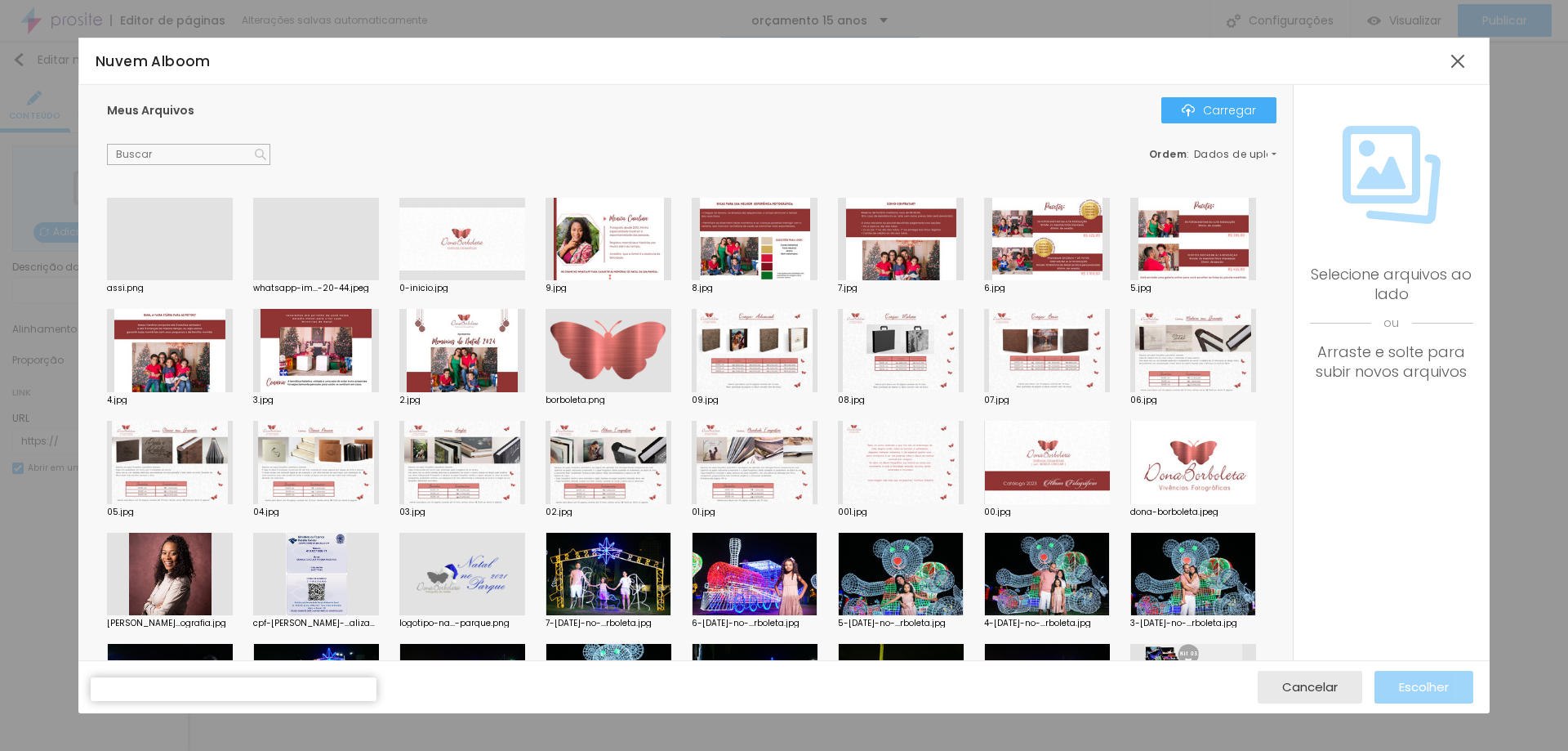
click at [173, 280] on div at bounding box center [170, 280] width 126 height 0
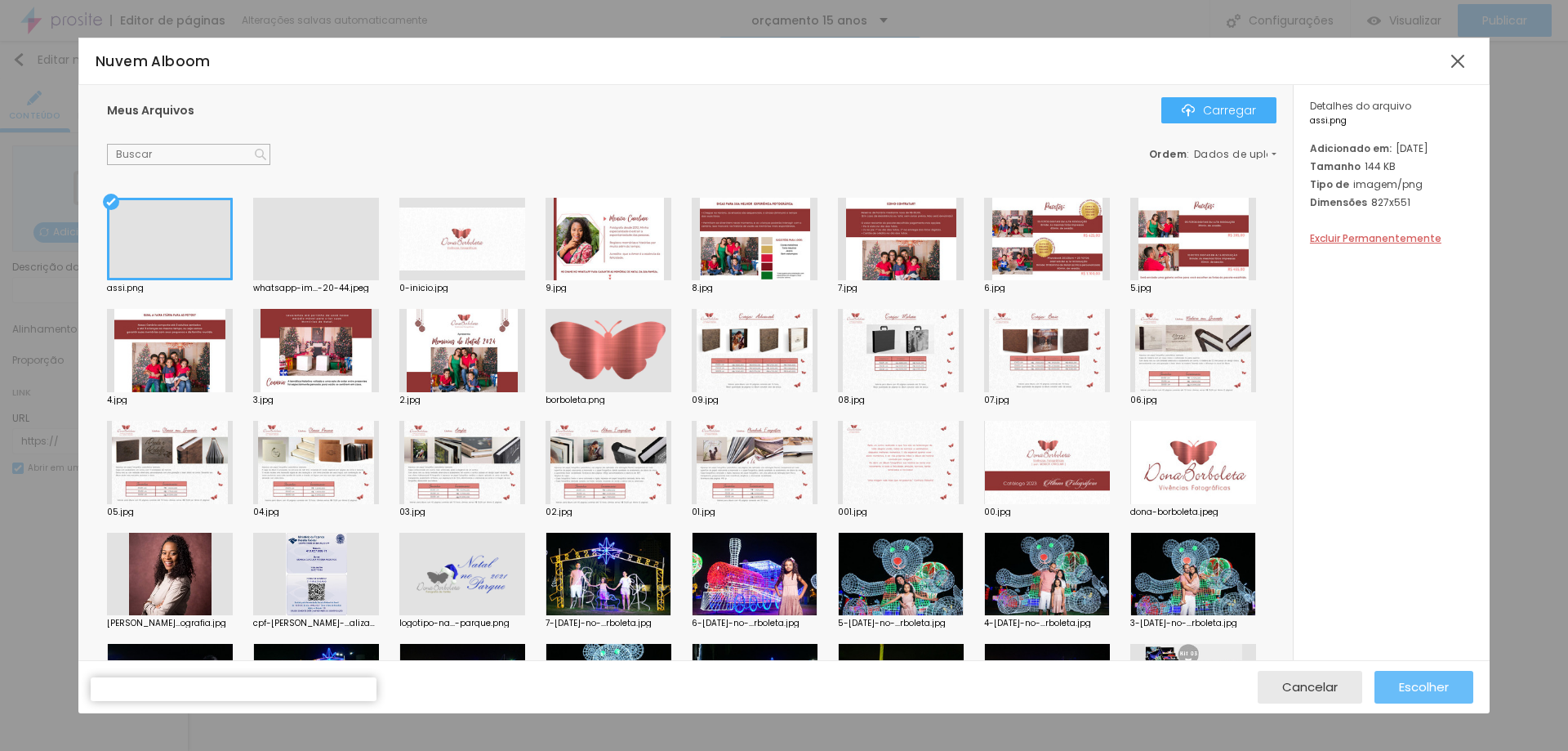
click at [1403, 680] on font "Escolher" at bounding box center [1424, 686] width 50 height 17
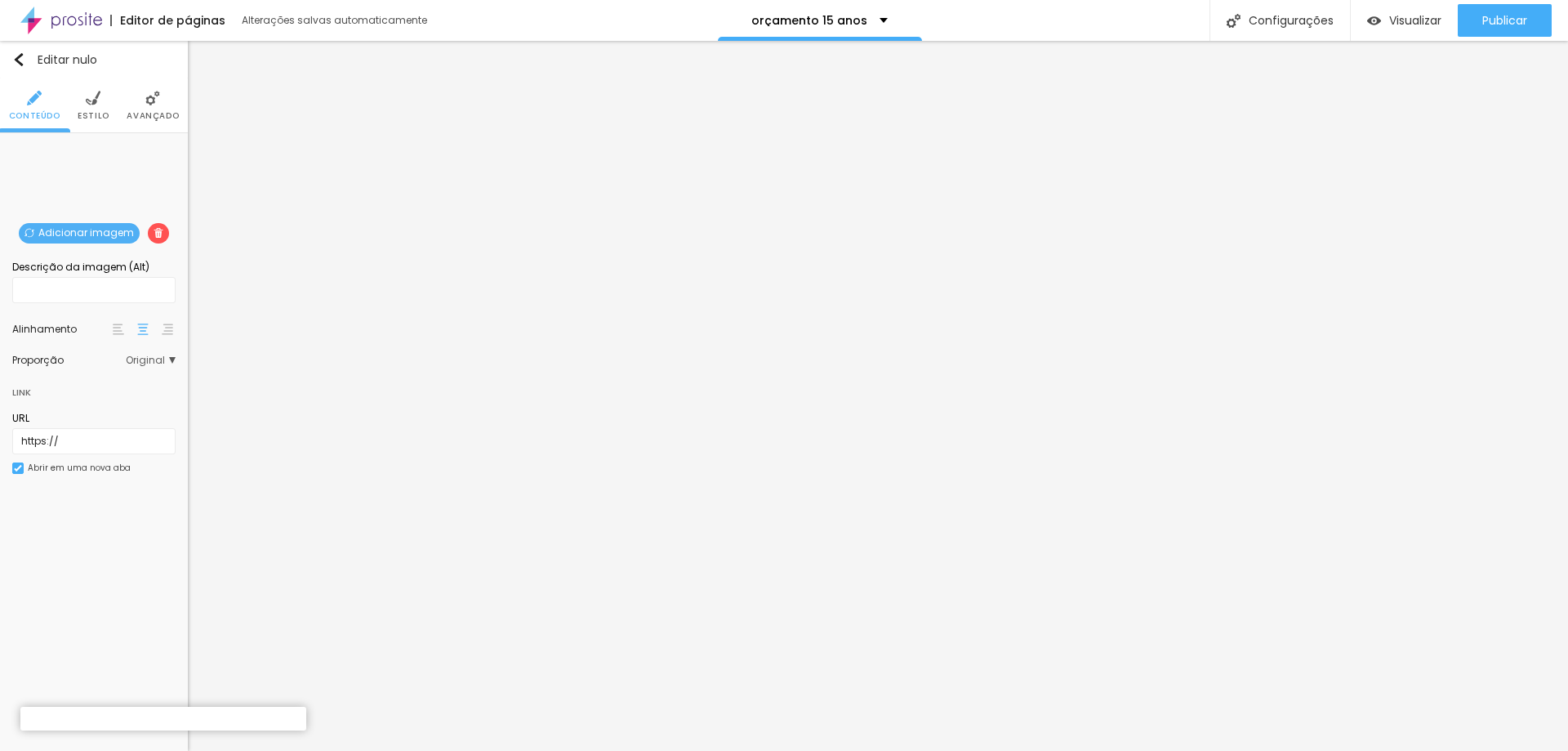
click at [21, 467] on img at bounding box center [18, 468] width 8 height 8
click at [1422, 27] on font "Visualizar" at bounding box center [1415, 21] width 53 height 16
click at [1504, 22] on font "Publicar" at bounding box center [1505, 21] width 45 height 16
click at [1451, 118] on font "Visualizar página" at bounding box center [1432, 125] width 92 height 15
